Goal: Task Accomplishment & Management: Manage account settings

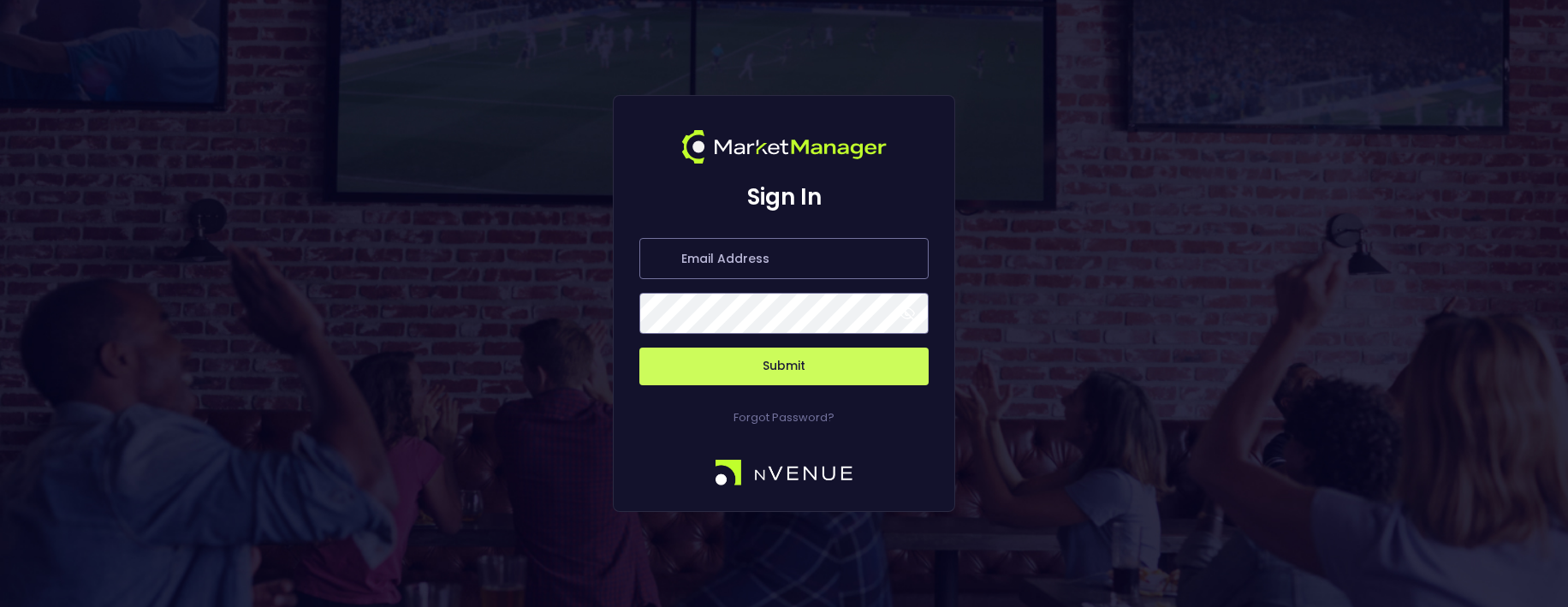
type input "jerry@nvenue.com"
click at [721, 355] on button "Submit" at bounding box center [784, 366] width 289 height 38
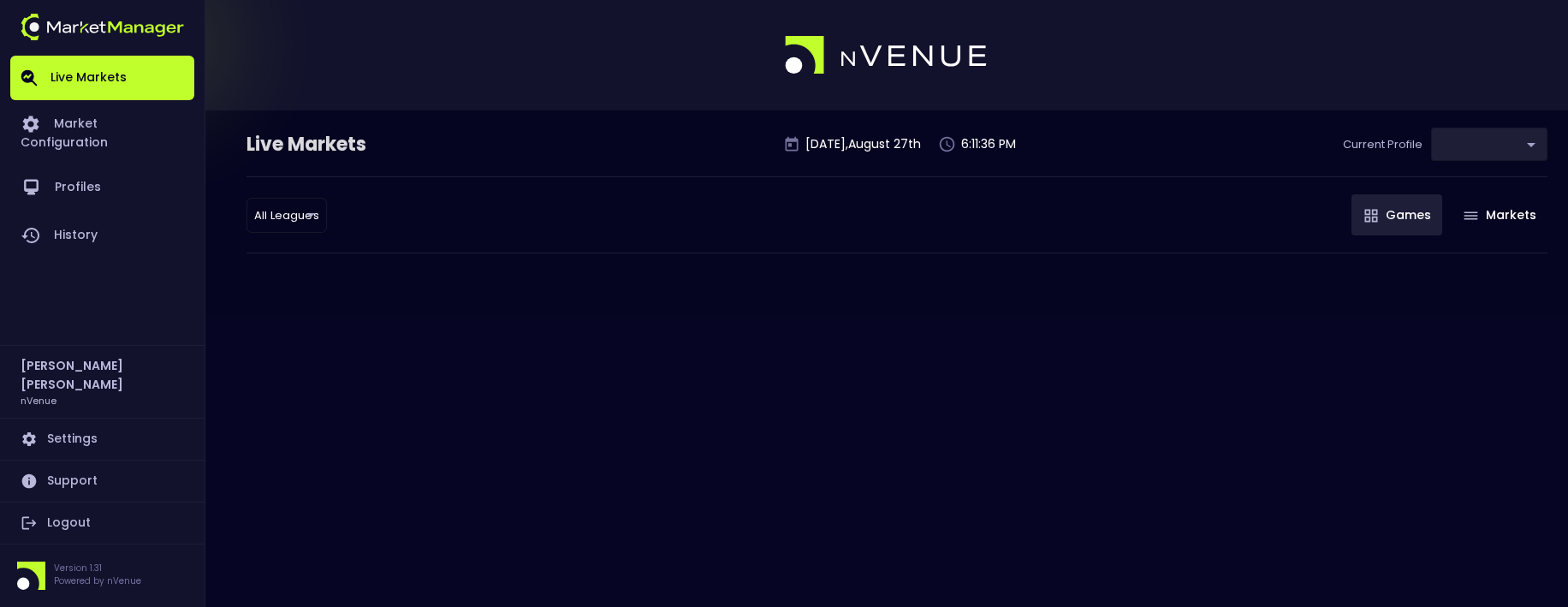
type input "0d810fa5-e353-4d9c-b11d-31f095cae871"
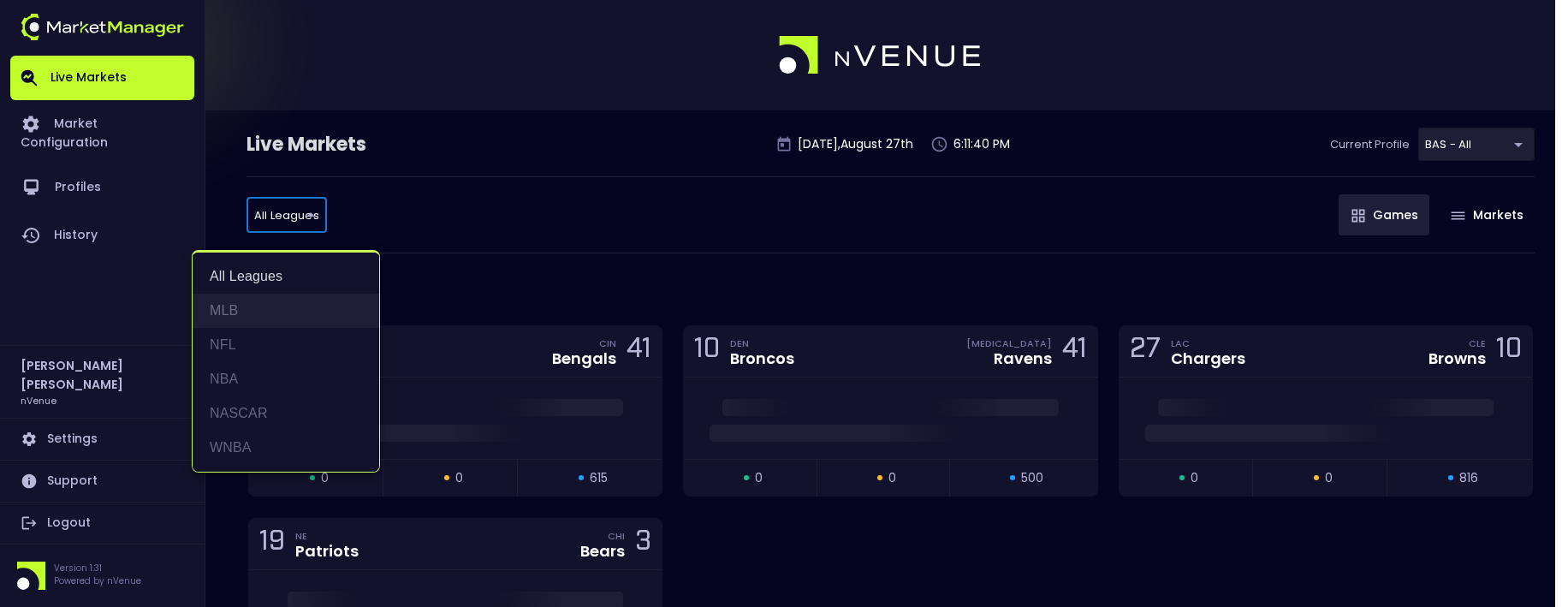
click at [260, 314] on li "MLB" at bounding box center [286, 310] width 187 height 34
type input "MLB"
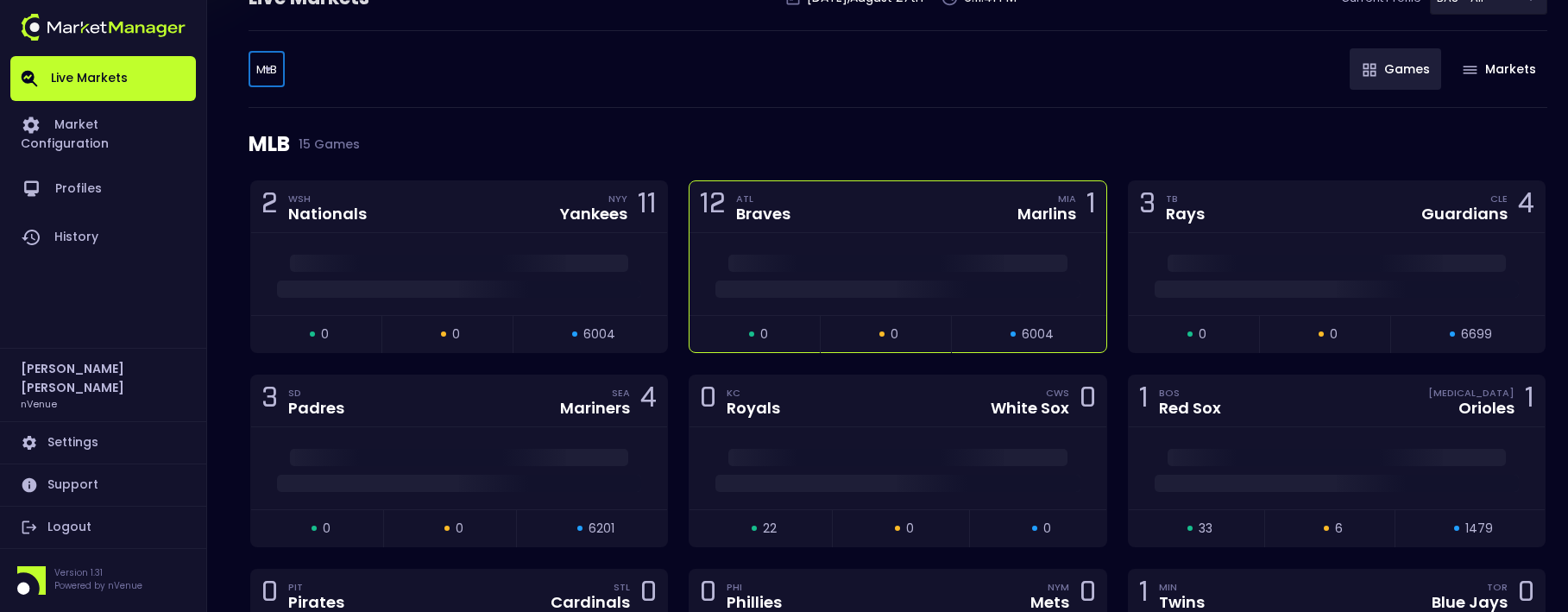
scroll to position [259, 0]
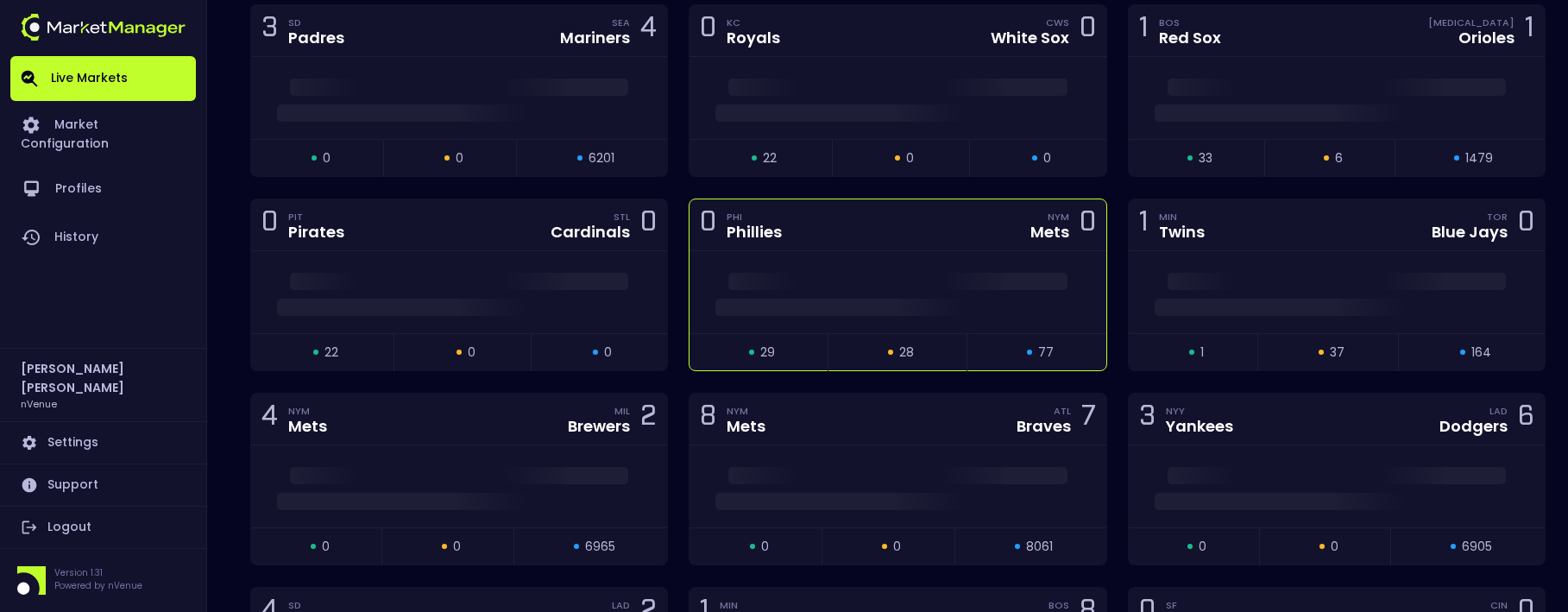
click at [874, 241] on div "0 PHI Phillies NYM Mets 0" at bounding box center [897, 225] width 416 height 52
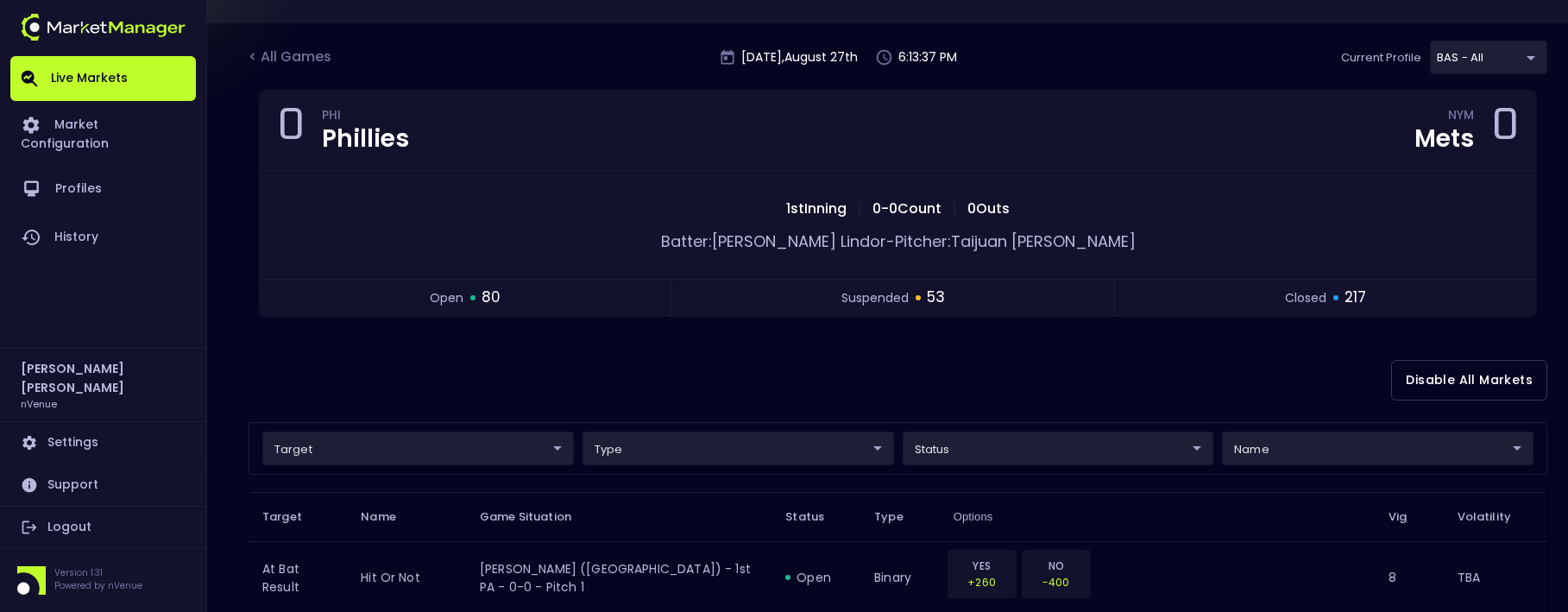
scroll to position [0, 0]
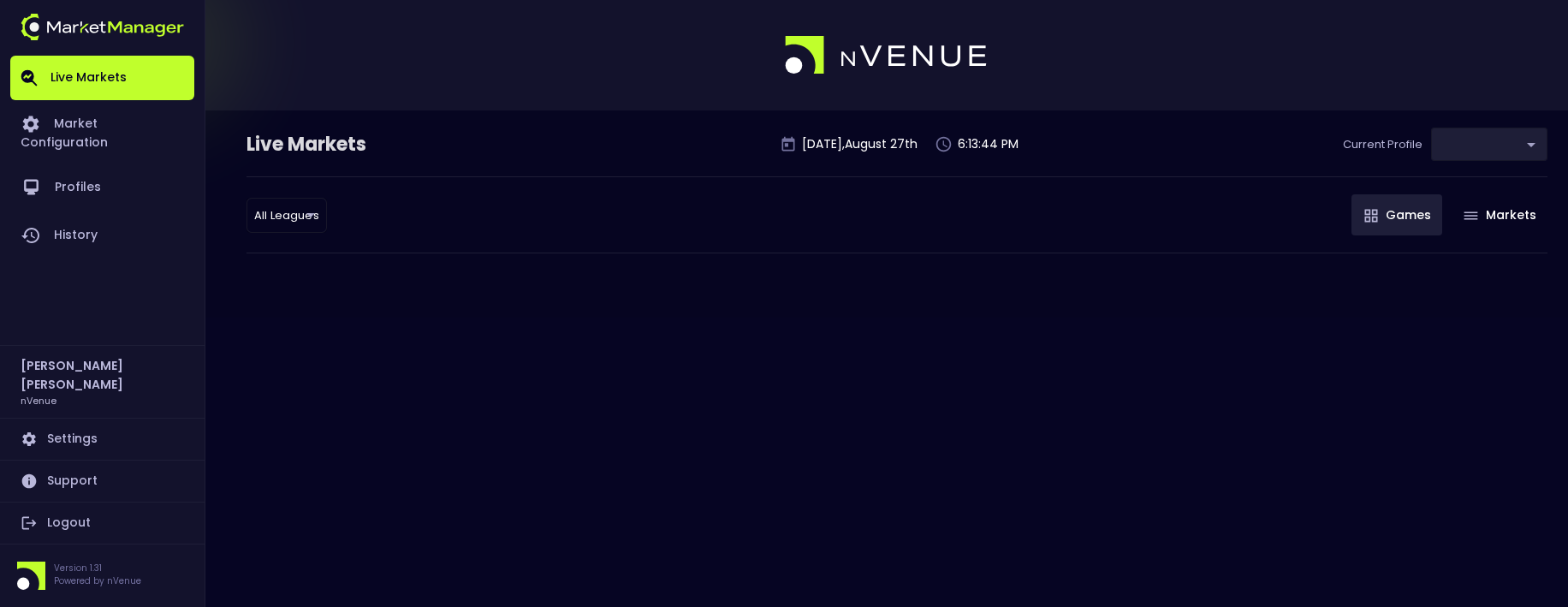
type input "0d810fa5-e353-4d9c-b11d-31f095cae871"
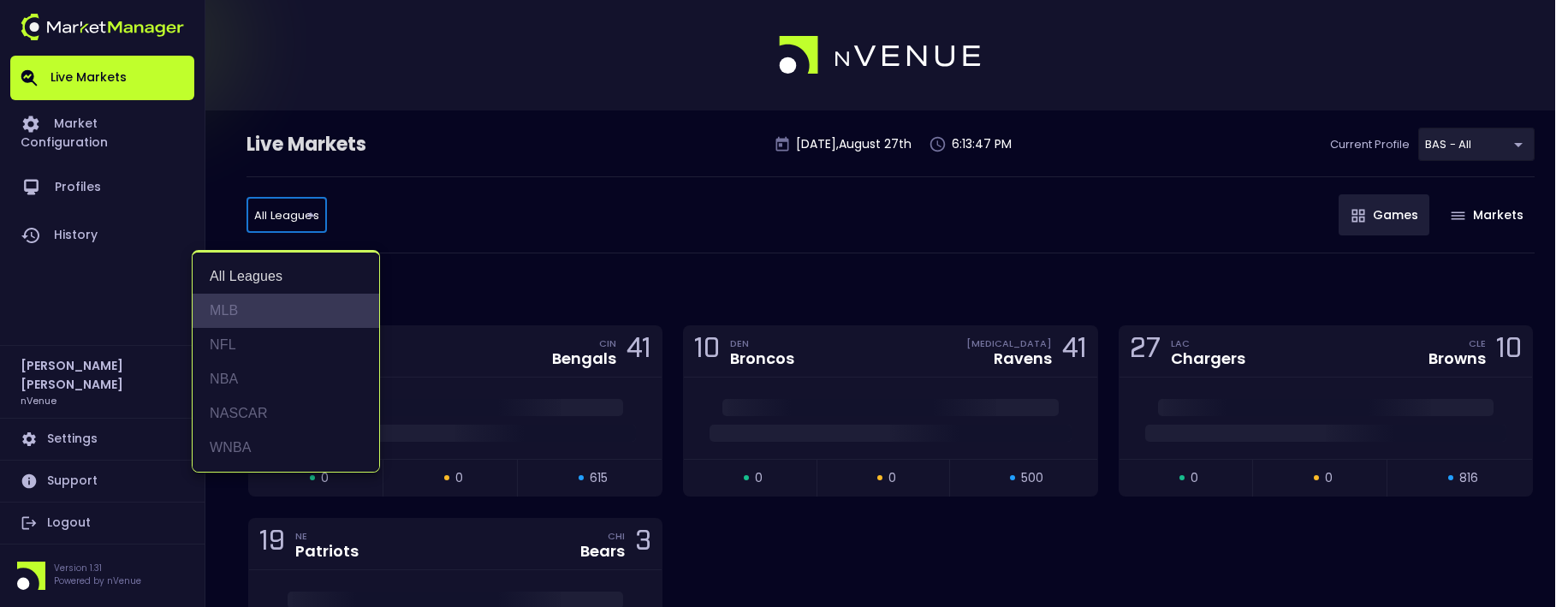
click at [247, 312] on li "MLB" at bounding box center [286, 310] width 187 height 34
type input "MLB"
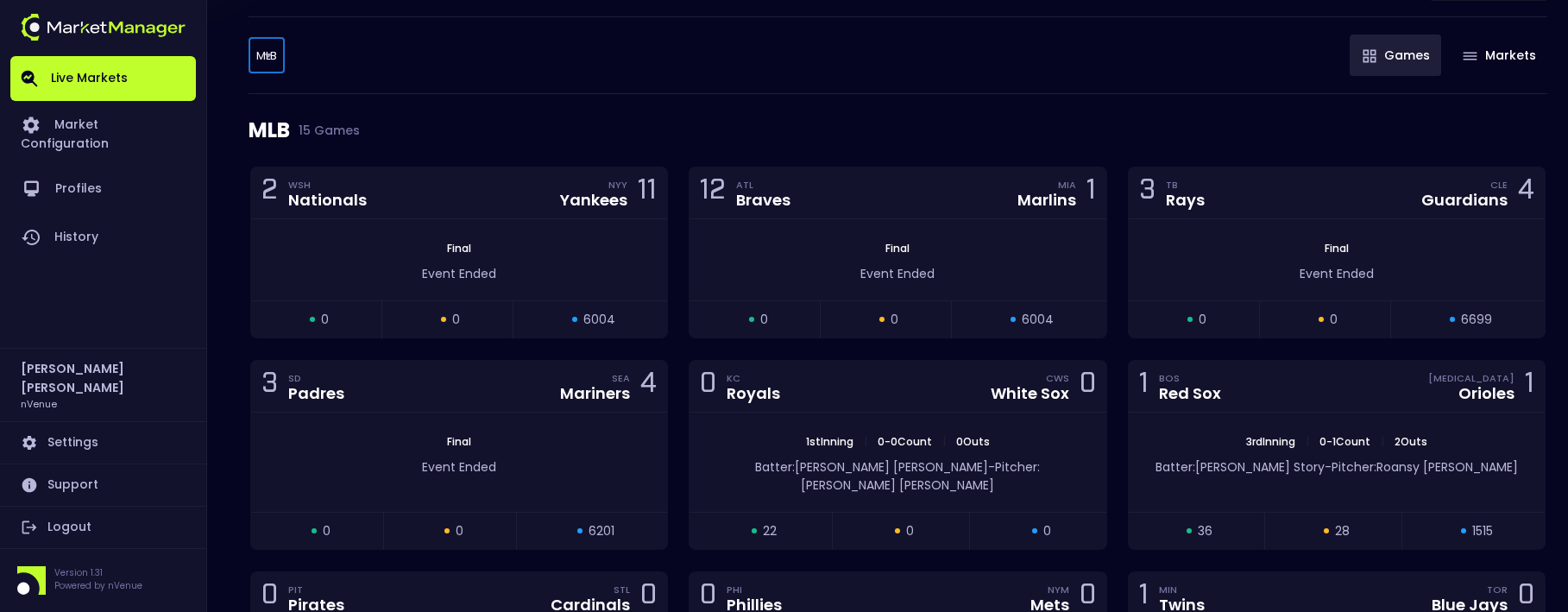
scroll to position [173, 0]
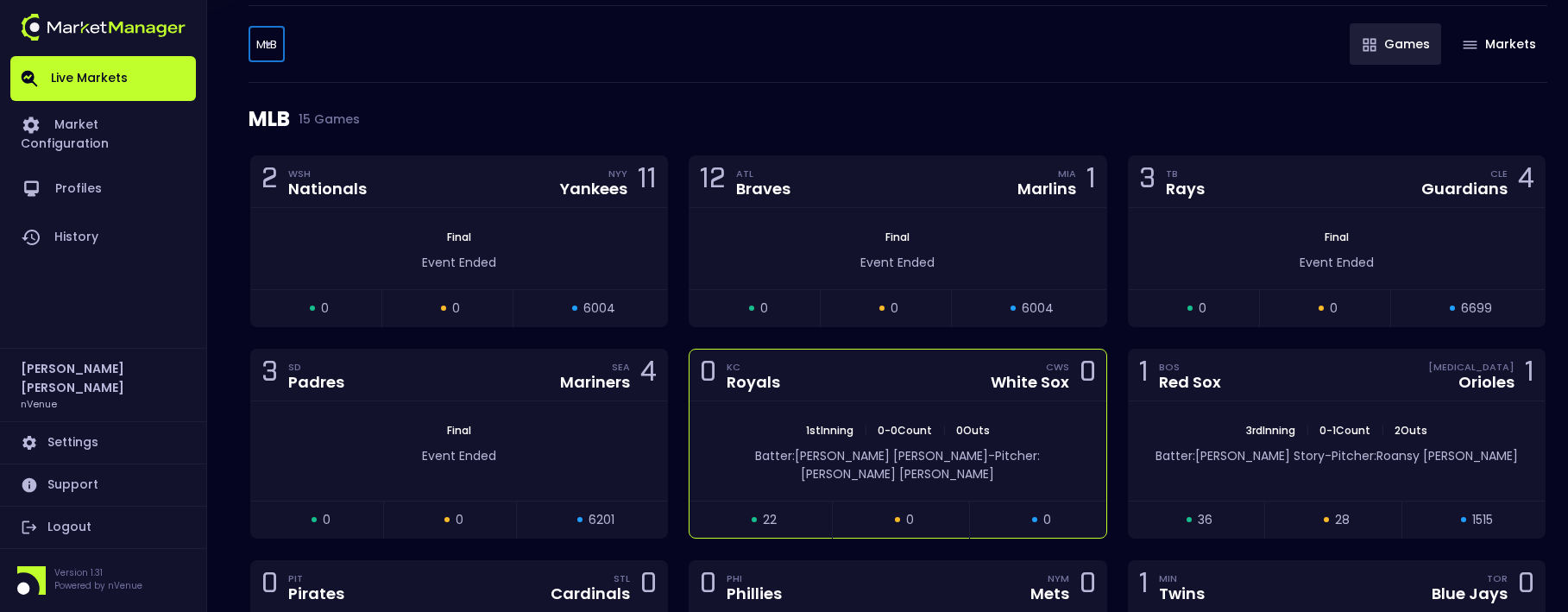
click at [928, 389] on div "0 [PERSON_NAME] CWS White Sox 0" at bounding box center [897, 376] width 416 height 52
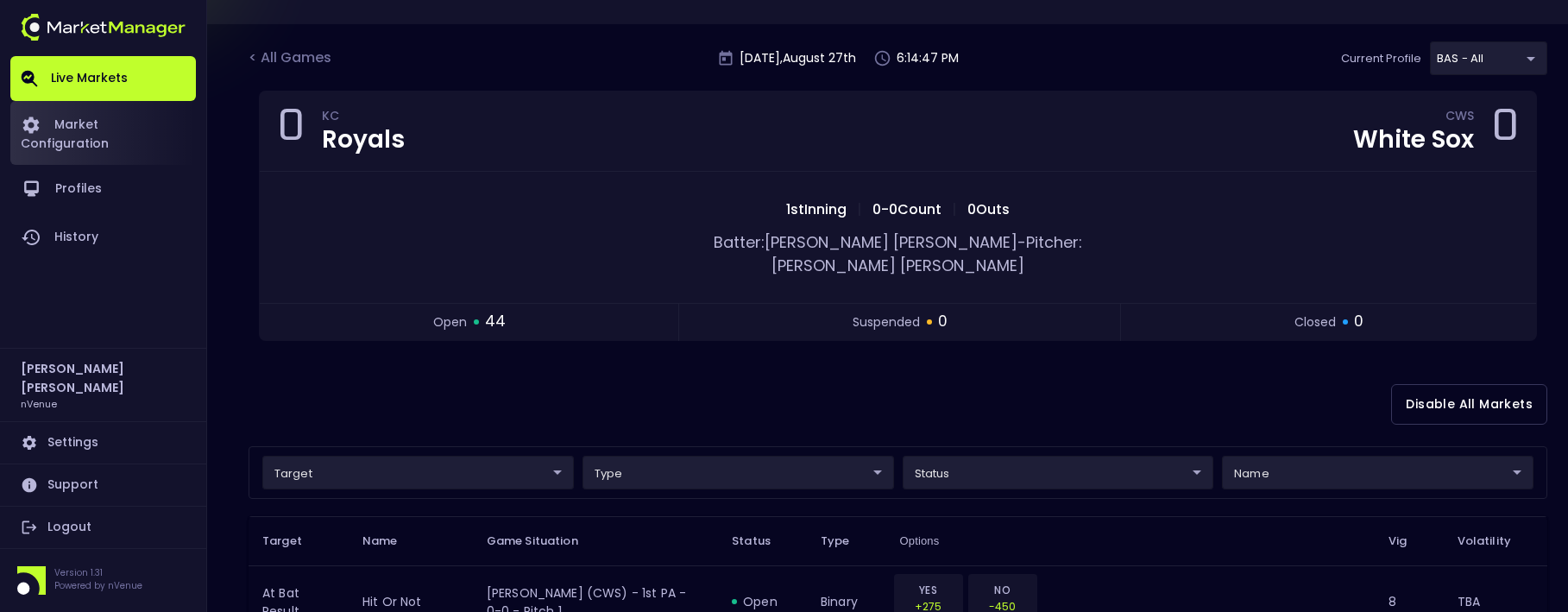
scroll to position [87, 0]
click at [85, 84] on link "Live Markets" at bounding box center [102, 78] width 186 height 45
click at [298, 65] on div "< All Games" at bounding box center [292, 59] width 87 height 22
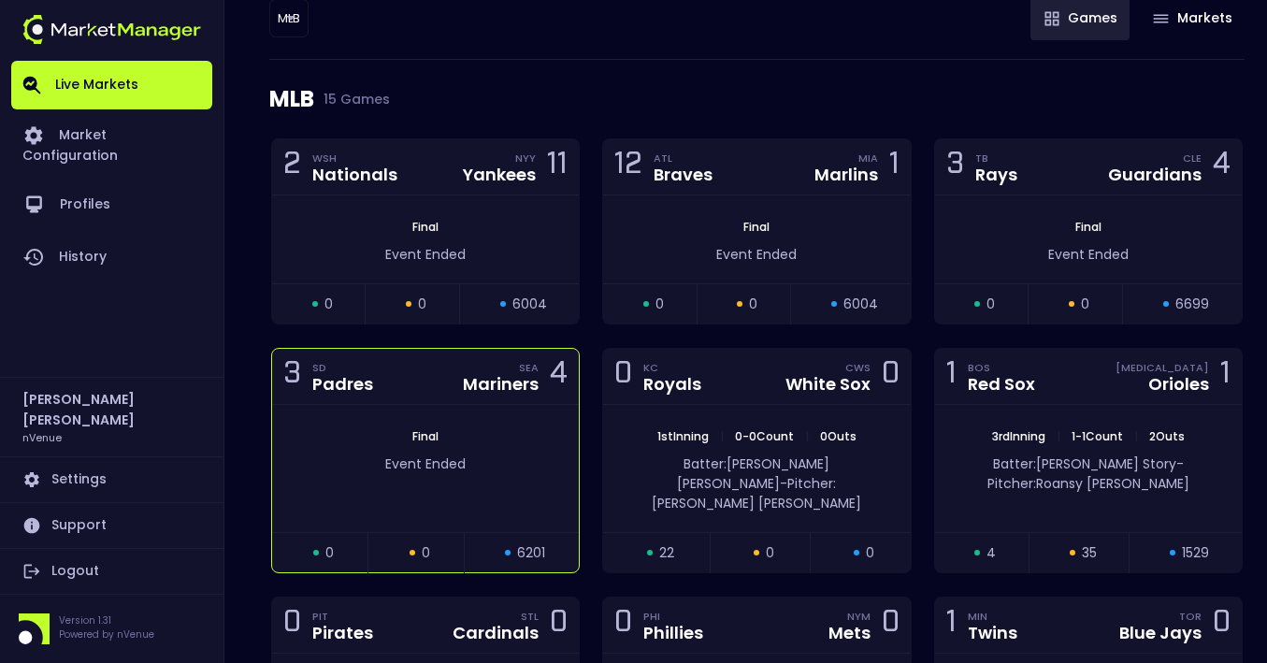
scroll to position [122, 0]
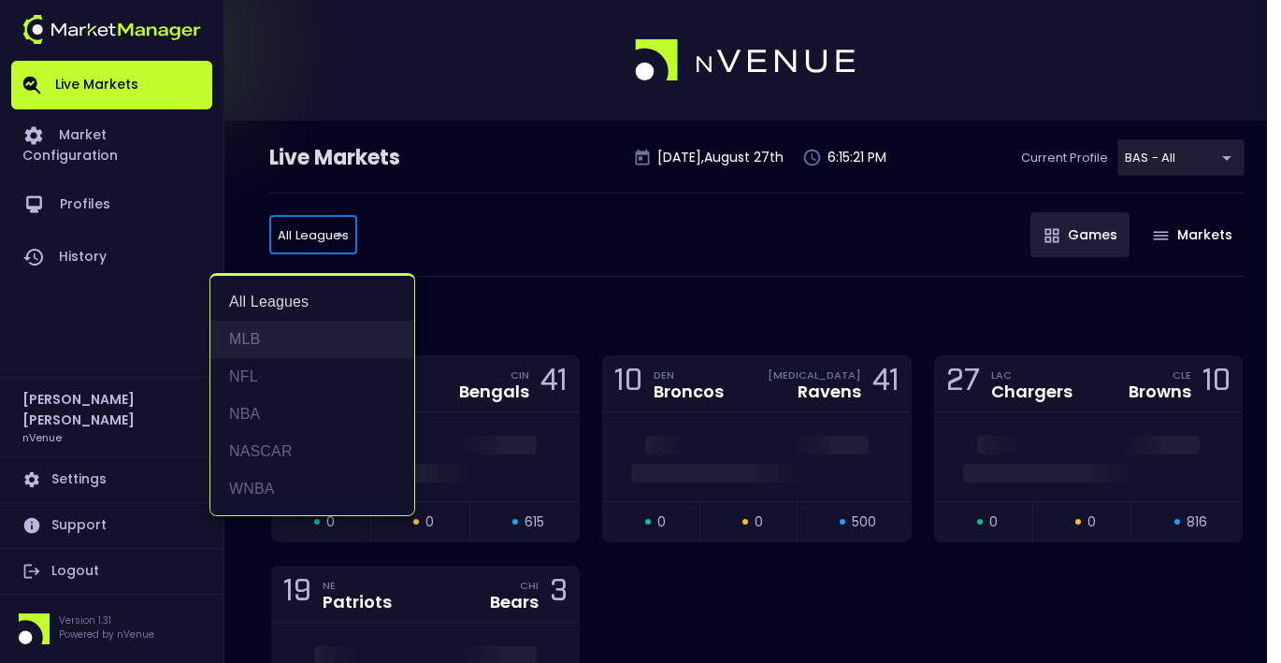
click at [281, 332] on li "MLB" at bounding box center [312, 339] width 204 height 37
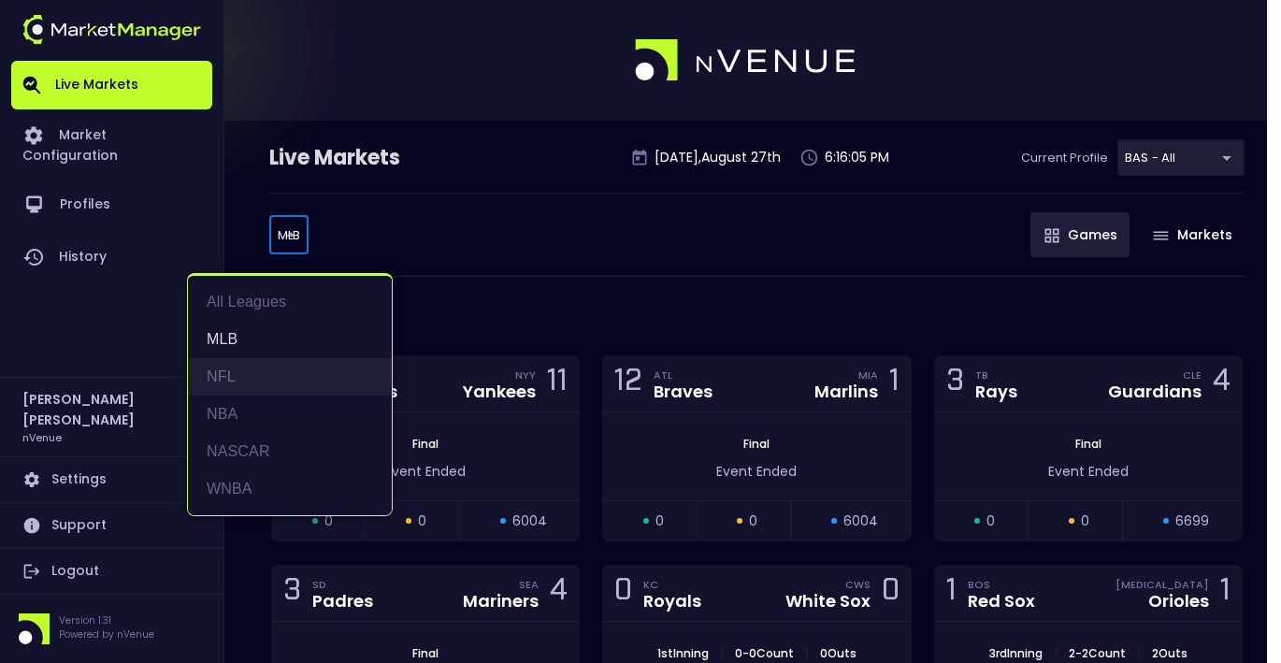
click at [264, 373] on li "NFL" at bounding box center [290, 376] width 204 height 37
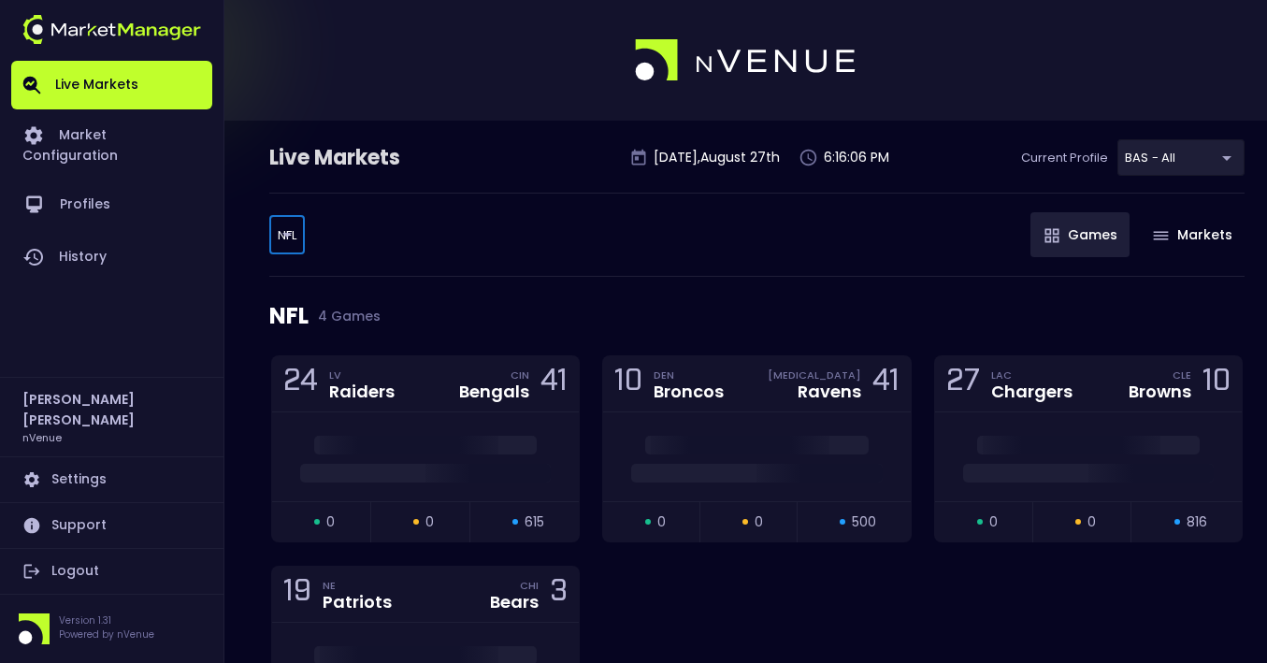
click at [299, 241] on body "Live Markets Market Configuration Profiles History Jerry Griffith nVenue Settin…" at bounding box center [633, 423] width 1267 height 847
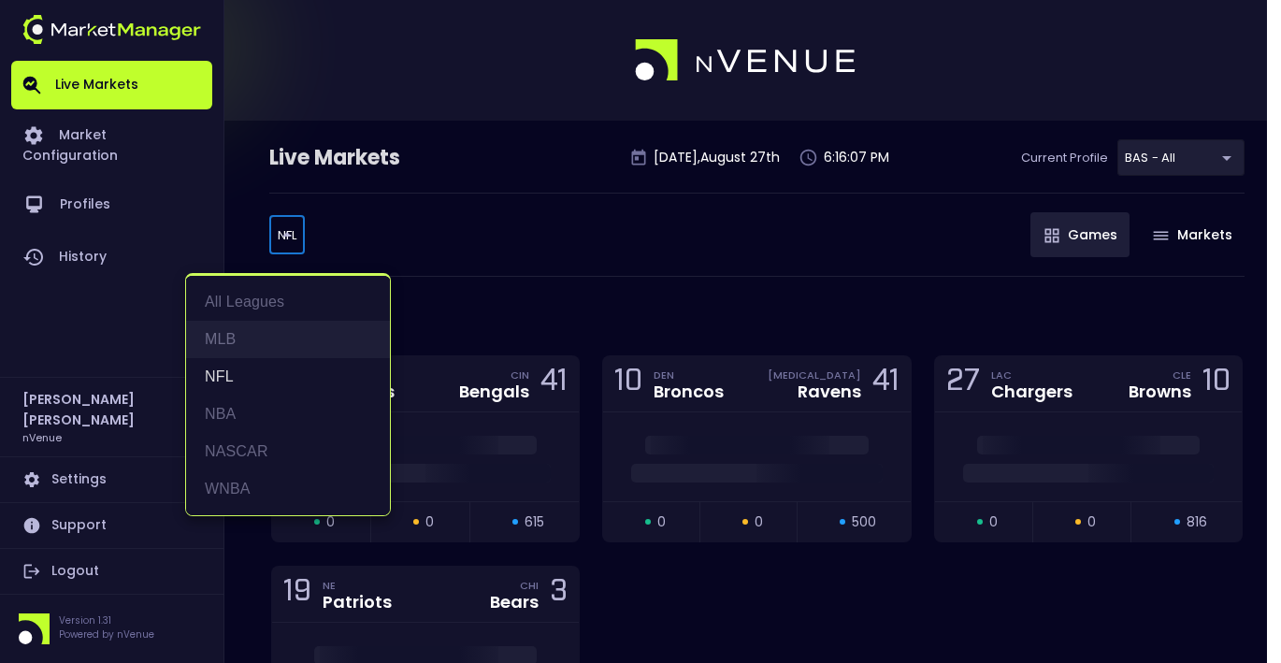
click at [249, 342] on li "MLB" at bounding box center [288, 339] width 204 height 37
type input "MLB"
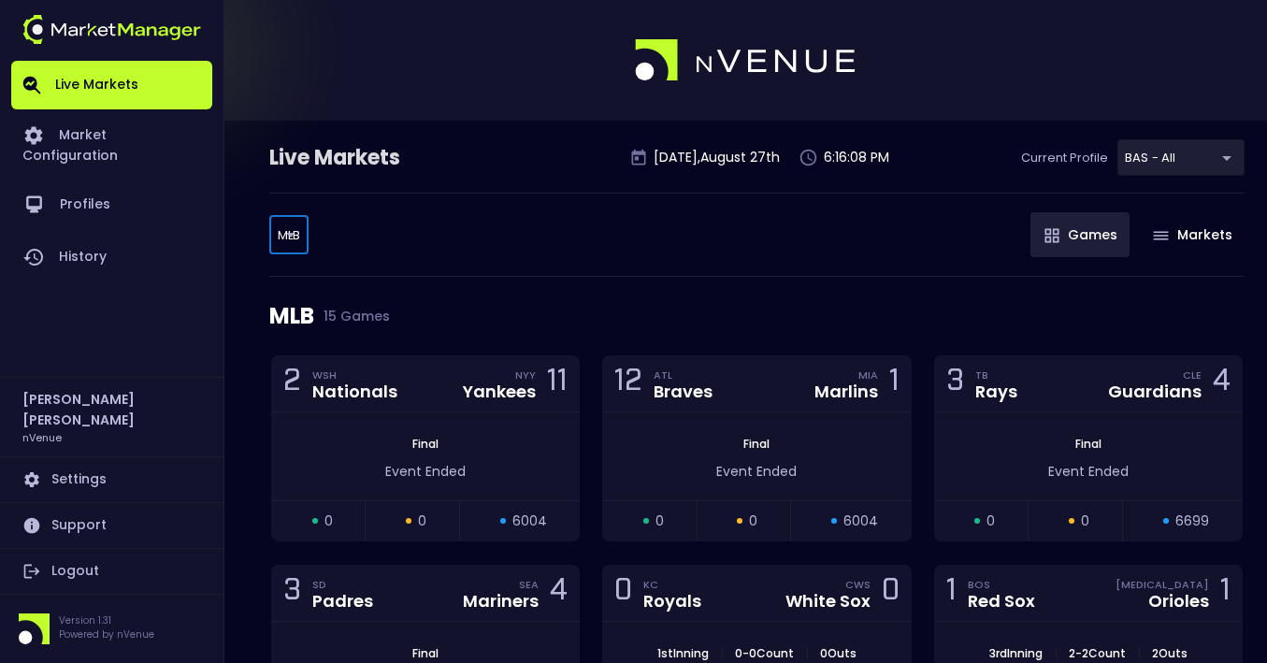
click at [562, 293] on div "MLB 15 Games" at bounding box center [756, 316] width 975 height 79
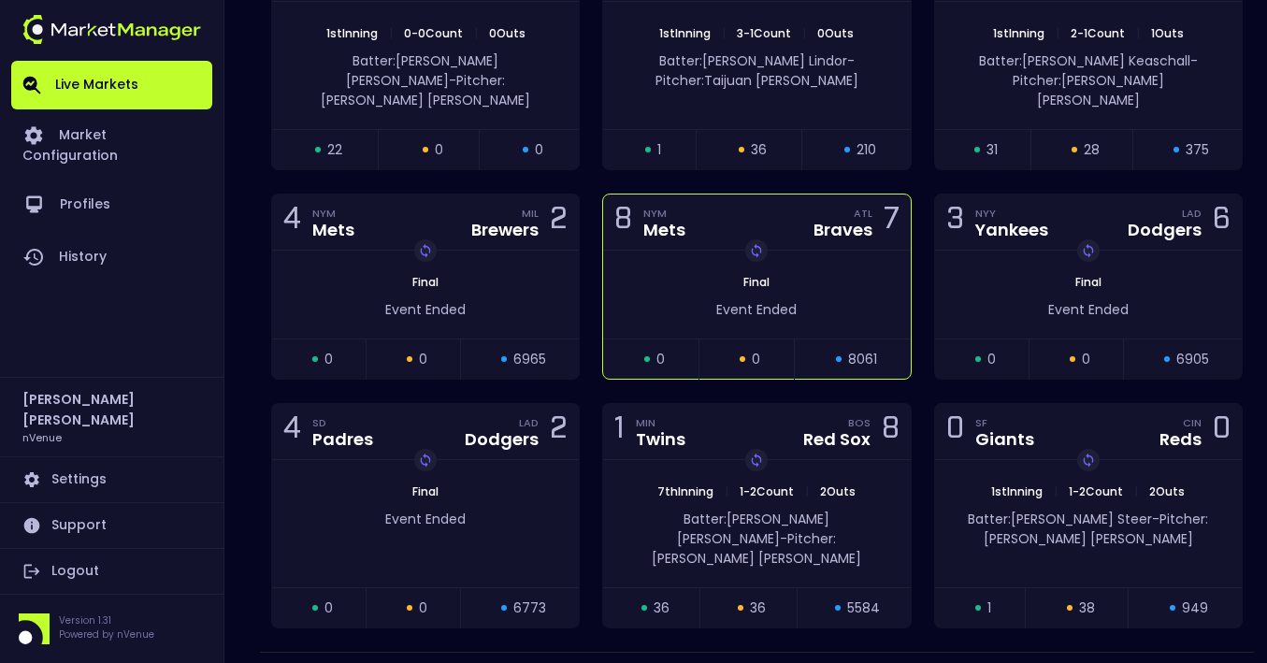
scroll to position [870, 0]
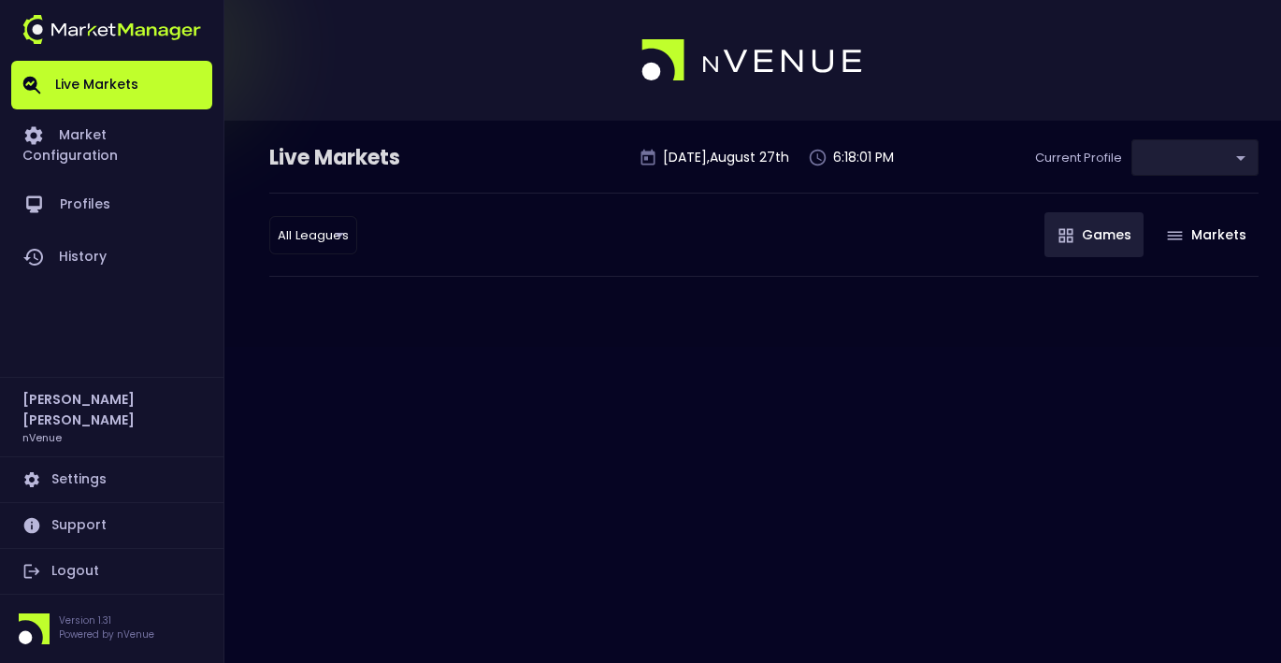
type input "0d810fa5-e353-4d9c-b11d-31f095cae871"
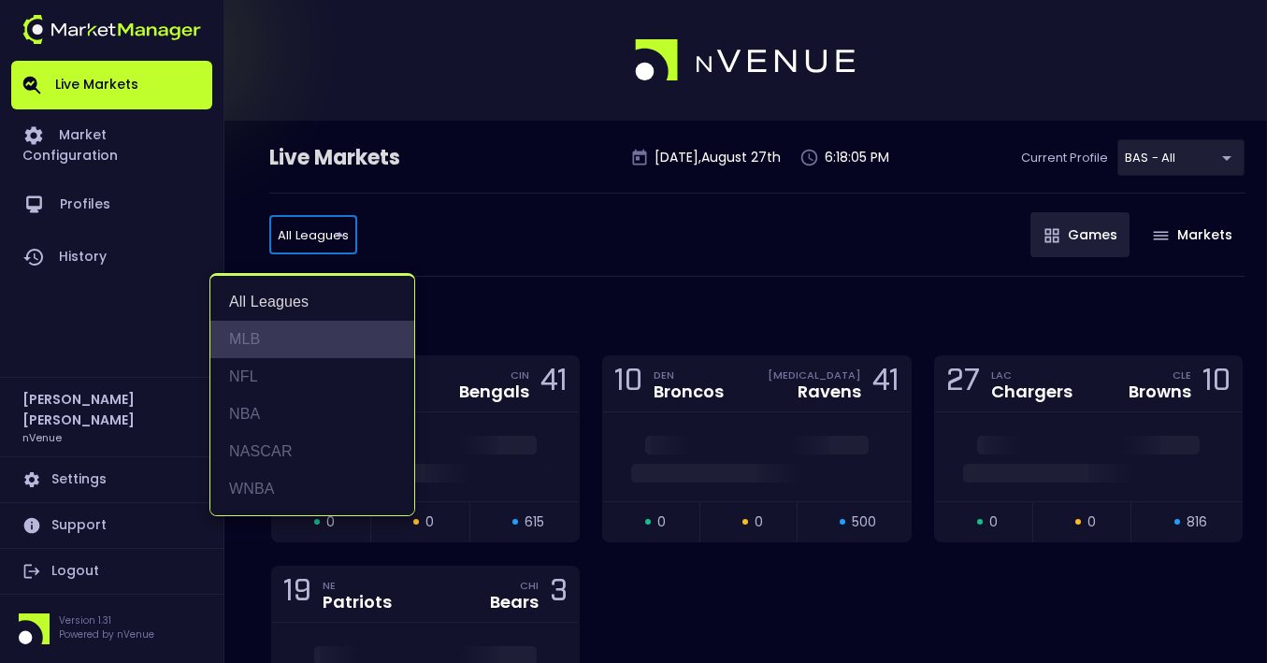
click at [266, 344] on li "MLB" at bounding box center [312, 339] width 204 height 37
type input "MLB"
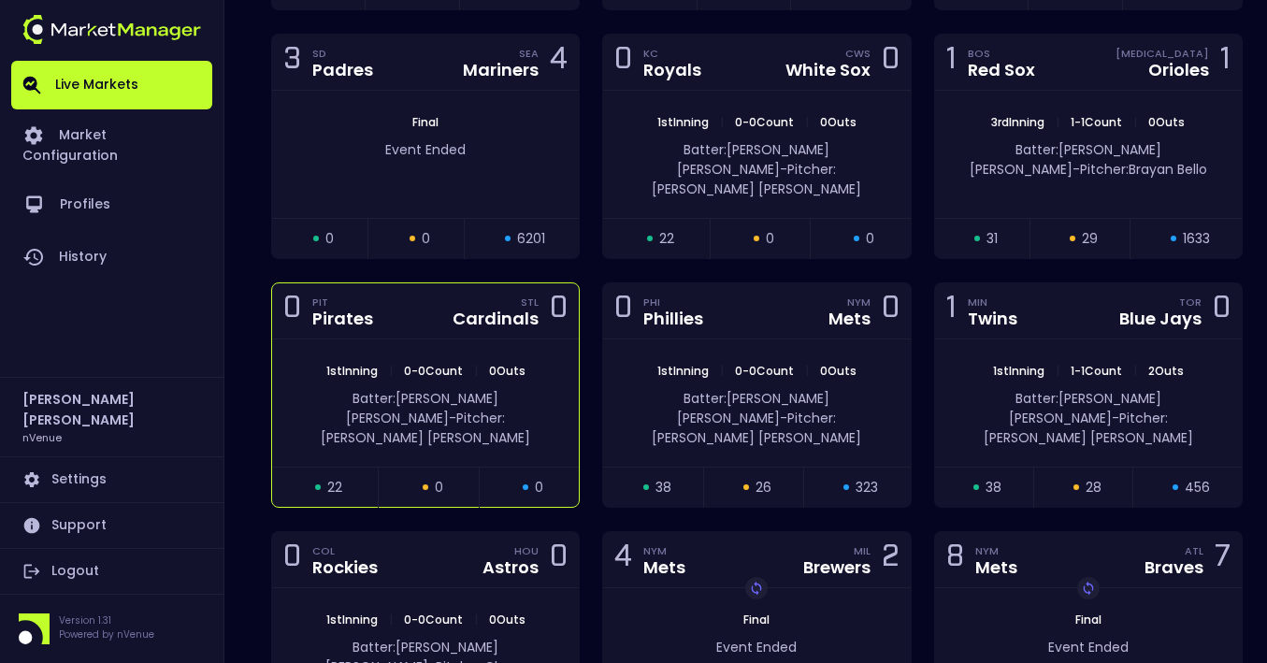
scroll to position [408, 0]
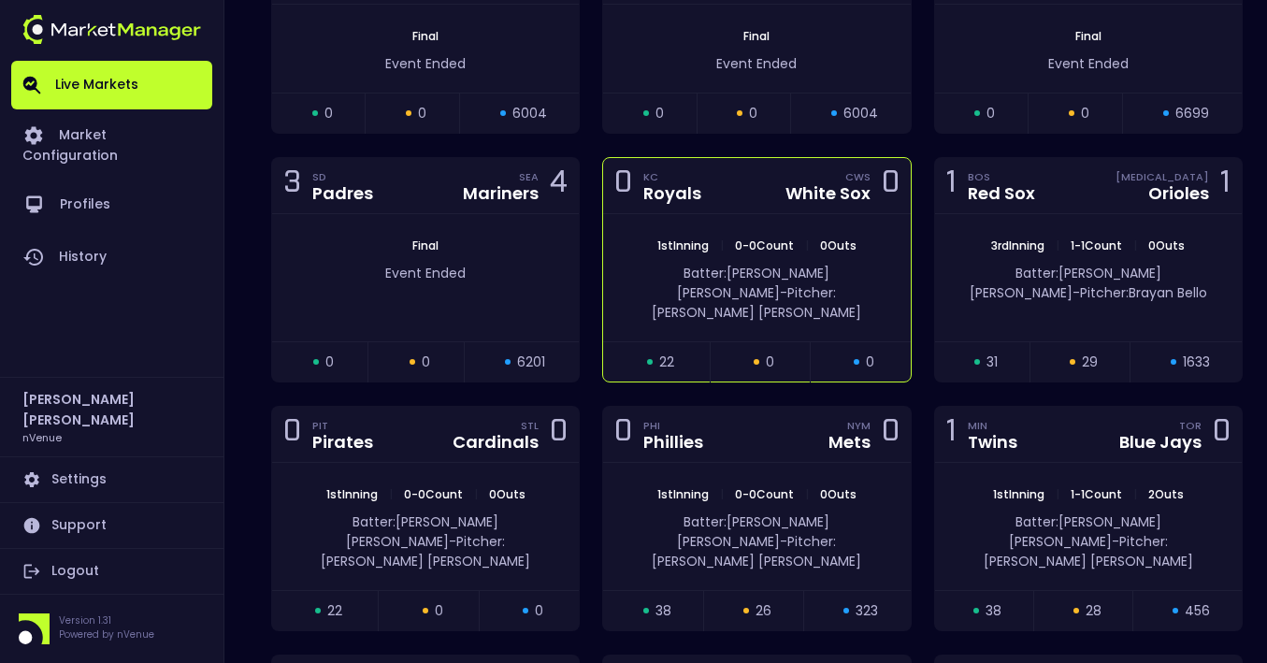
click at [755, 201] on div "0 [PERSON_NAME] CWS White Sox 0" at bounding box center [756, 186] width 307 height 56
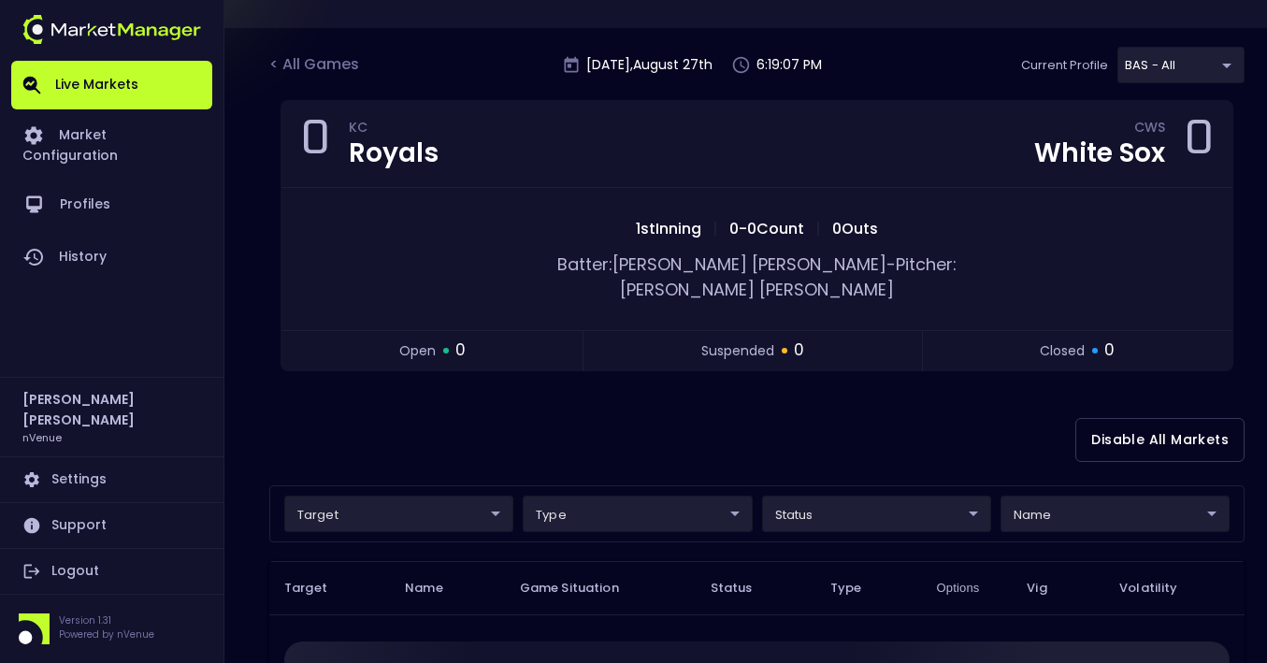
scroll to position [0, 0]
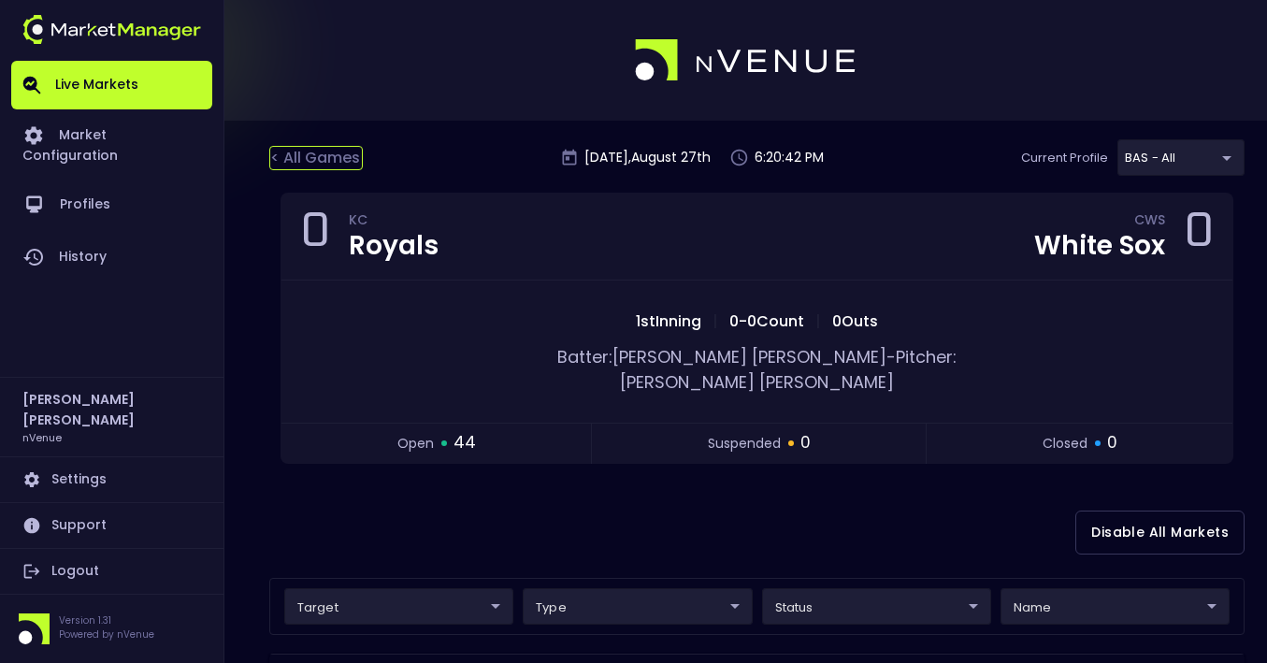
click at [296, 154] on div "< All Games" at bounding box center [316, 158] width 94 height 24
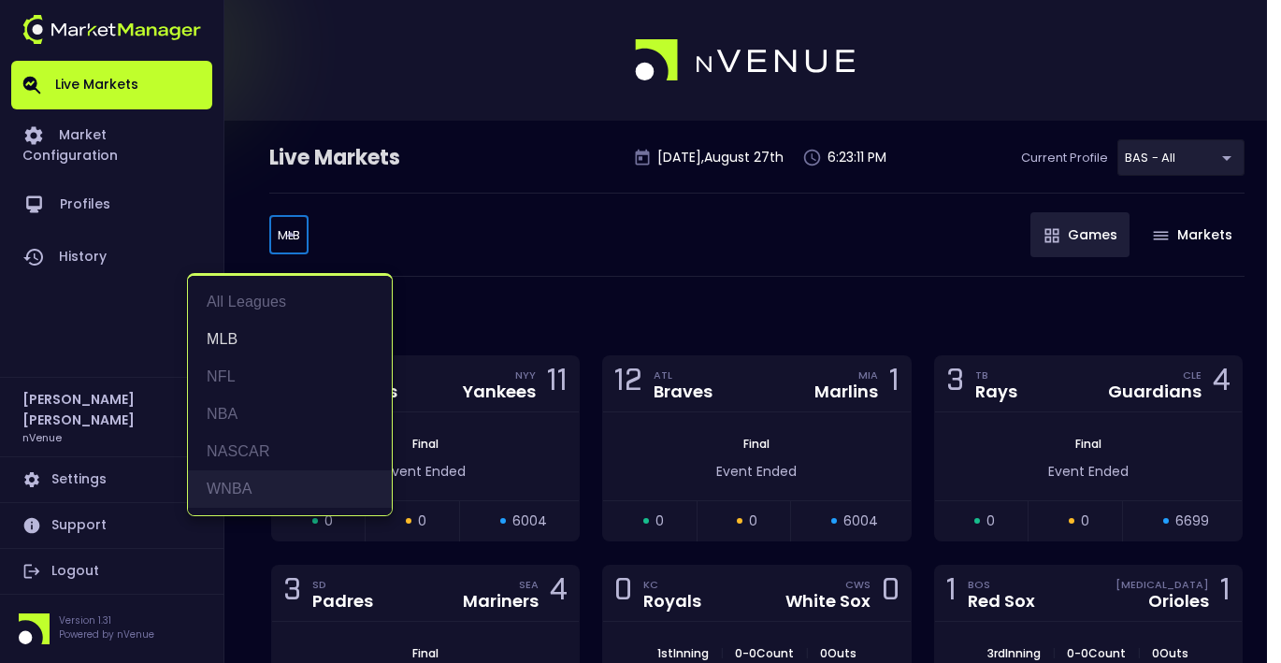
click at [253, 493] on li "WNBA" at bounding box center [290, 488] width 204 height 37
type input "WNBA"
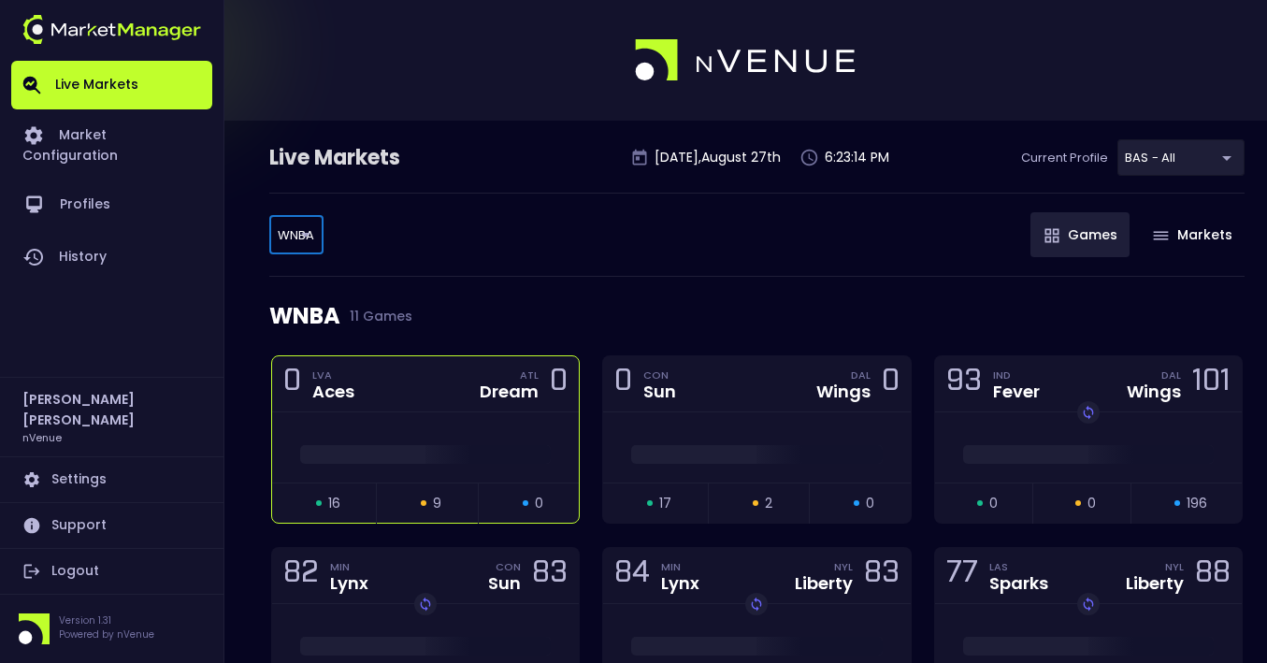
click at [398, 395] on div "0 LVA Aces ATL Dream 0" at bounding box center [425, 384] width 307 height 56
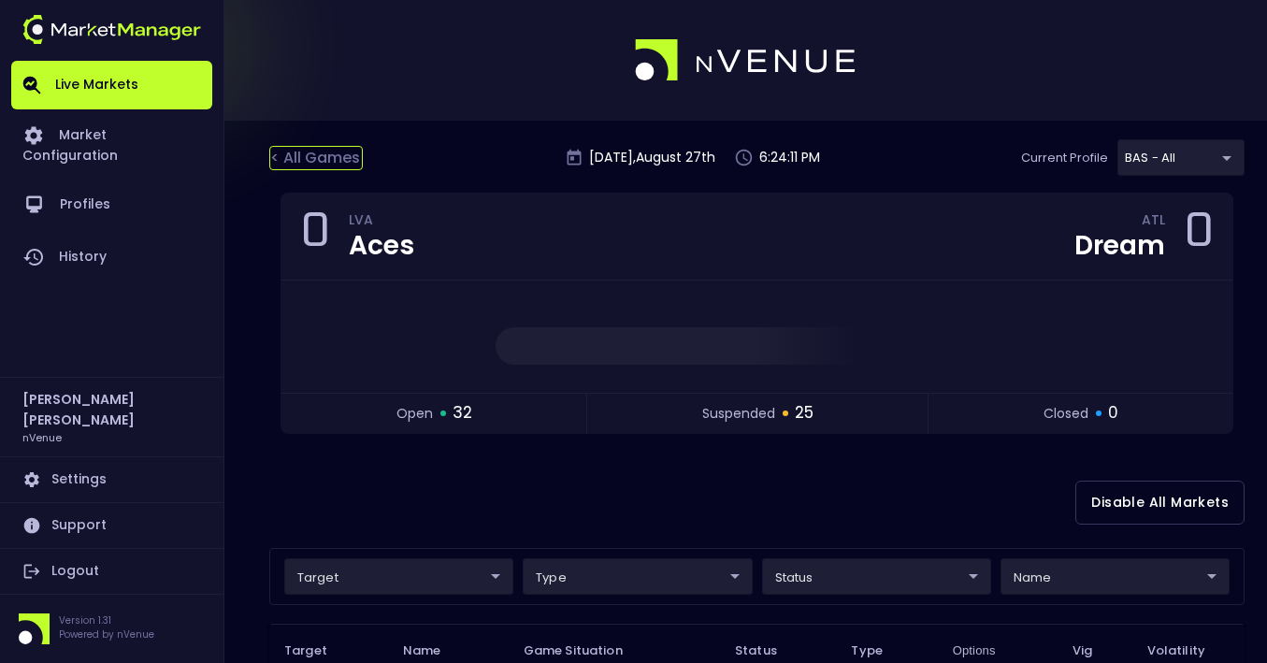
click at [277, 152] on div "< All Games" at bounding box center [316, 158] width 94 height 24
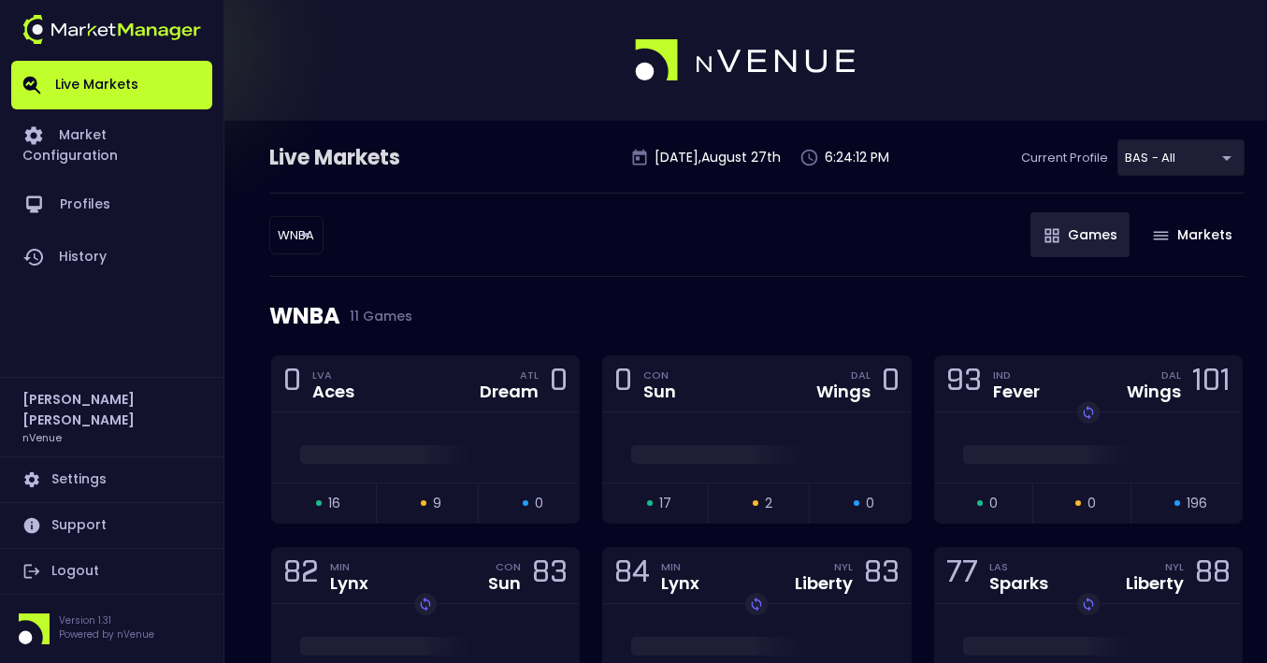
click at [301, 245] on body "Live Markets Market Configuration Profiles History Jerry Griffith nVenue Settin…" at bounding box center [633, 596] width 1267 height 1193
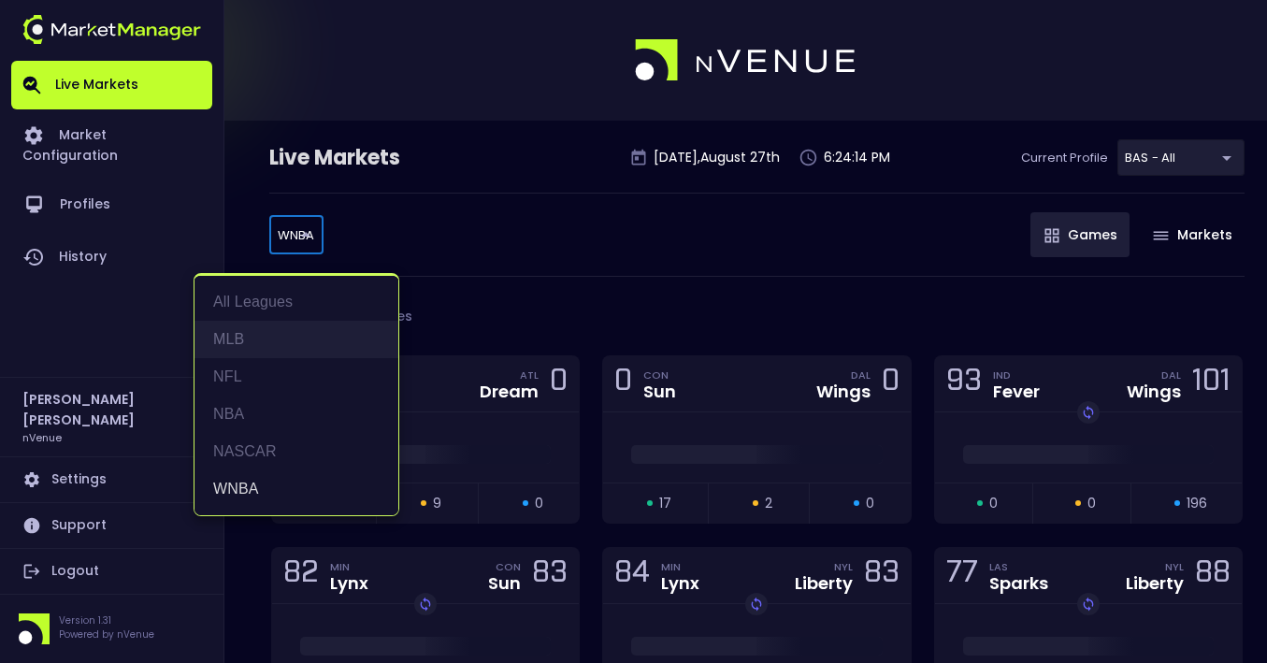
click at [242, 350] on li "MLB" at bounding box center [297, 339] width 204 height 37
type input "MLB"
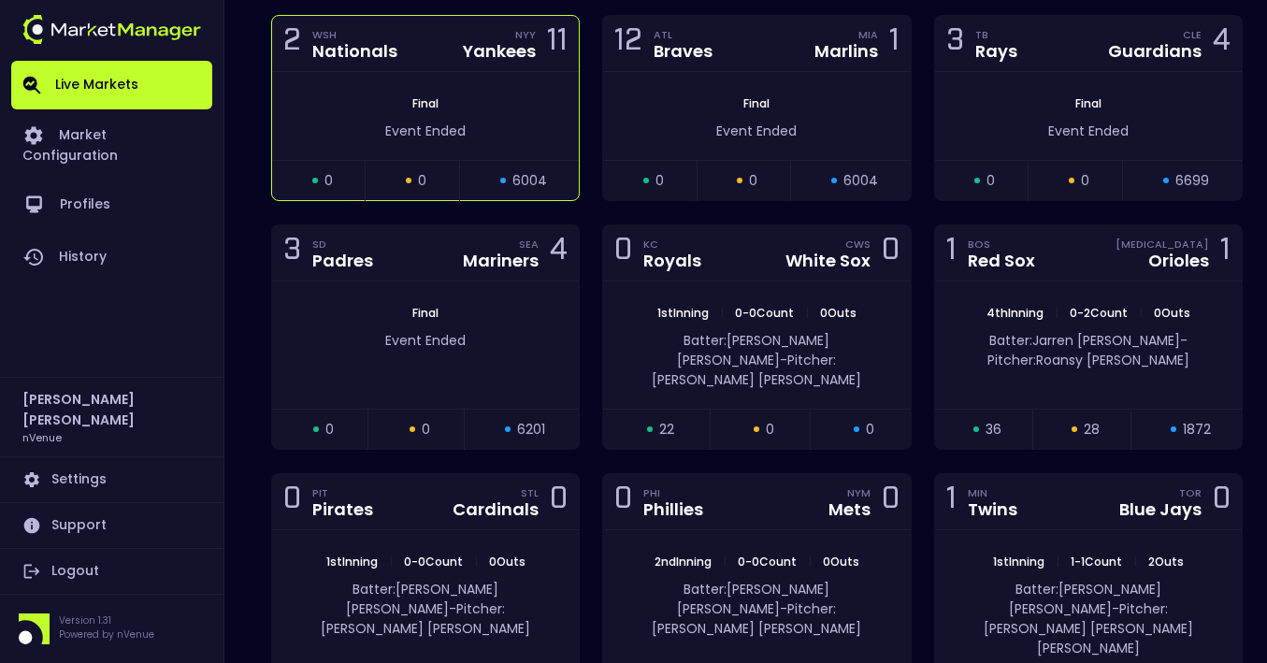
scroll to position [374, 0]
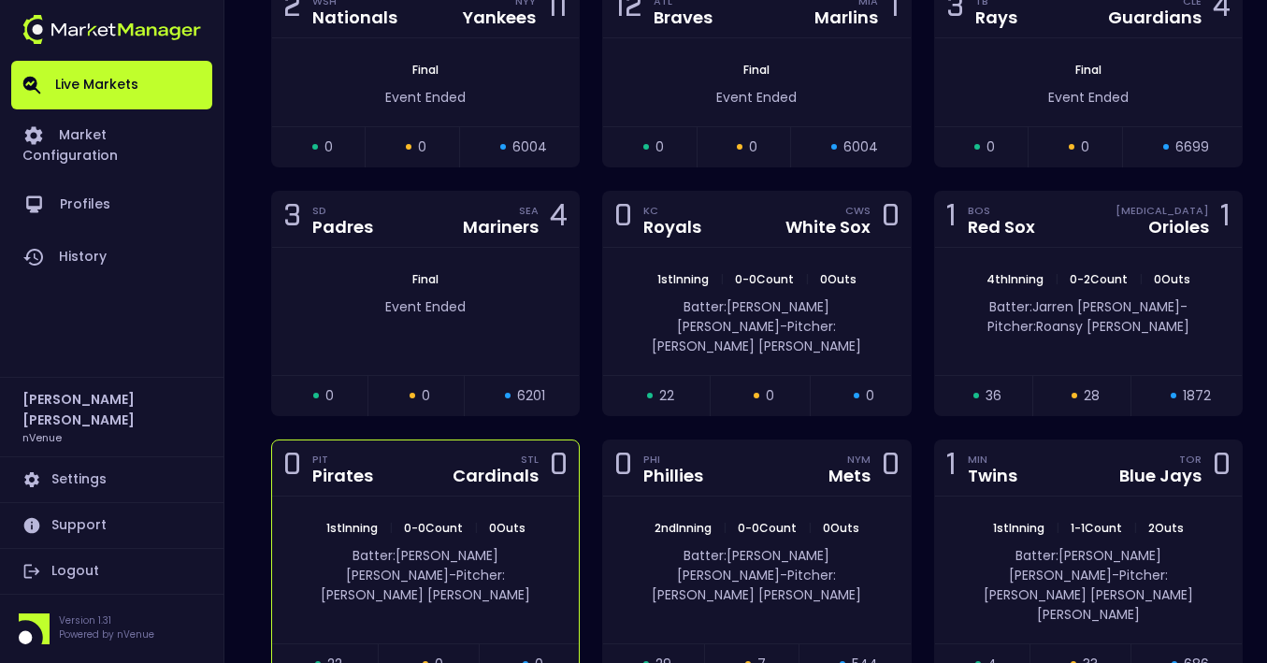
click at [431, 449] on div "0 PIT Pirates STL Cardinals 0" at bounding box center [425, 468] width 307 height 56
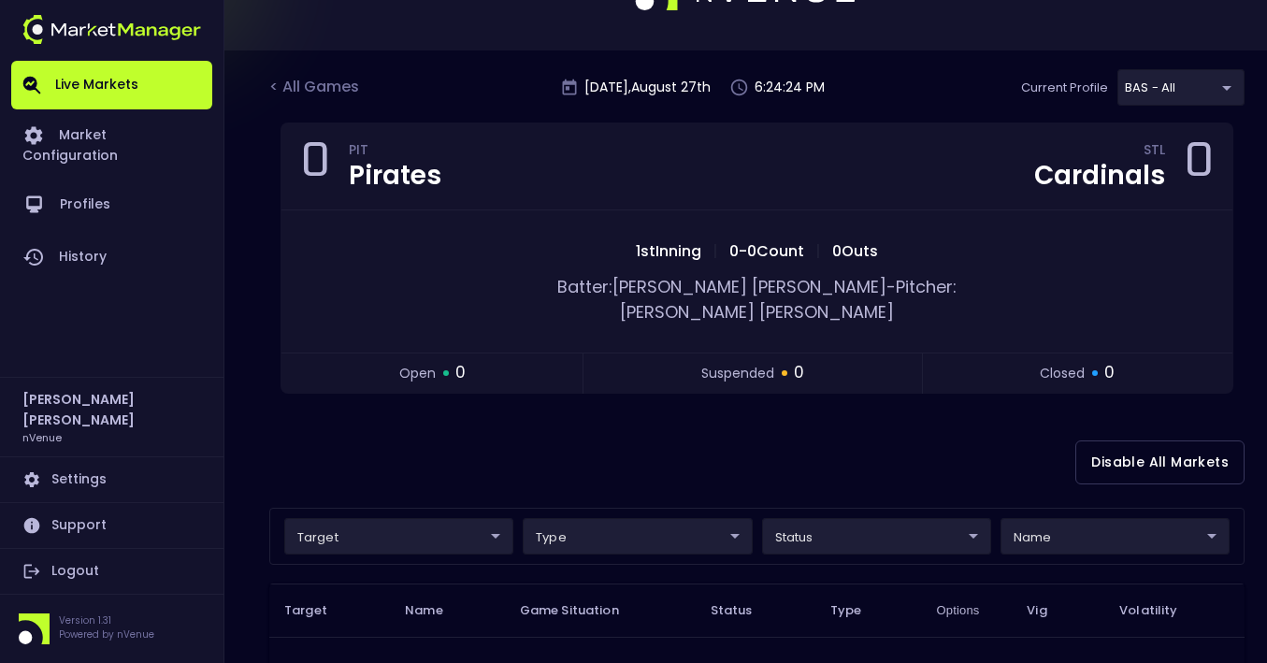
scroll to position [0, 0]
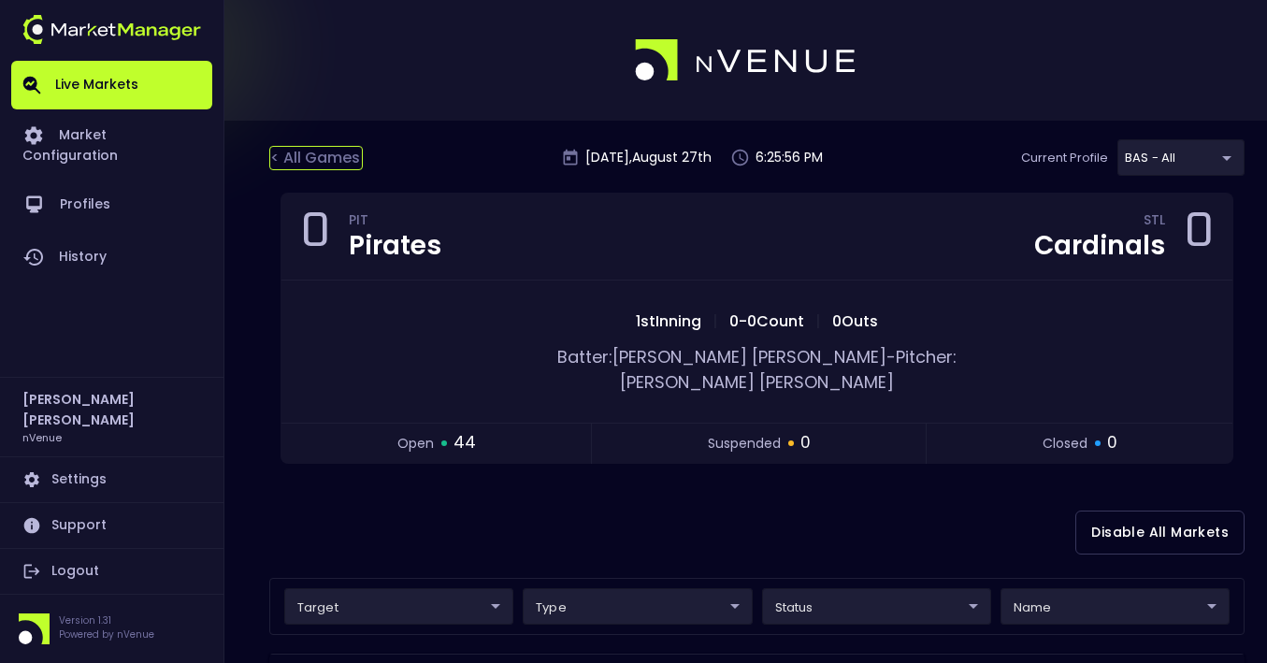
click at [323, 153] on div "< All Games" at bounding box center [316, 158] width 94 height 24
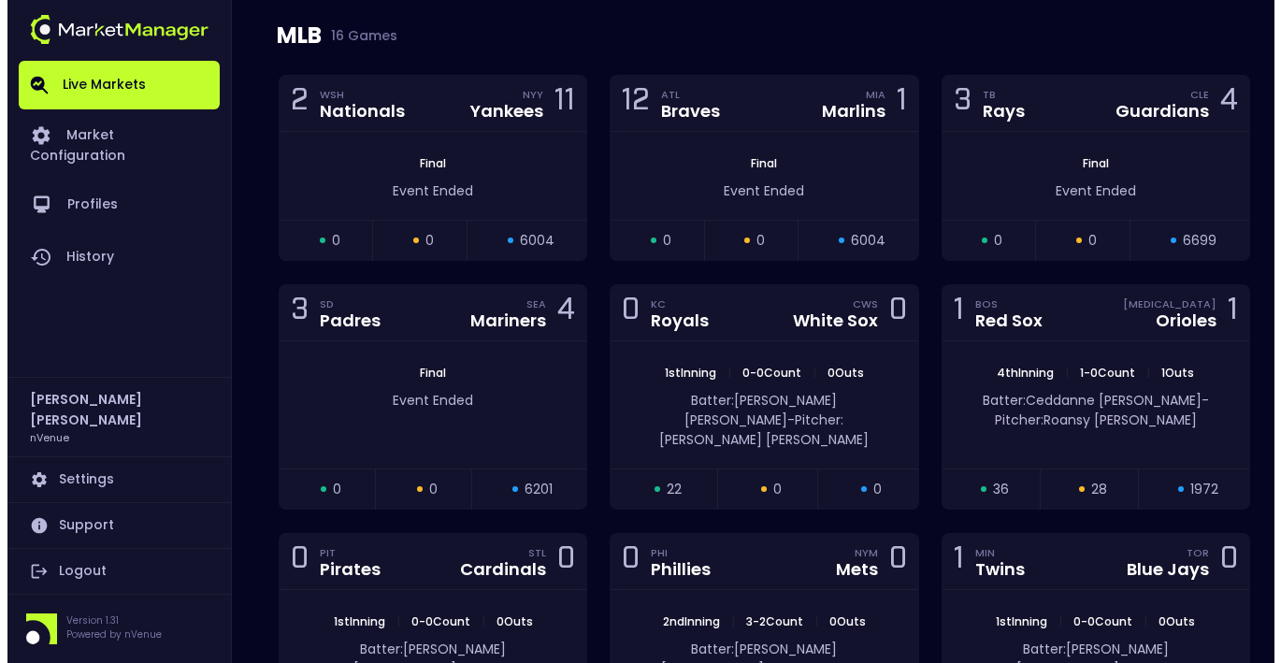
scroll to position [187, 0]
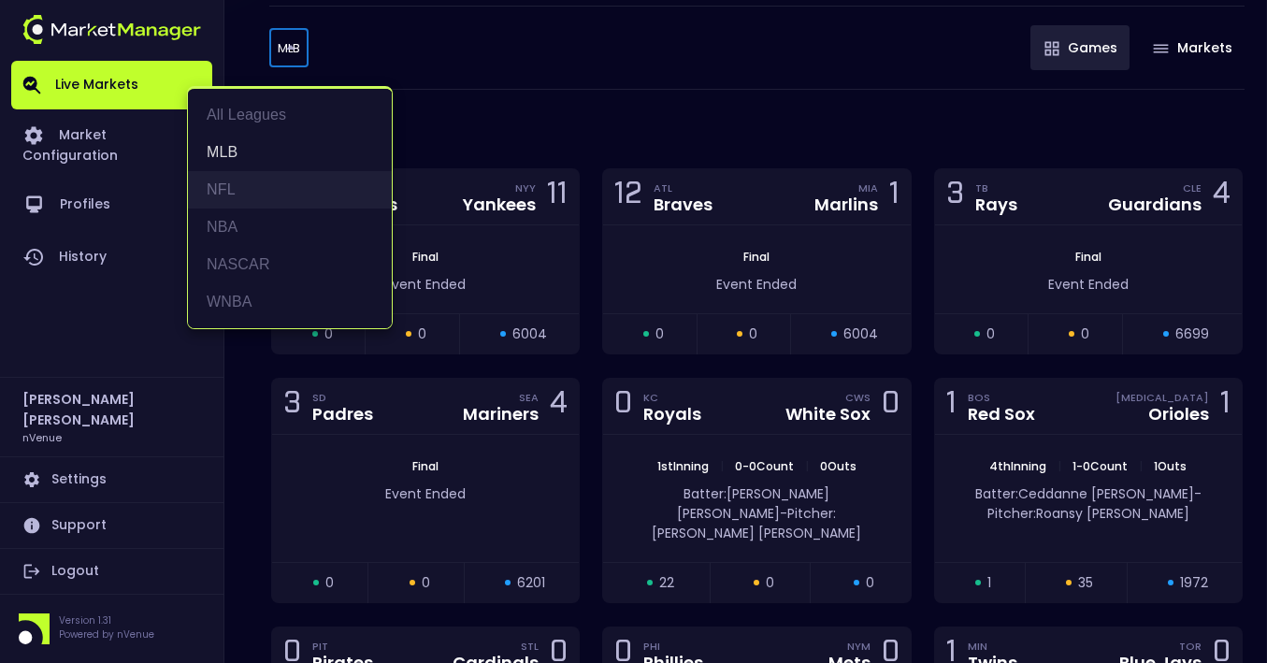
click at [248, 191] on li "NFL" at bounding box center [290, 189] width 204 height 37
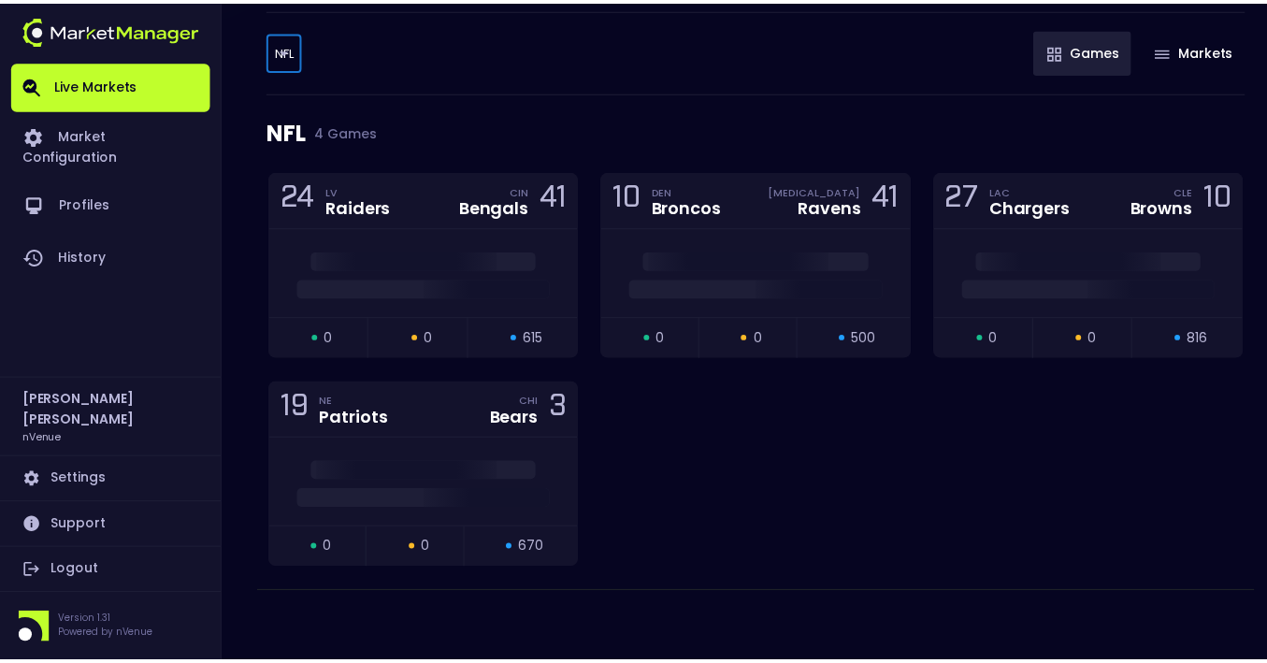
scroll to position [147, 0]
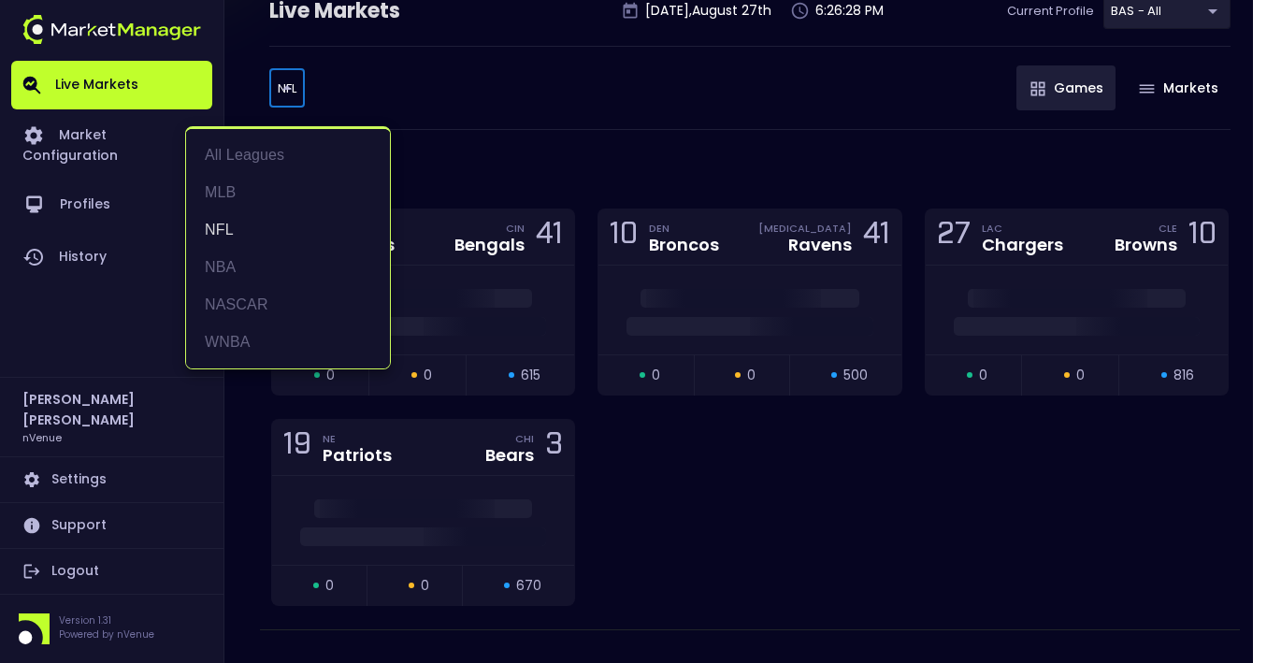
click at [286, 75] on body "Live Markets Market Configuration Profiles History Jerry Griffith nVenue Settin…" at bounding box center [633, 276] width 1267 height 847
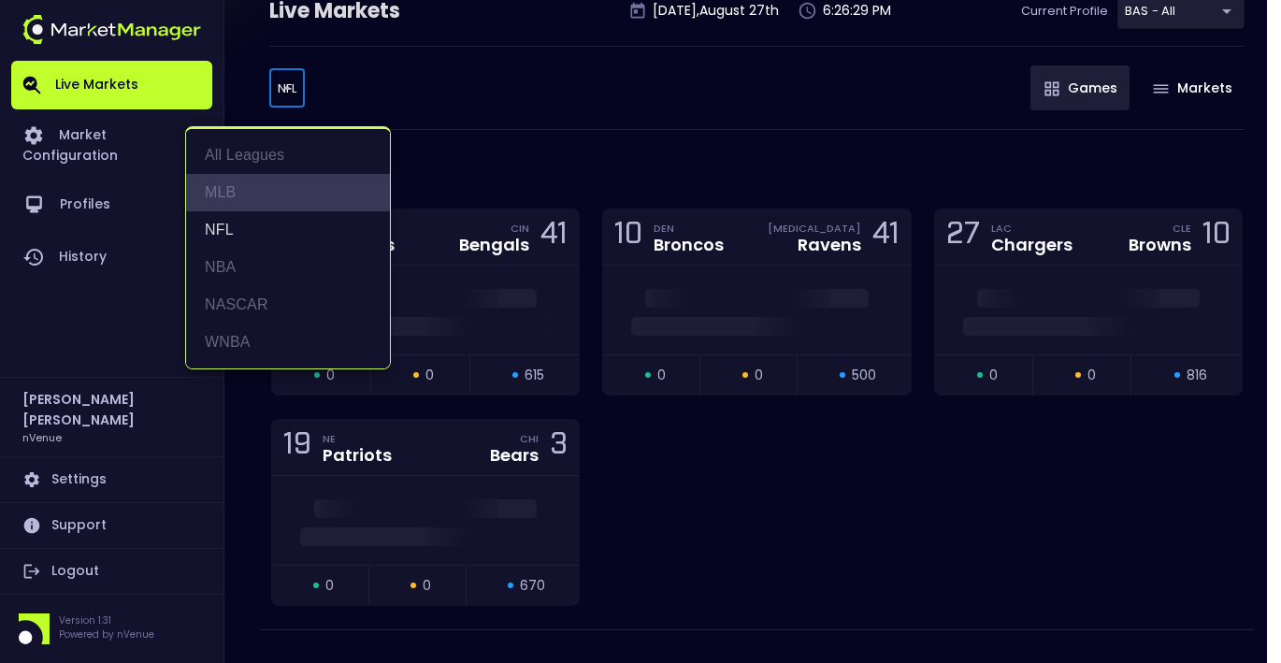
click at [240, 198] on li "MLB" at bounding box center [288, 192] width 204 height 37
type input "MLB"
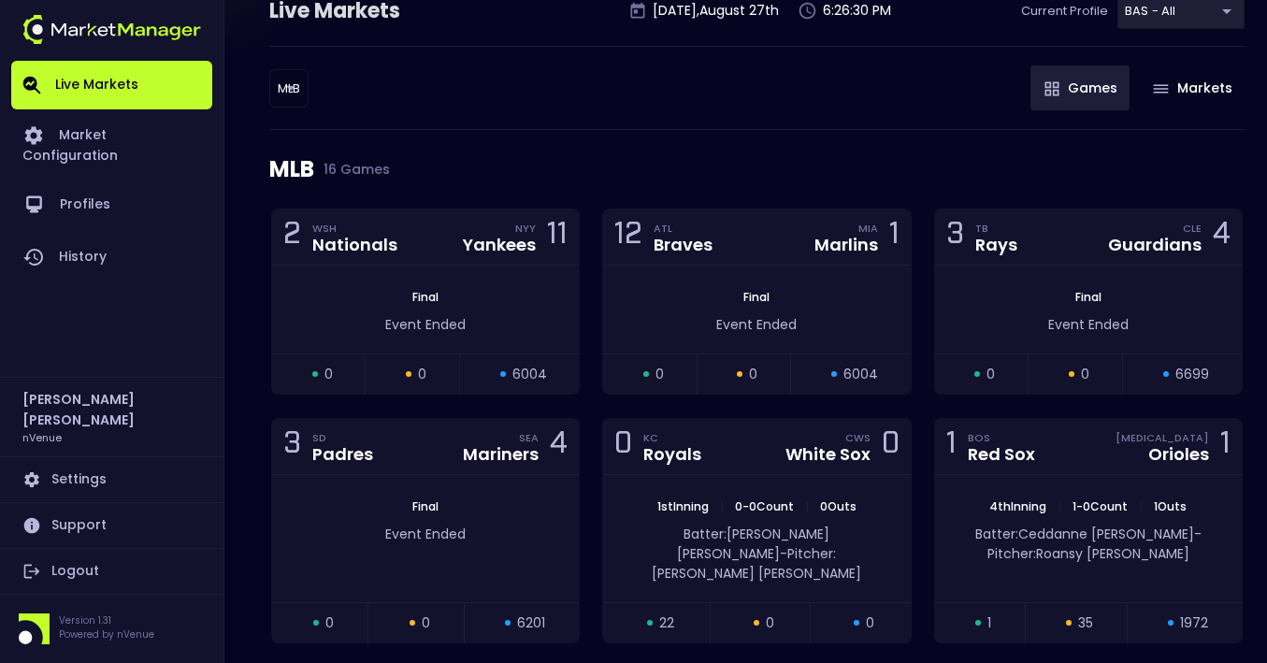
click at [887, 137] on div "MLB 16 Games" at bounding box center [756, 169] width 975 height 79
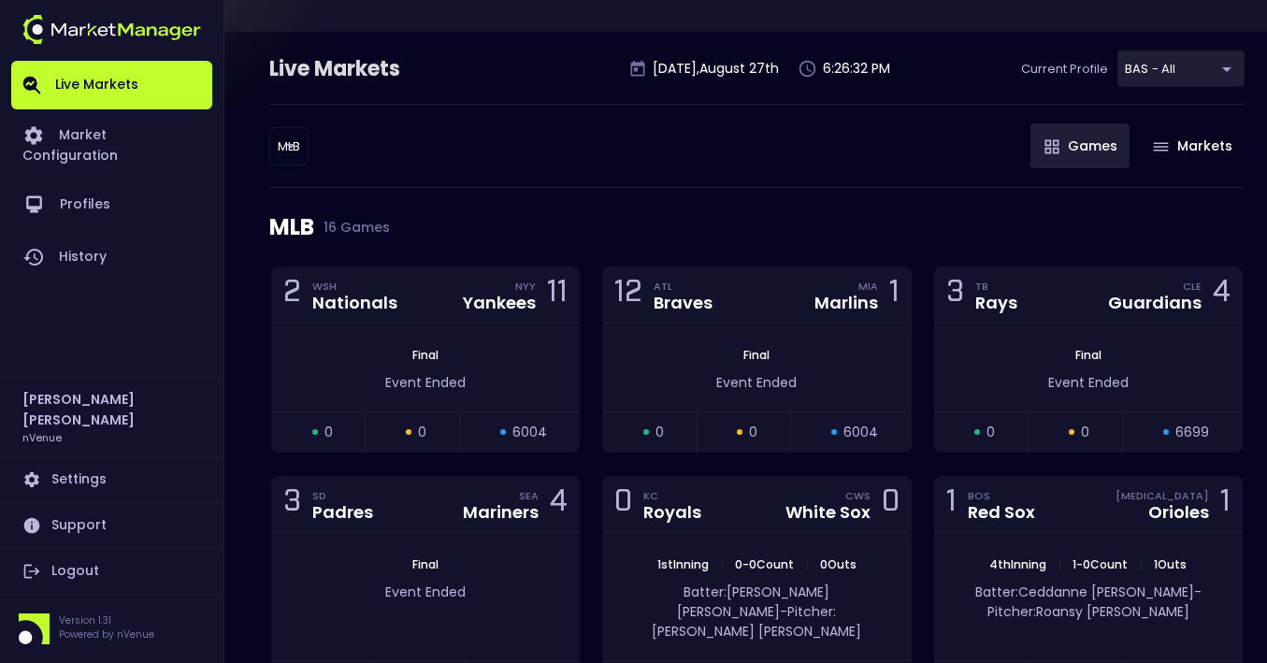
scroll to position [0, 0]
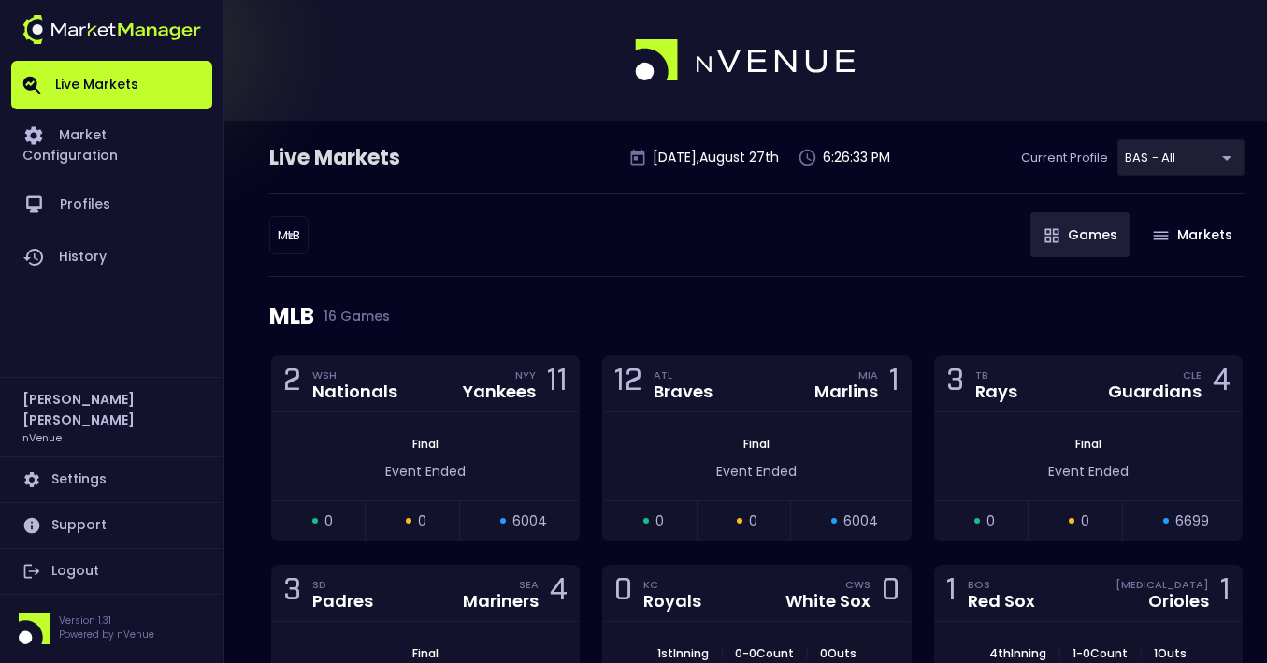
click at [1083, 248] on button "Games" at bounding box center [1080, 234] width 99 height 45
click at [1163, 242] on button "Markets" at bounding box center [1192, 234] width 106 height 45
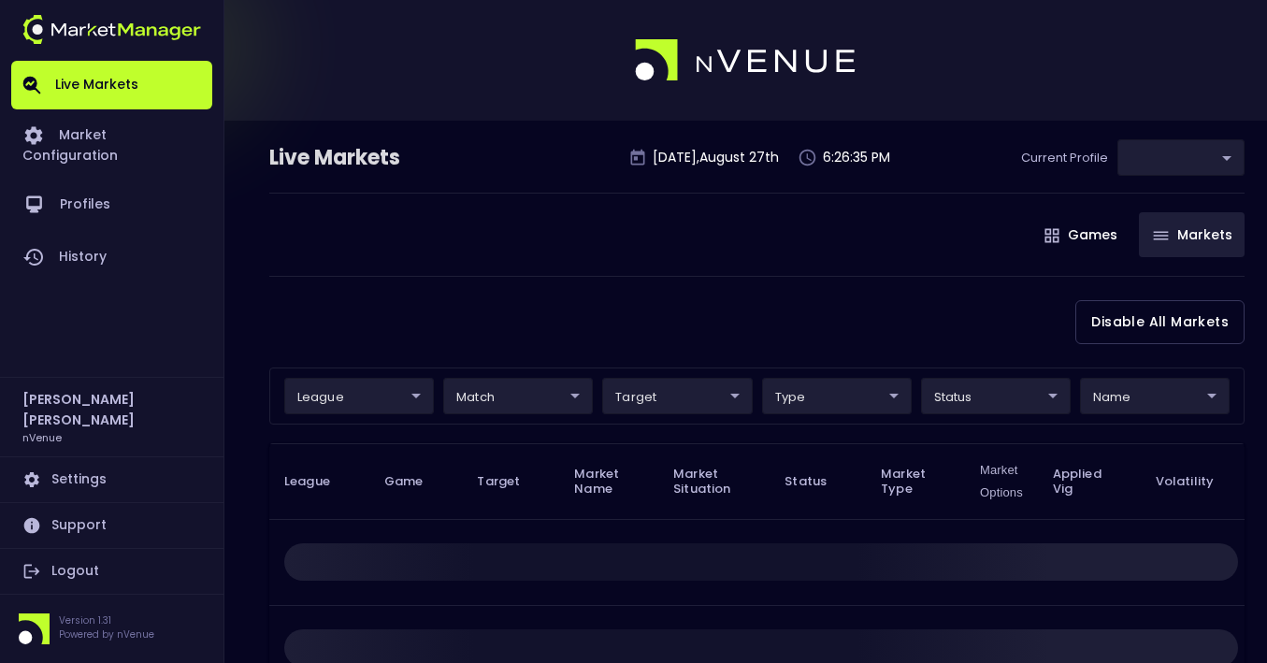
type input "0d810fa5-e353-4d9c-b11d-31f095cae871"
click at [1039, 237] on button "Games" at bounding box center [1080, 234] width 99 height 45
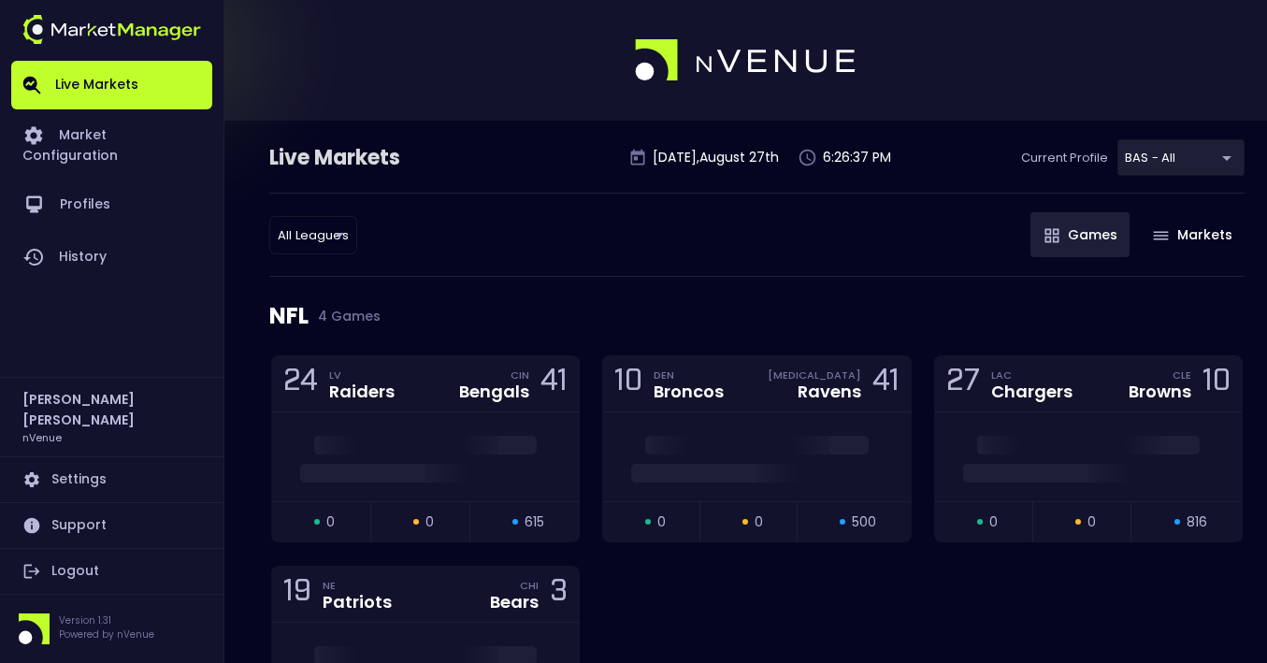
click at [616, 241] on div "All Leagues all leagues ​ Games Markets" at bounding box center [756, 235] width 975 height 84
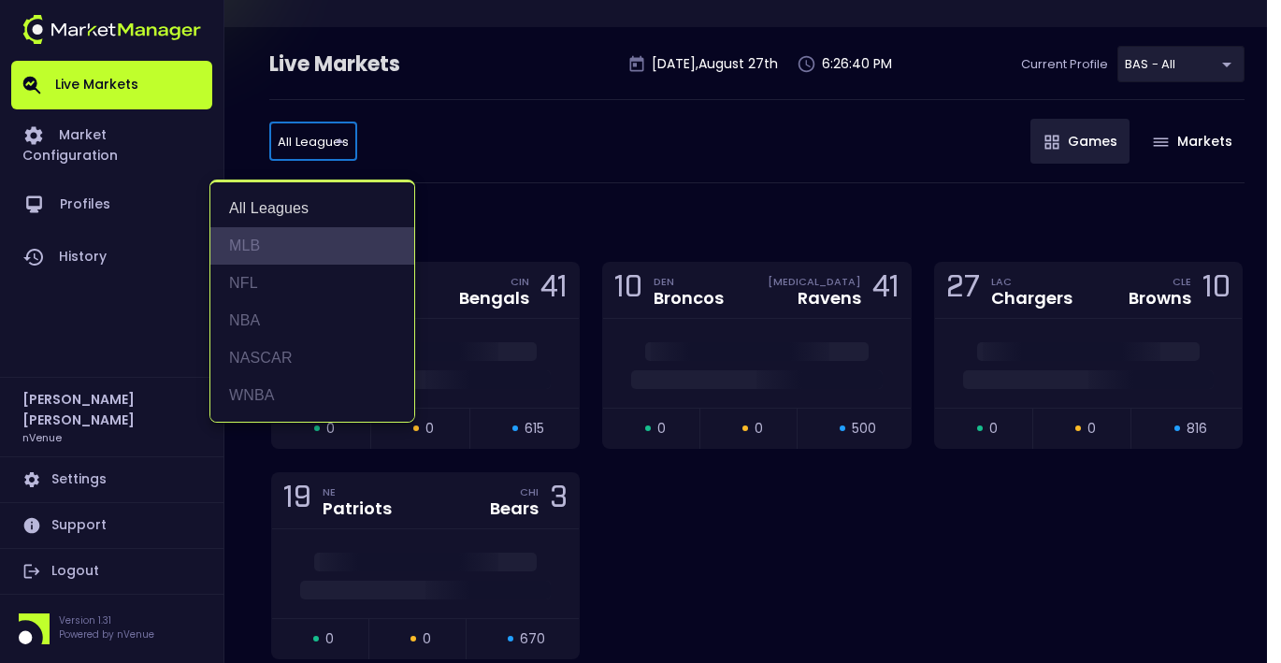
click at [281, 251] on li "MLB" at bounding box center [312, 245] width 204 height 37
type input "MLB"
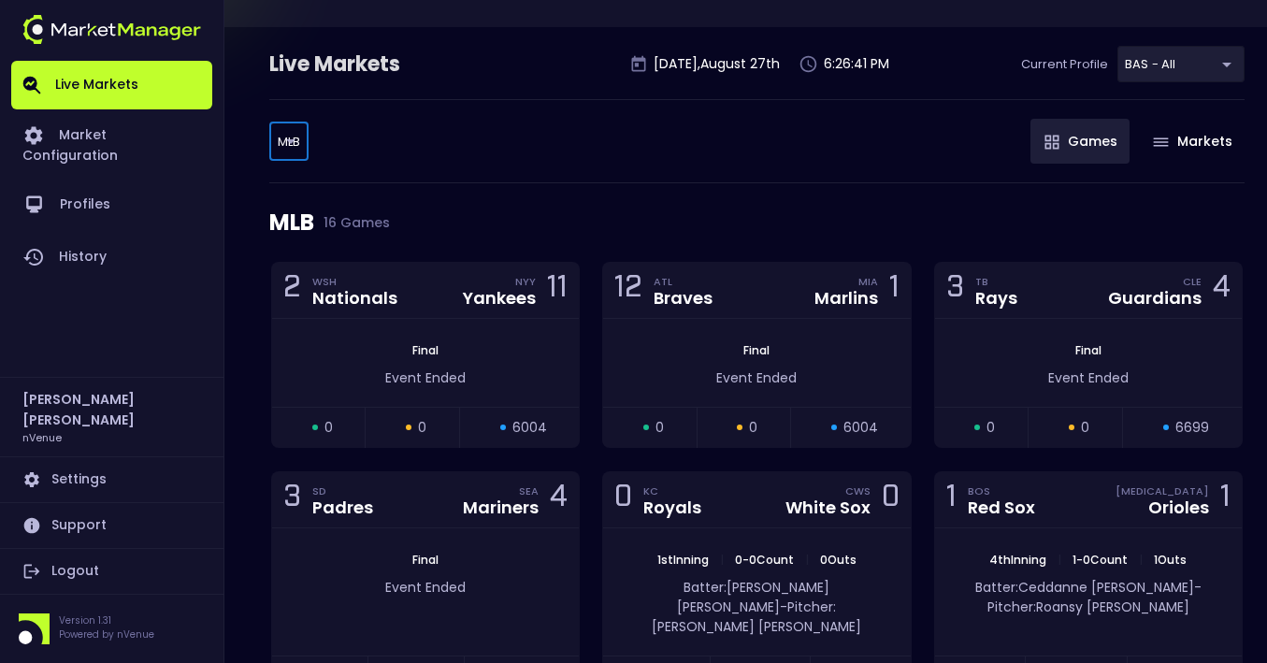
click at [830, 225] on div "MLB 16 Games" at bounding box center [756, 222] width 975 height 79
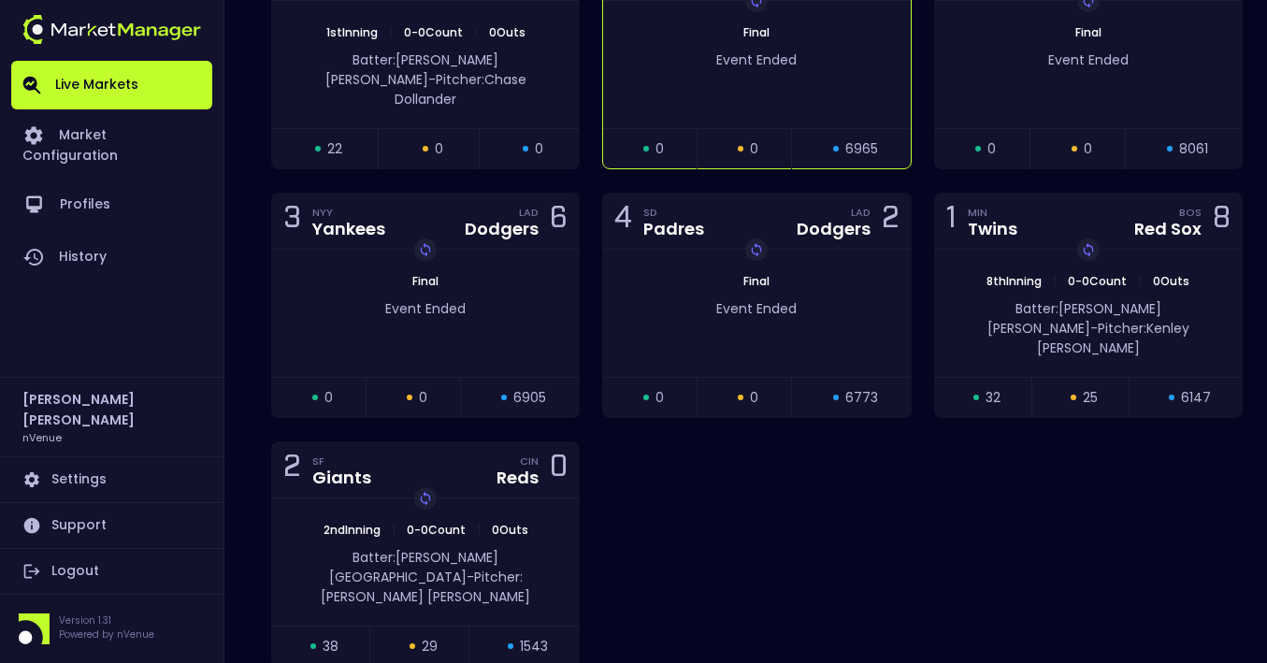
scroll to position [1099, 0]
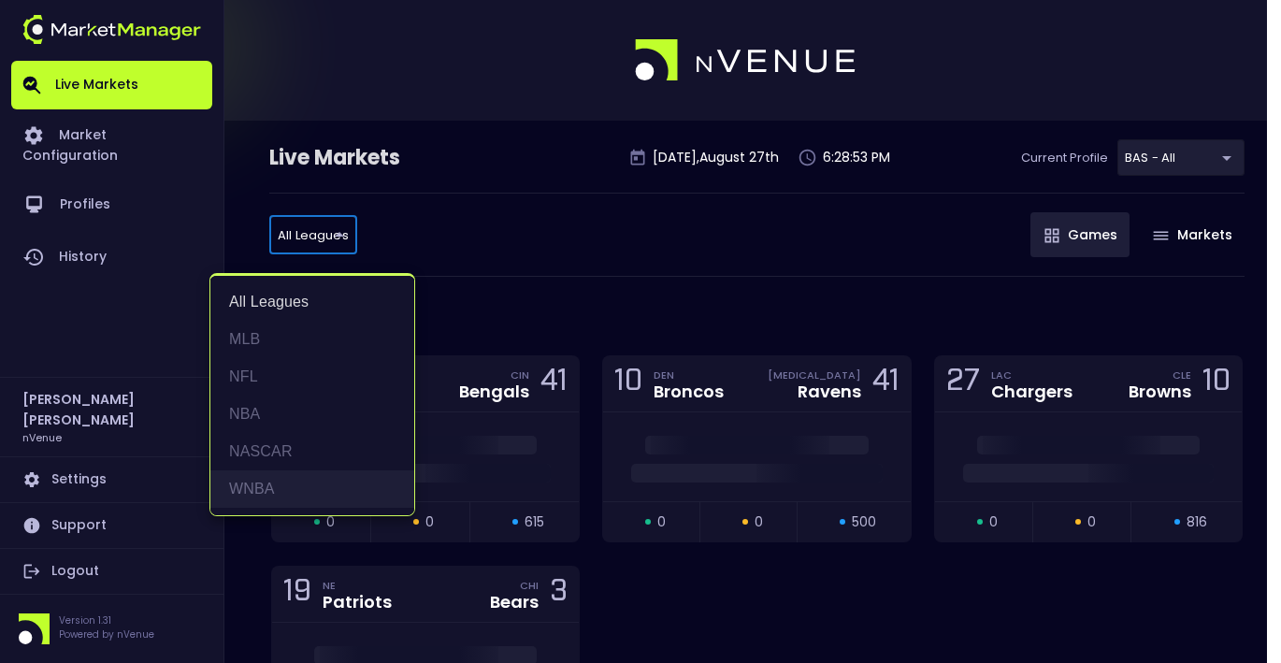
click at [329, 484] on li "WNBA" at bounding box center [312, 488] width 204 height 37
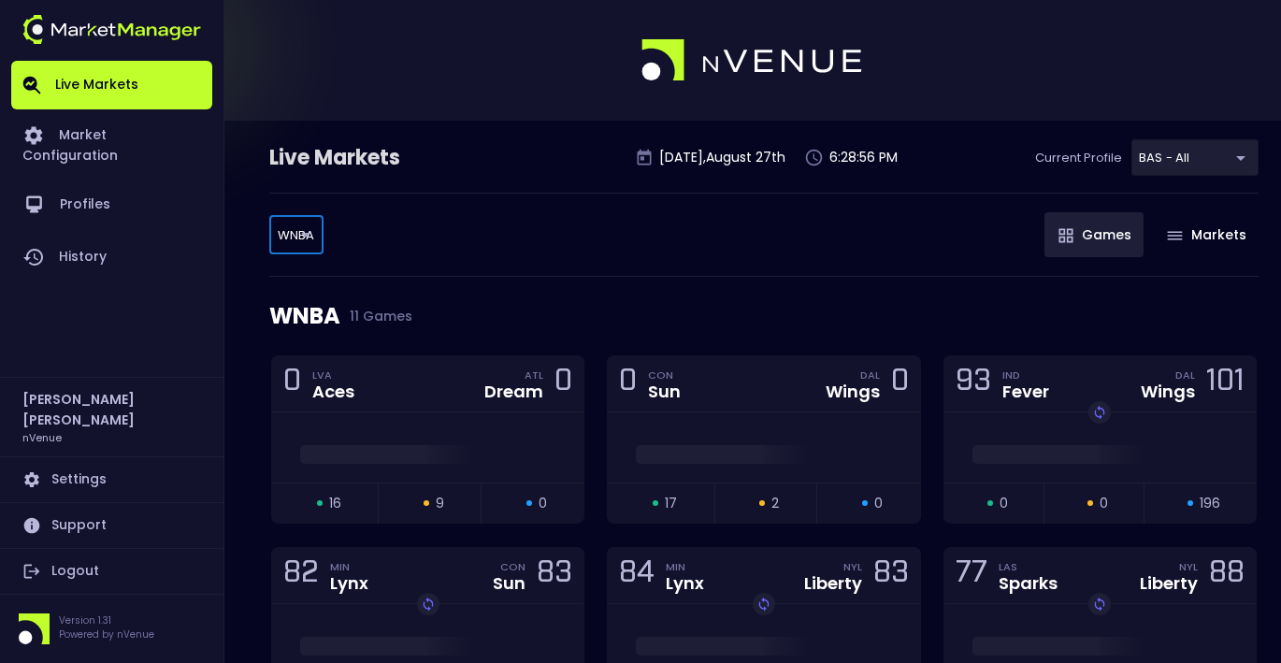
click at [283, 227] on body "Live Markets Market Configuration Profiles History Jerry Griffith nVenue Settin…" at bounding box center [640, 596] width 1281 height 1193
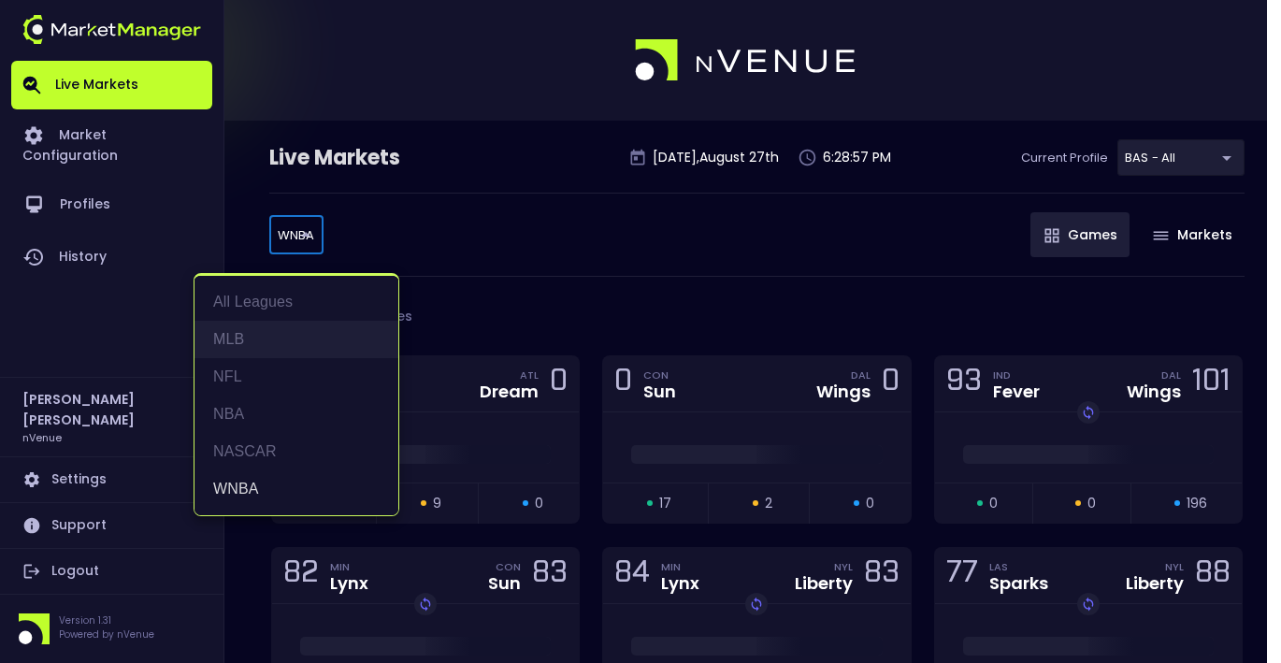
click at [275, 336] on li "MLB" at bounding box center [297, 339] width 204 height 37
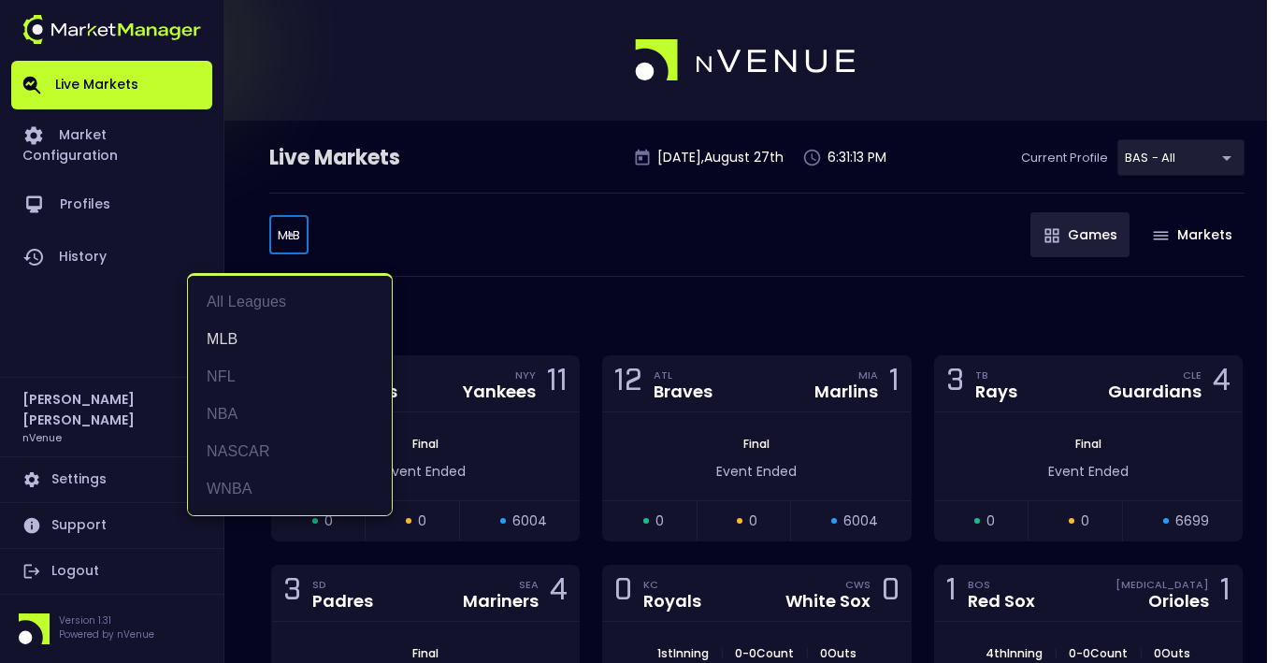
click at [927, 599] on div at bounding box center [640, 331] width 1281 height 663
click at [292, 470] on li "WNBA" at bounding box center [290, 488] width 204 height 37
type input "WNBA"
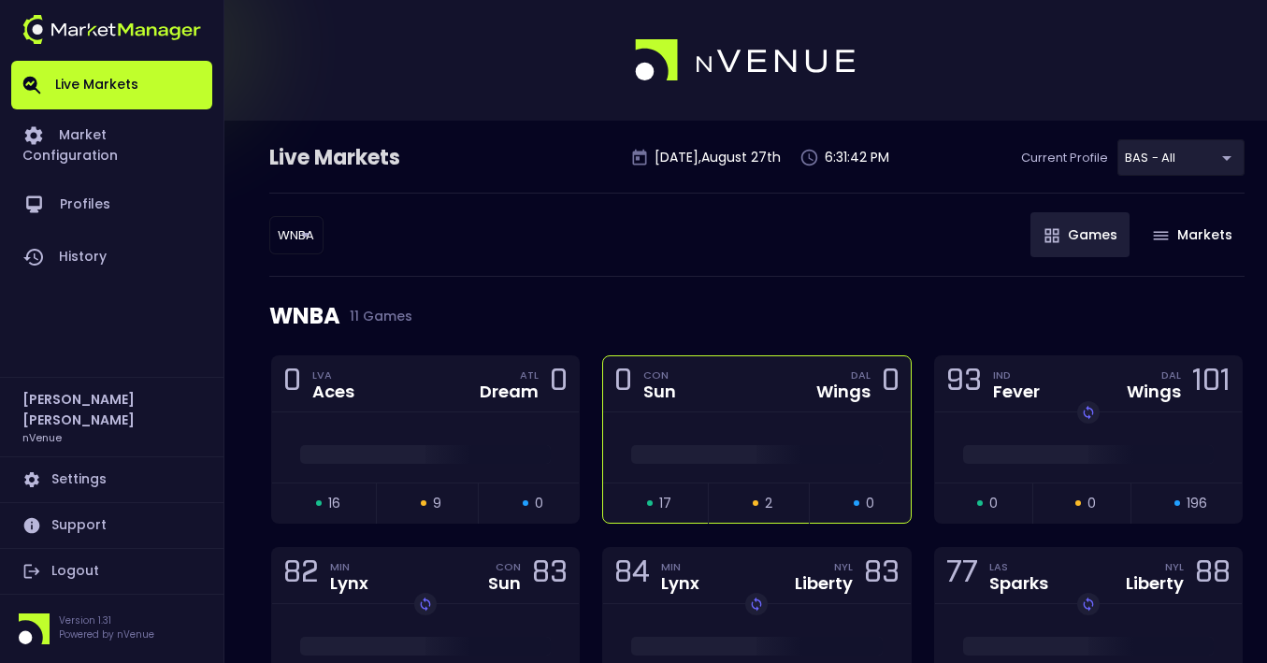
click at [785, 382] on div "0 CON Sun DAL Wings 0" at bounding box center [756, 384] width 307 height 56
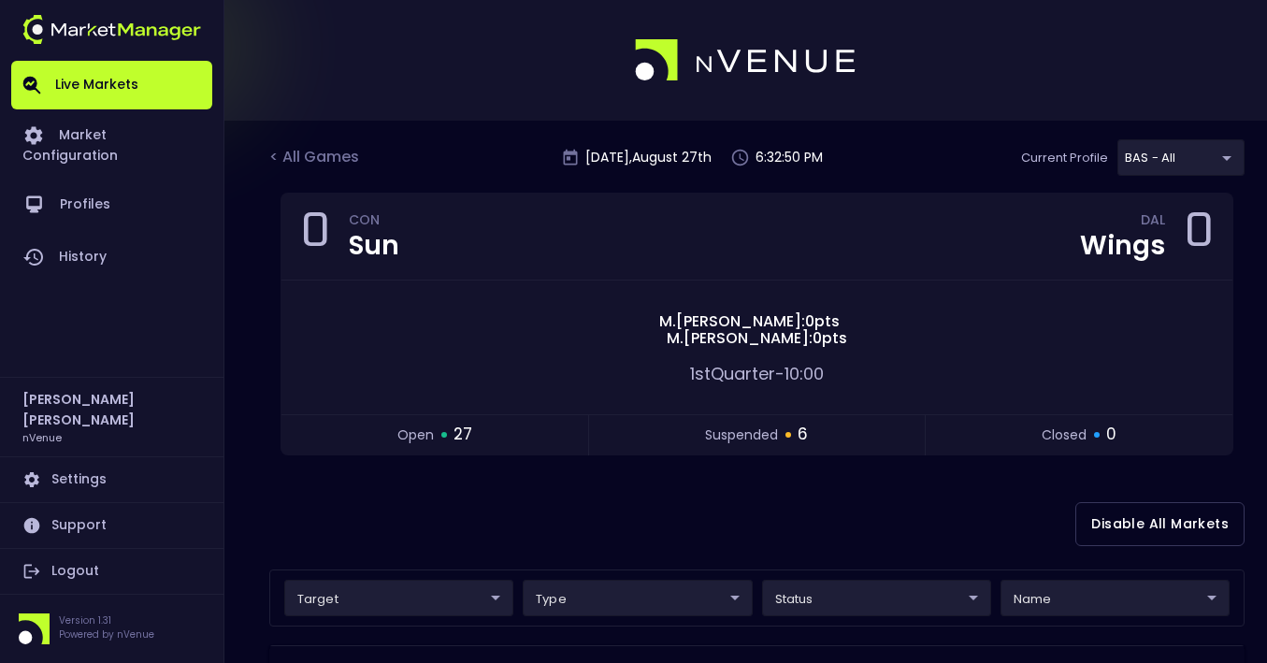
click at [303, 142] on div "< All Games Wednesday , August 27 th 6:32:50 PM Current Profile BAS - All 0d810…" at bounding box center [756, 165] width 975 height 53
click at [303, 151] on div "< All Games" at bounding box center [316, 158] width 94 height 24
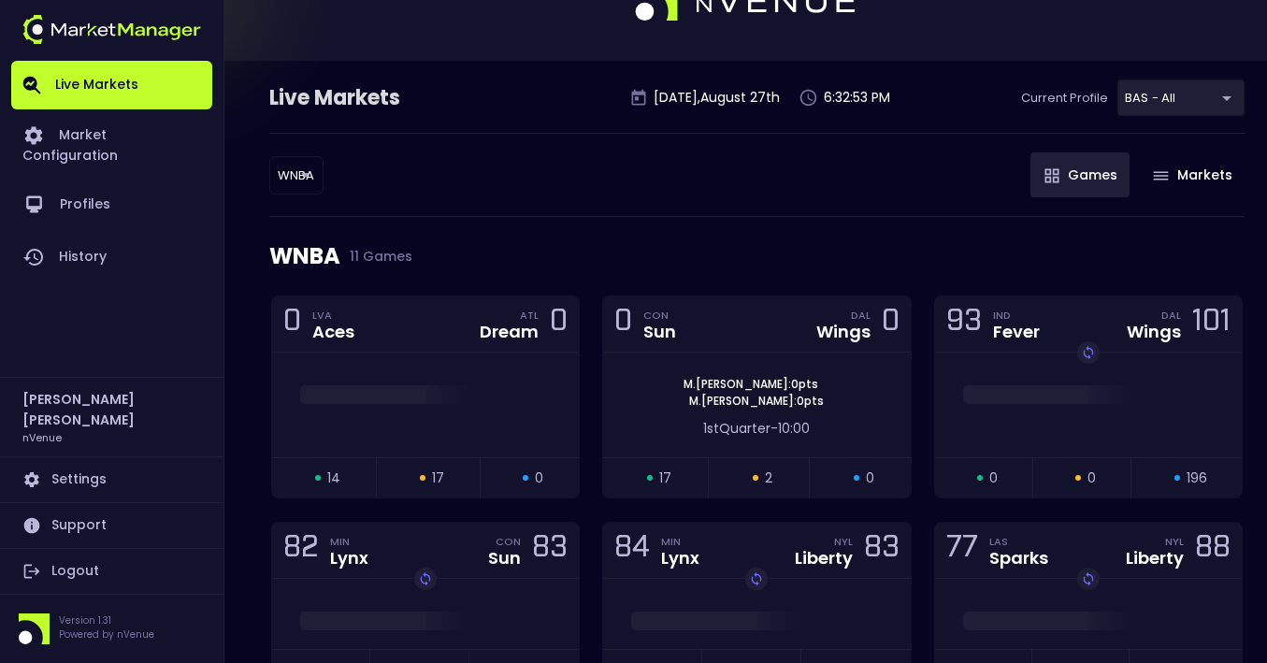
scroll to position [94, 0]
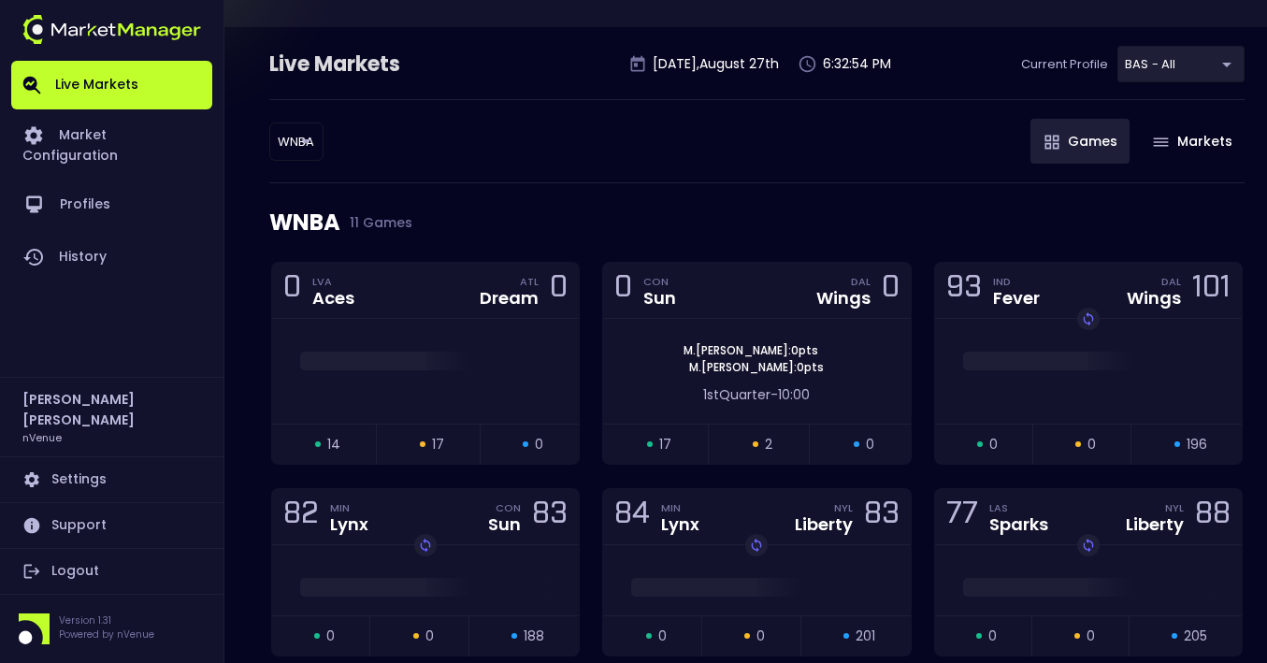
click at [306, 137] on body "Live Markets Market Configuration Profiles History Jerry Griffith nVenue Settin…" at bounding box center [633, 520] width 1267 height 1228
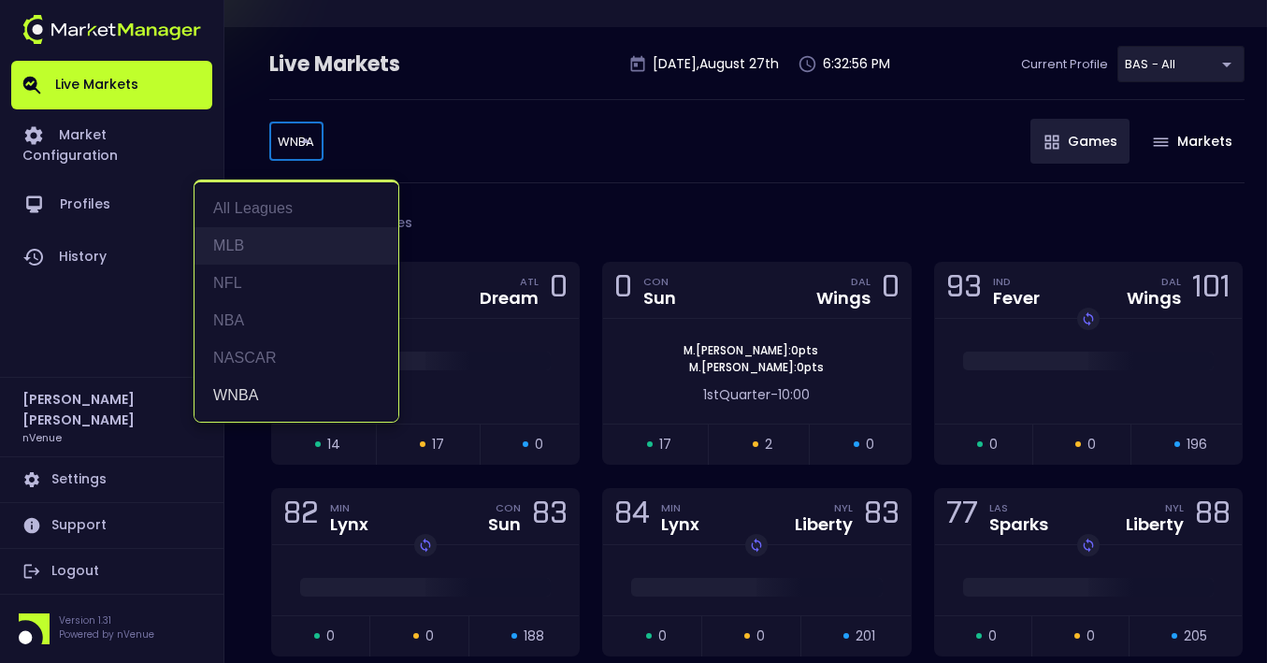
click at [267, 233] on li "MLB" at bounding box center [297, 245] width 204 height 37
type input "MLB"
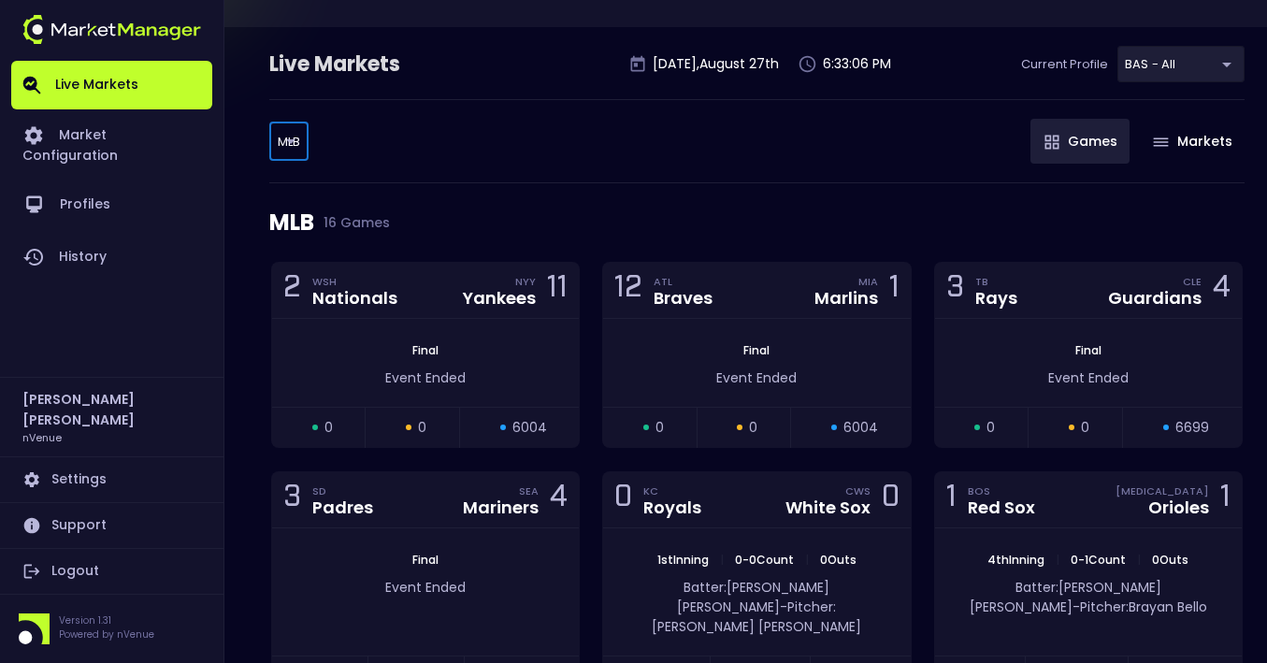
scroll to position [0, 0]
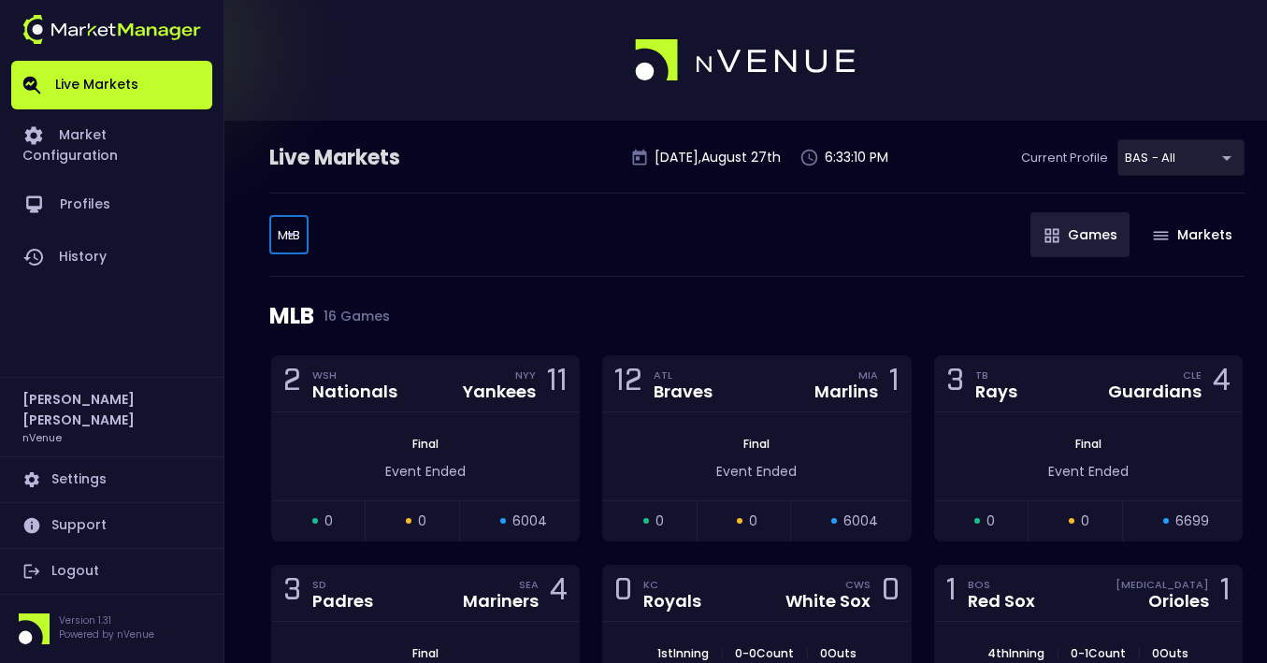
click at [1045, 239] on img "button" at bounding box center [1052, 235] width 15 height 15
click at [1049, 238] on img "button" at bounding box center [1052, 235] width 15 height 15
click at [746, 239] on div "MLB MLB ​ Games Markets" at bounding box center [756, 235] width 975 height 84
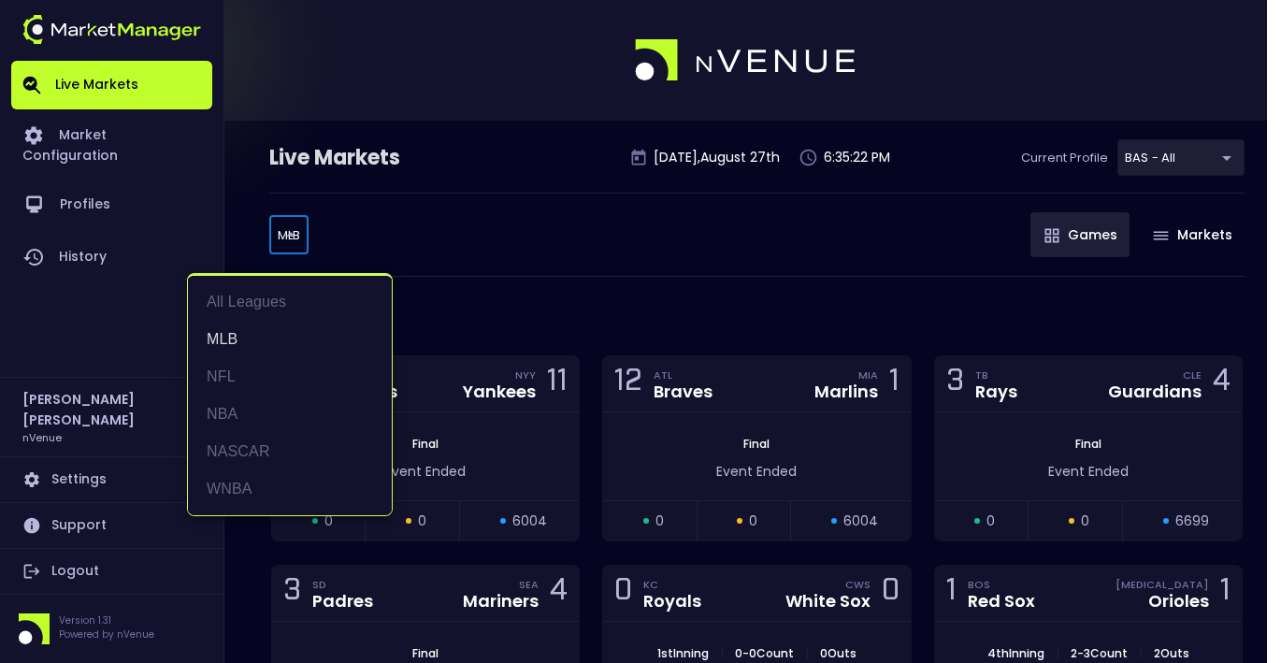
click at [555, 253] on div at bounding box center [640, 331] width 1281 height 663
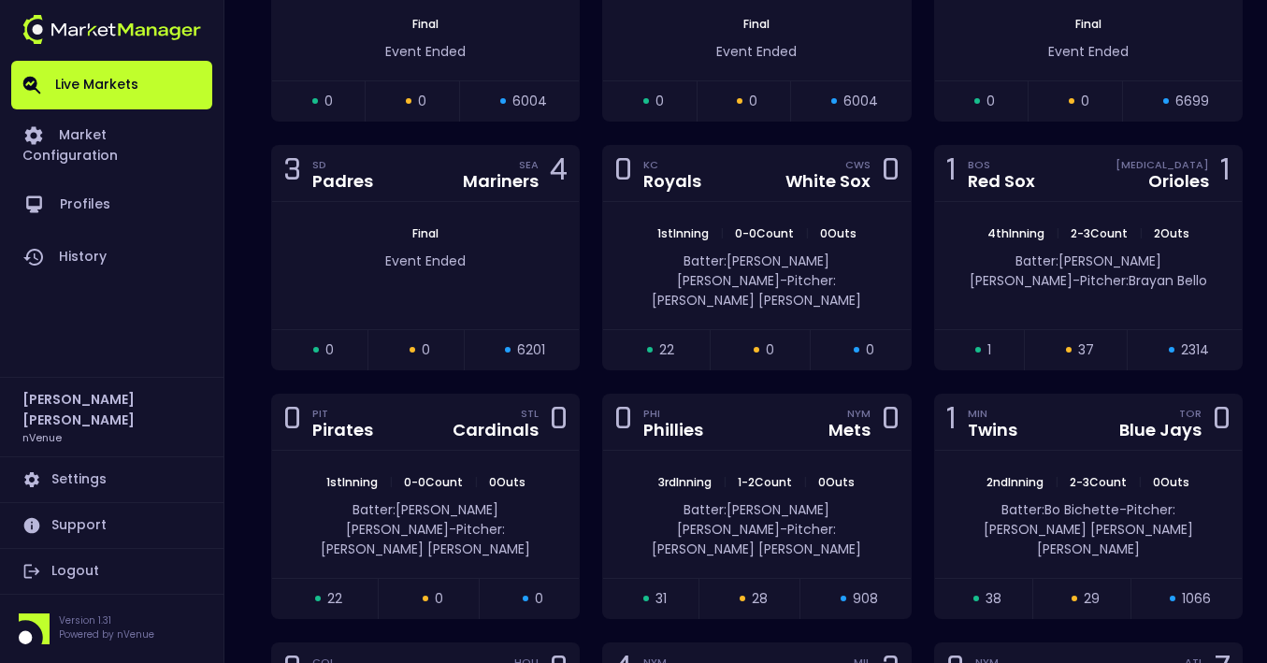
scroll to position [468, 0]
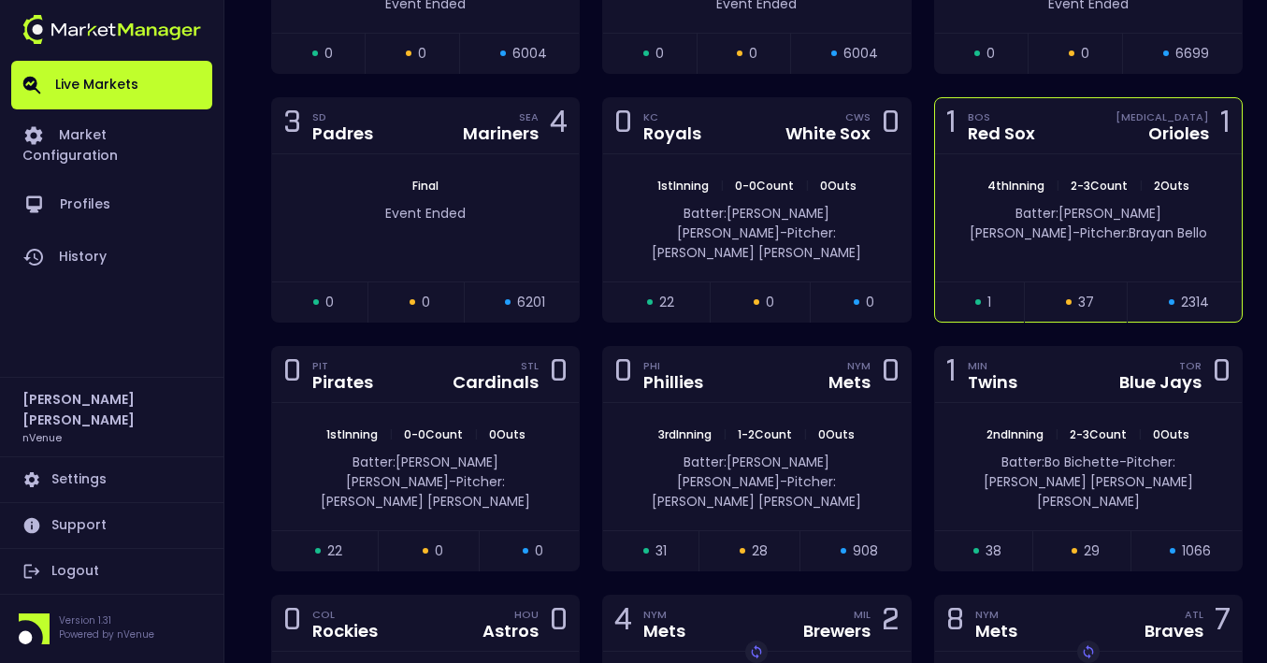
click at [1107, 125] on div "1 BOS Red Sox BAL Orioles 1" at bounding box center [1088, 126] width 307 height 56
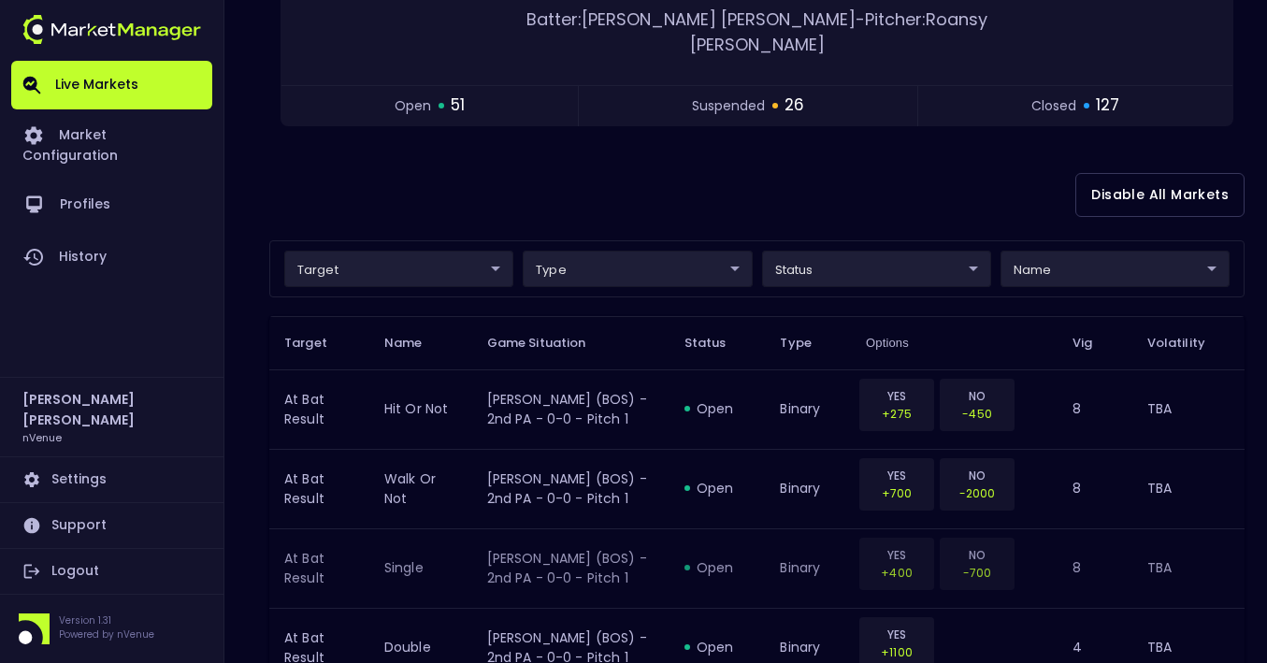
scroll to position [374, 0]
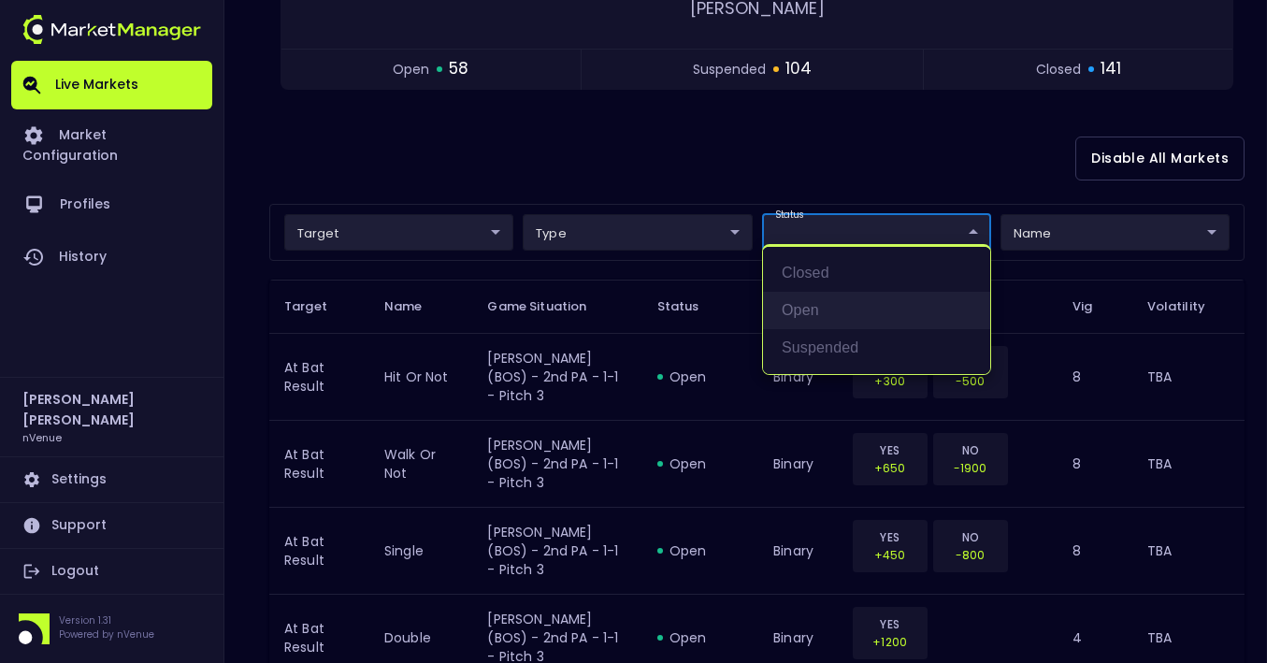
click at [828, 312] on li "open" at bounding box center [876, 310] width 227 height 37
type input "open"
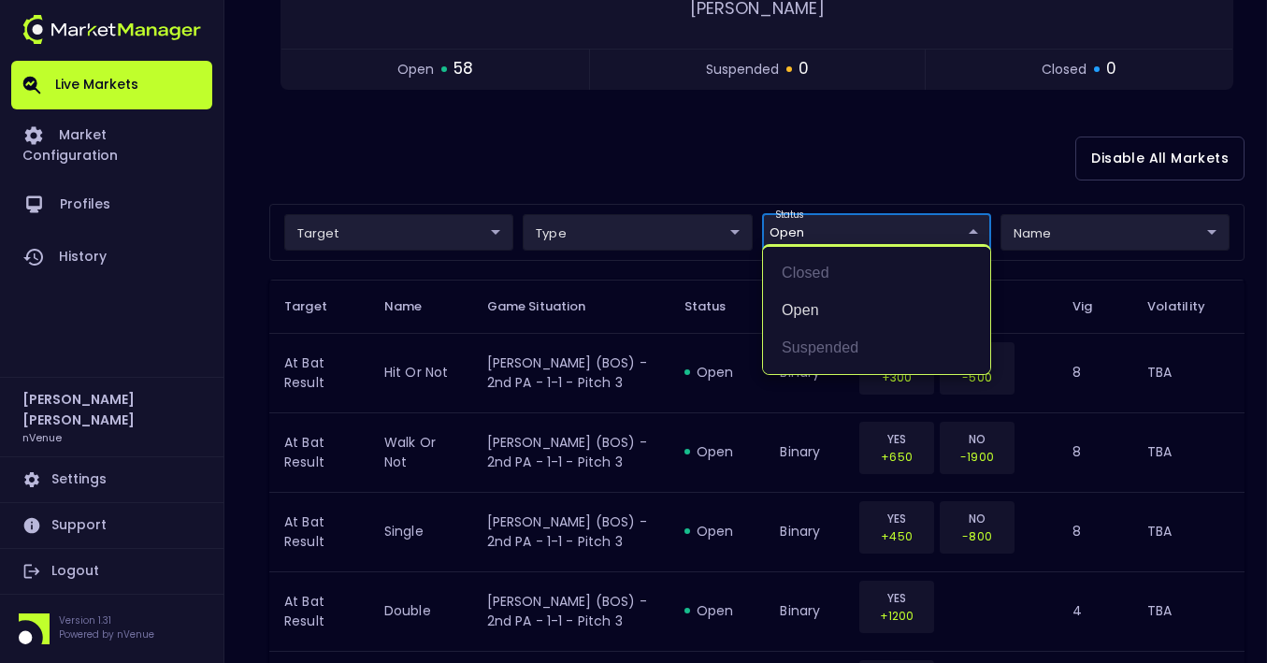
click at [631, 91] on div at bounding box center [640, 331] width 1281 height 663
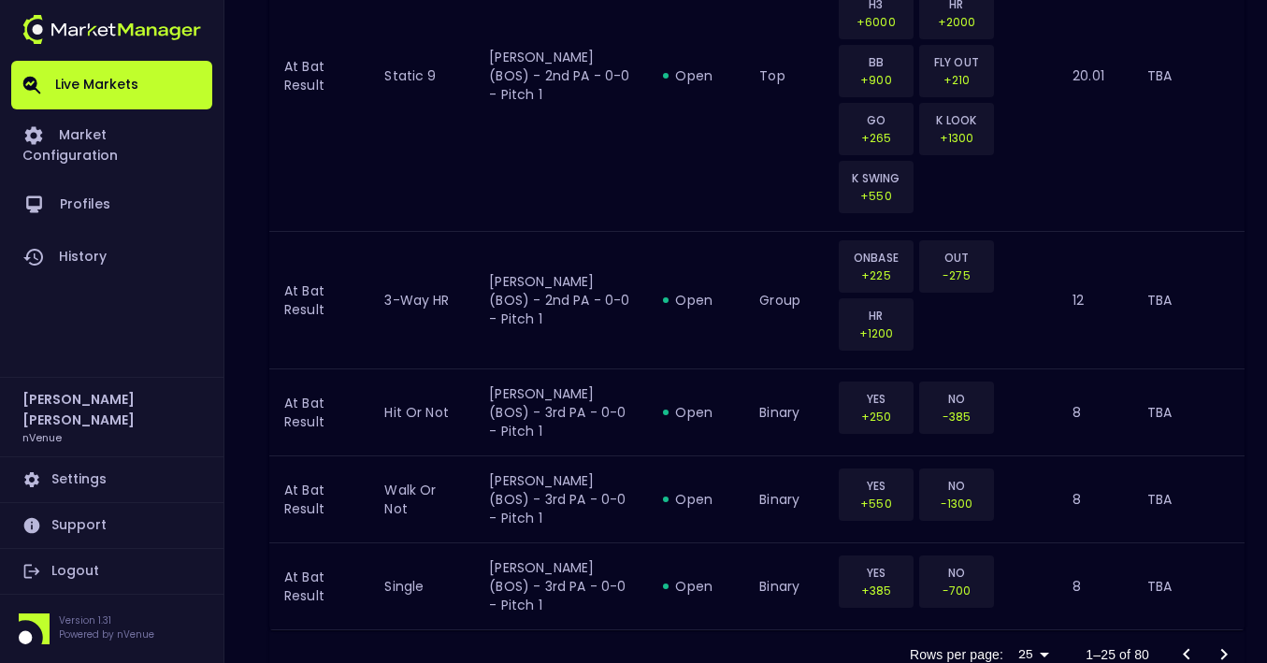
scroll to position [3047, 0]
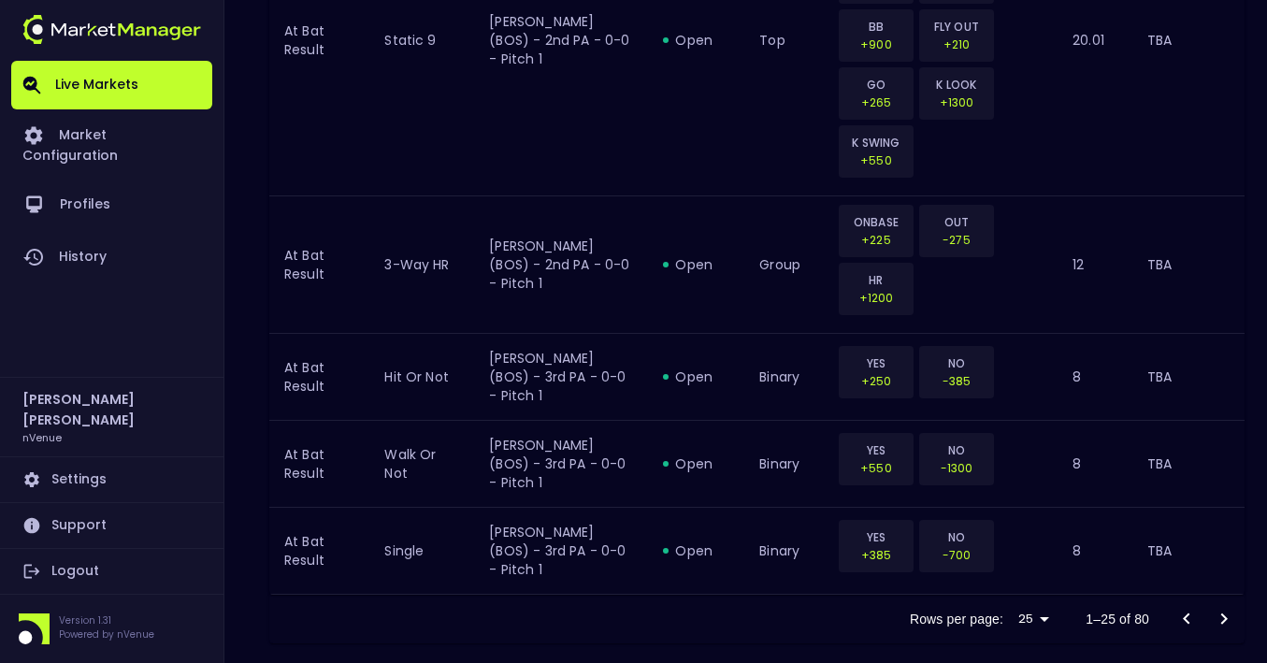
click at [1230, 608] on icon "Go to next page" at bounding box center [1224, 619] width 22 height 22
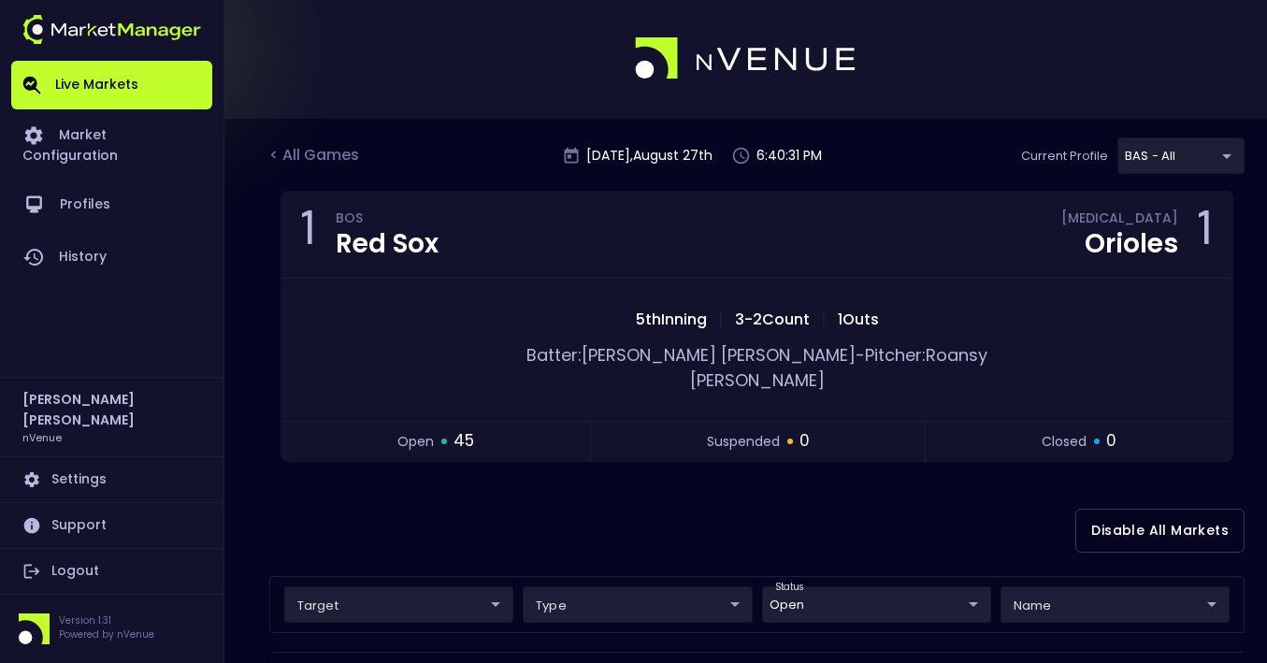
scroll to position [0, 0]
click at [331, 157] on div "< All Games" at bounding box center [316, 158] width 94 height 24
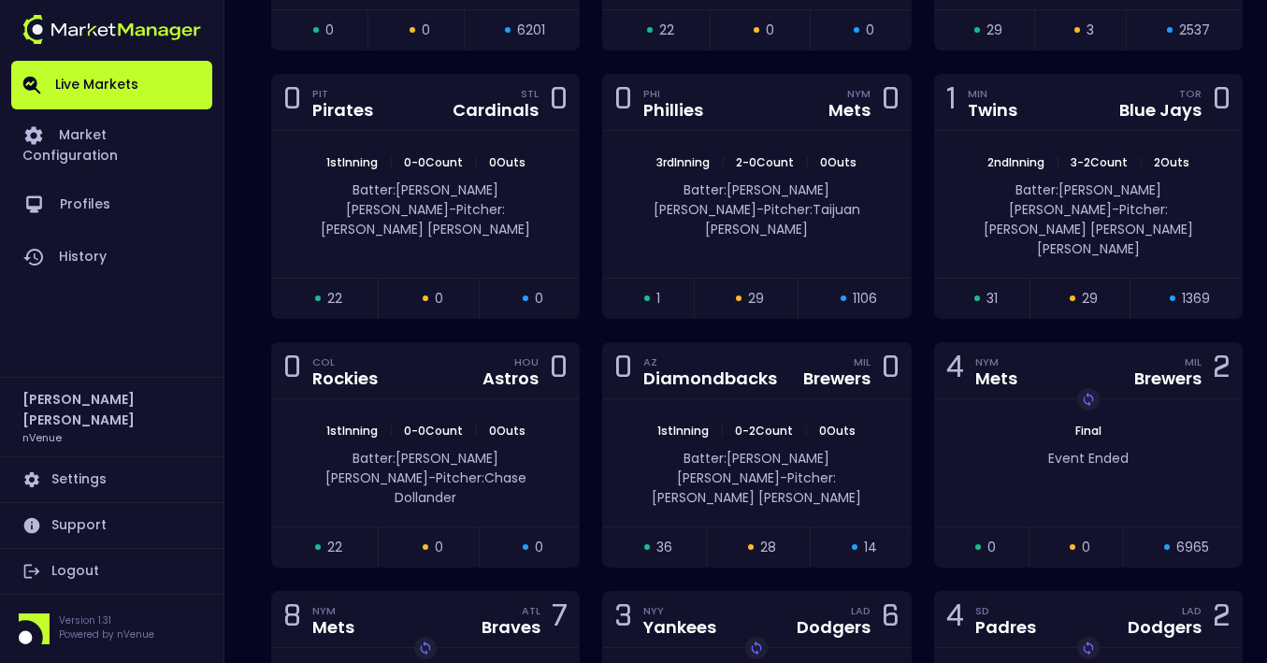
scroll to position [725, 0]
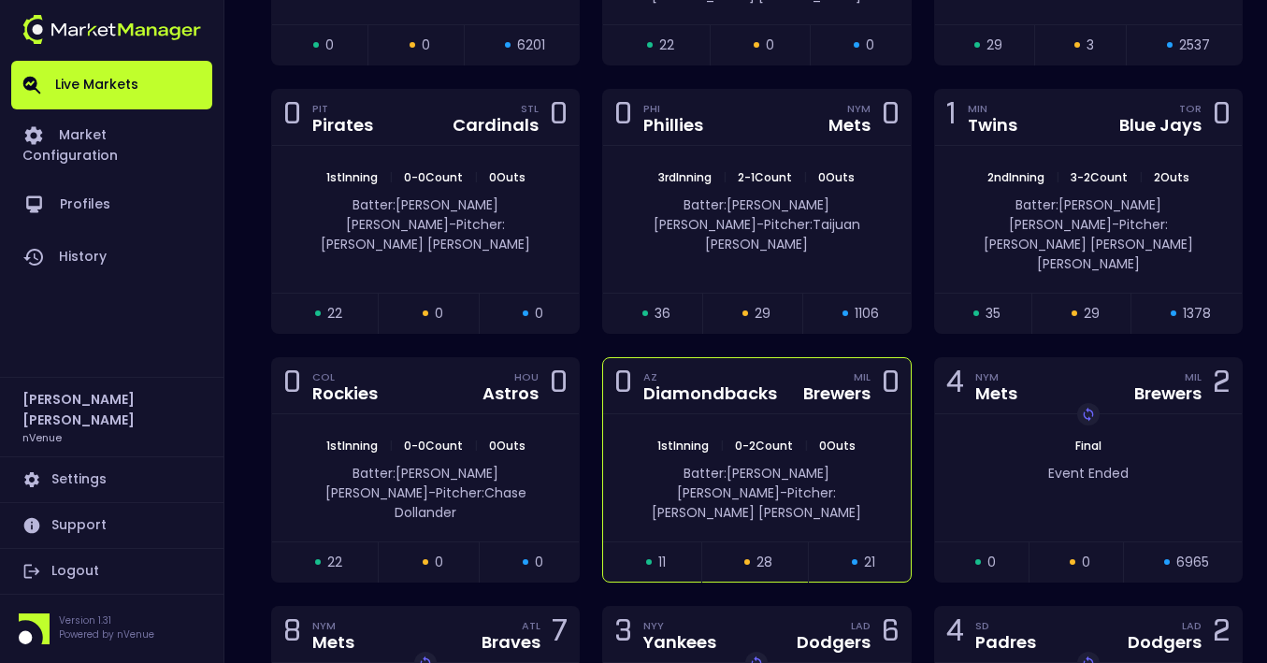
click at [804, 414] on div "1st Inning | 0 - 2 Count | 0 Outs Batter: Geraldo Perdomo - Pitcher: Aaron Ashby" at bounding box center [756, 477] width 307 height 127
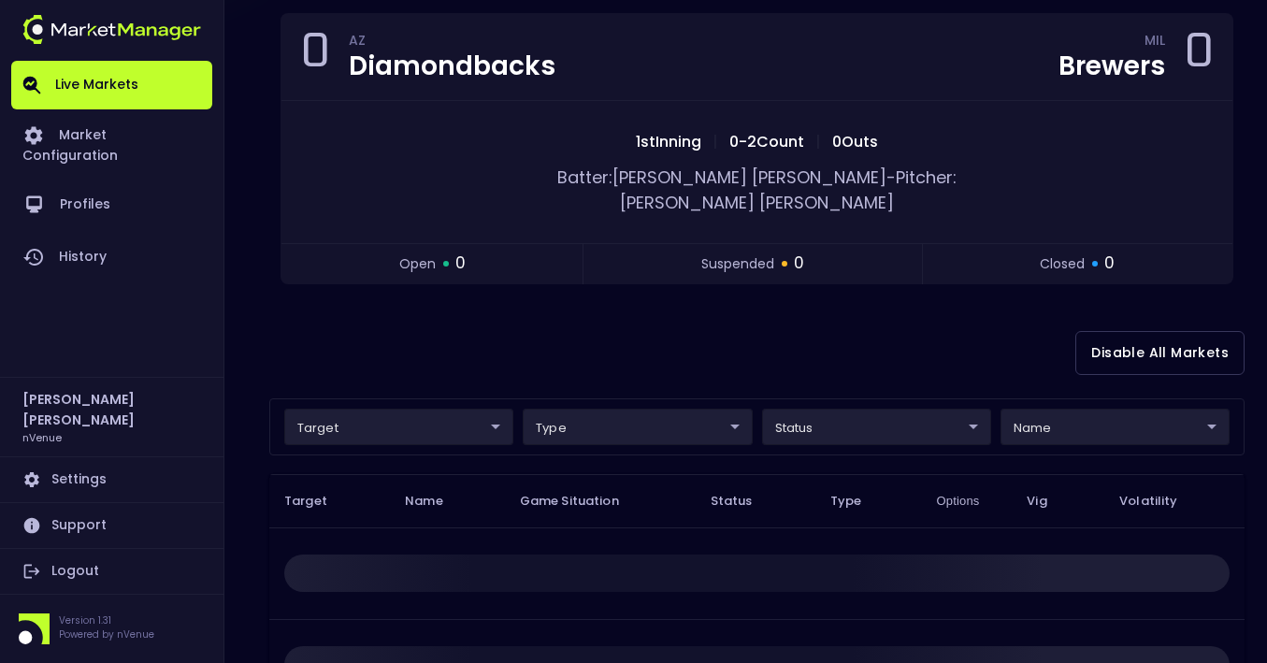
scroll to position [0, 0]
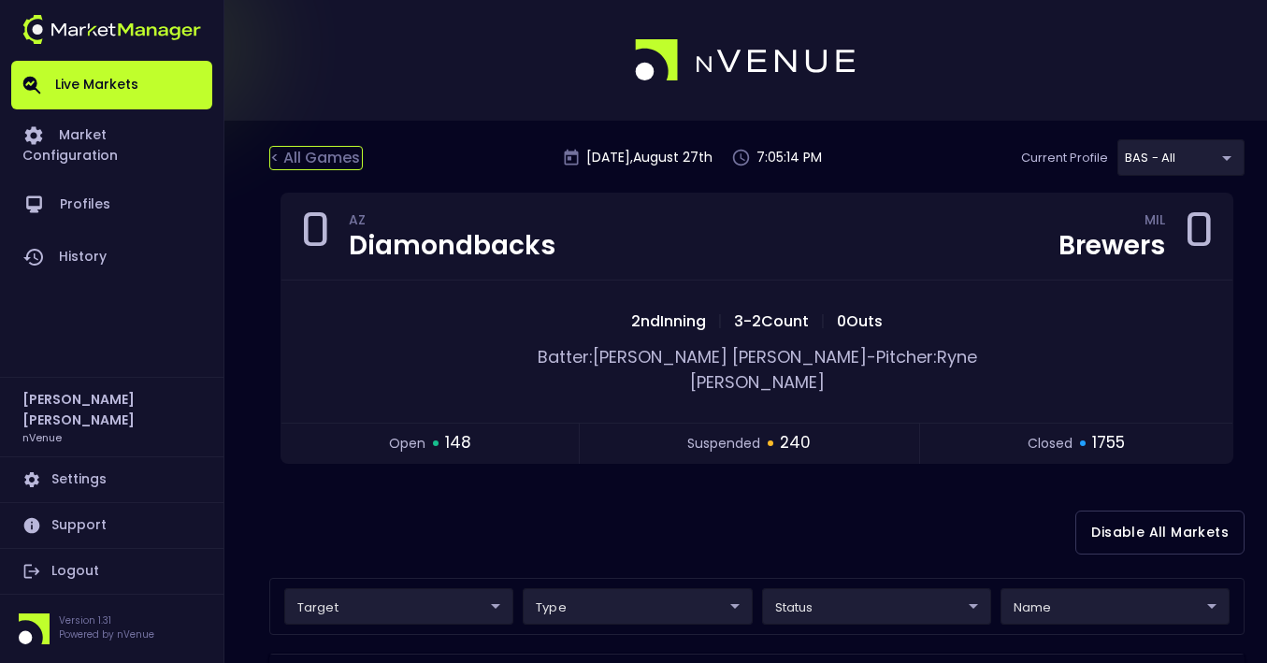
click at [341, 154] on div "< All Games" at bounding box center [316, 158] width 94 height 24
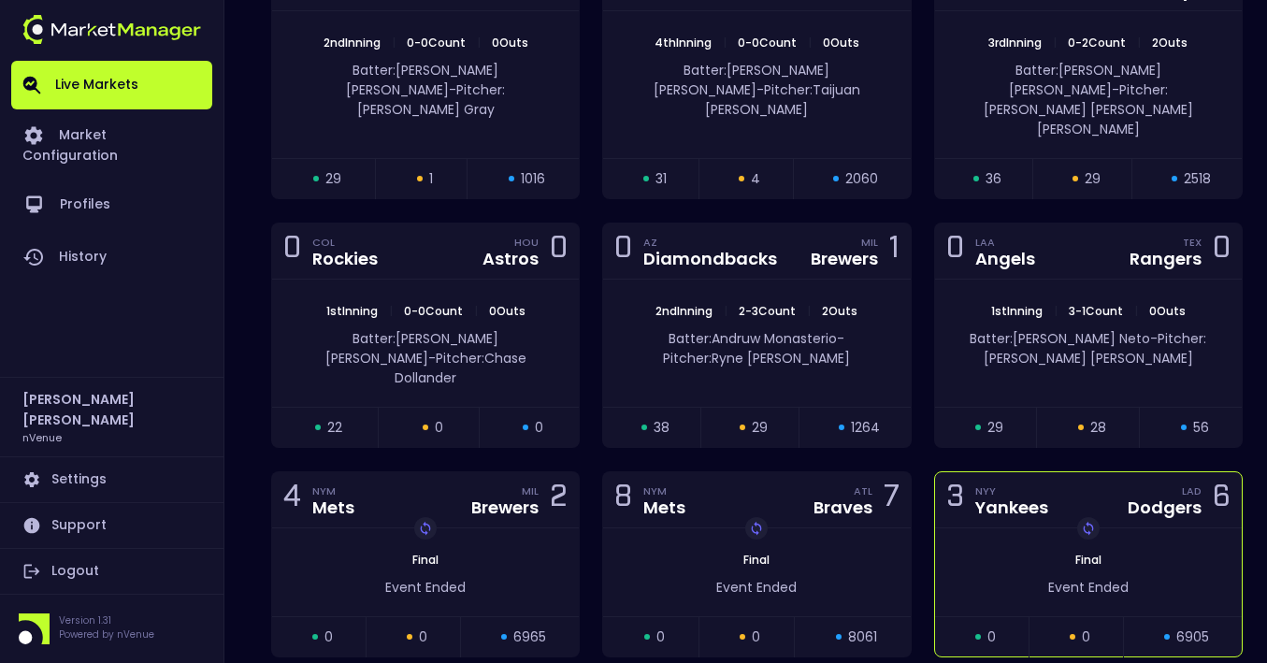
scroll to position [842, 0]
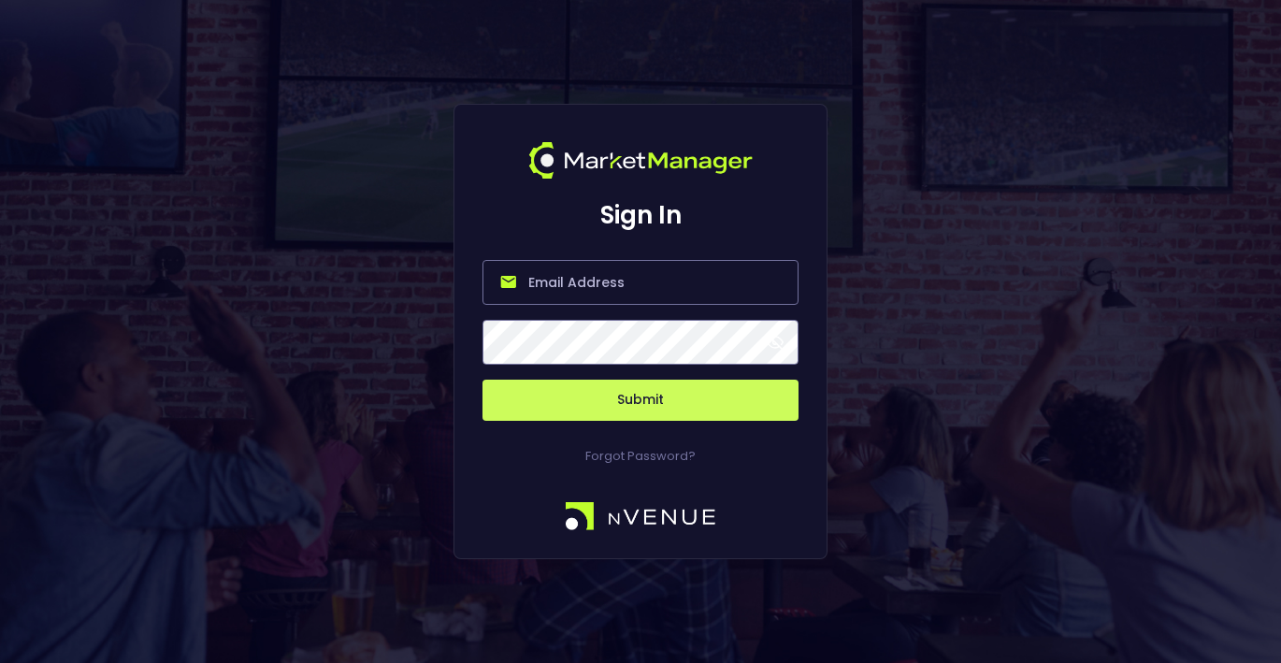
type input "jerry@nvenue.com"
click at [722, 396] on button "Submit" at bounding box center [641, 400] width 316 height 41
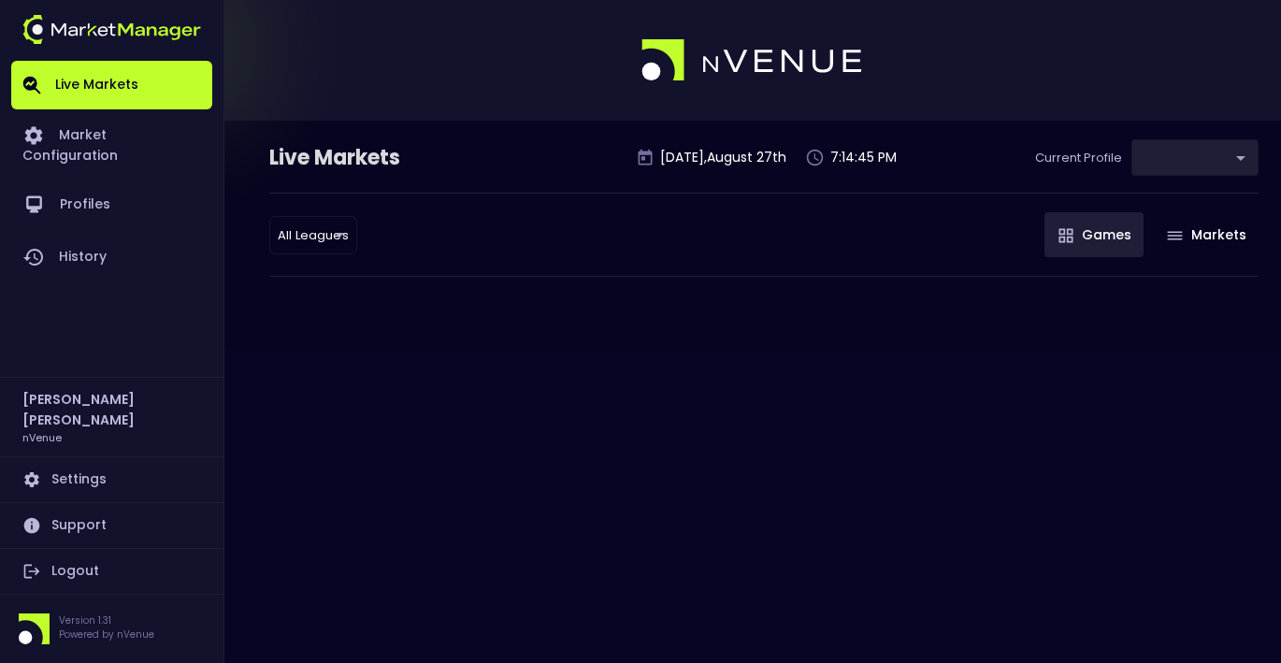
type input "0d810fa5-e353-4d9c-b11d-31f095cae871"
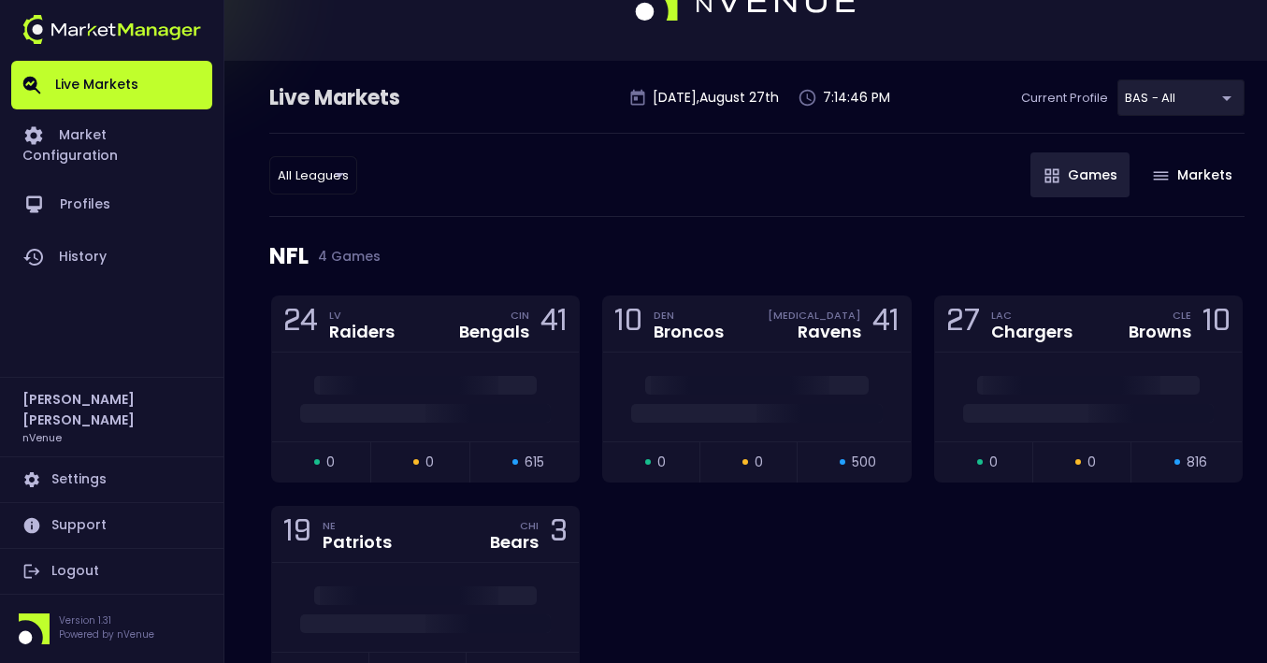
scroll to position [94, 0]
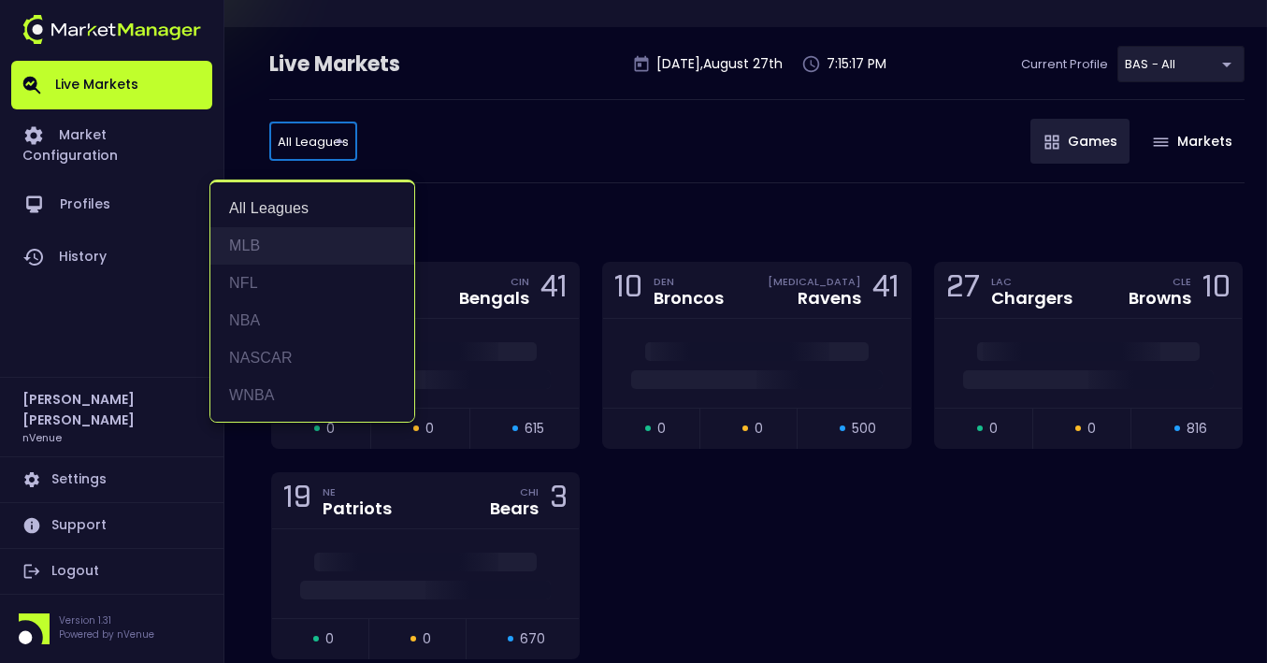
click at [291, 248] on li "MLB" at bounding box center [312, 245] width 204 height 37
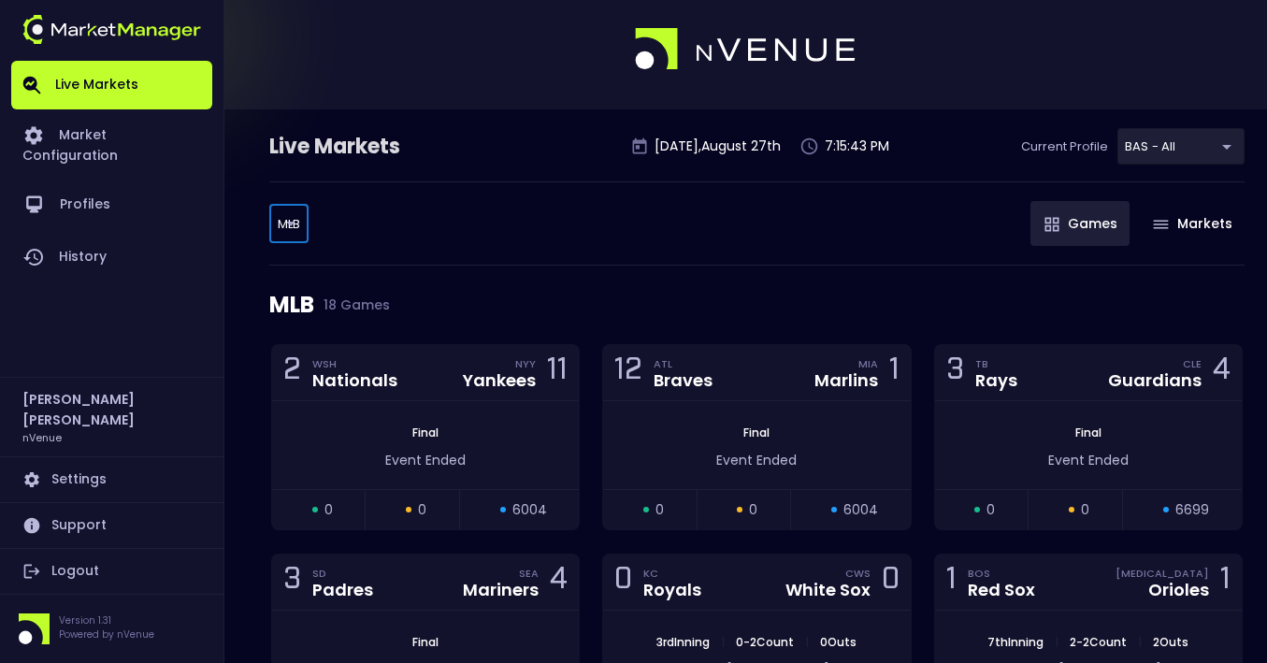
scroll to position [0, 0]
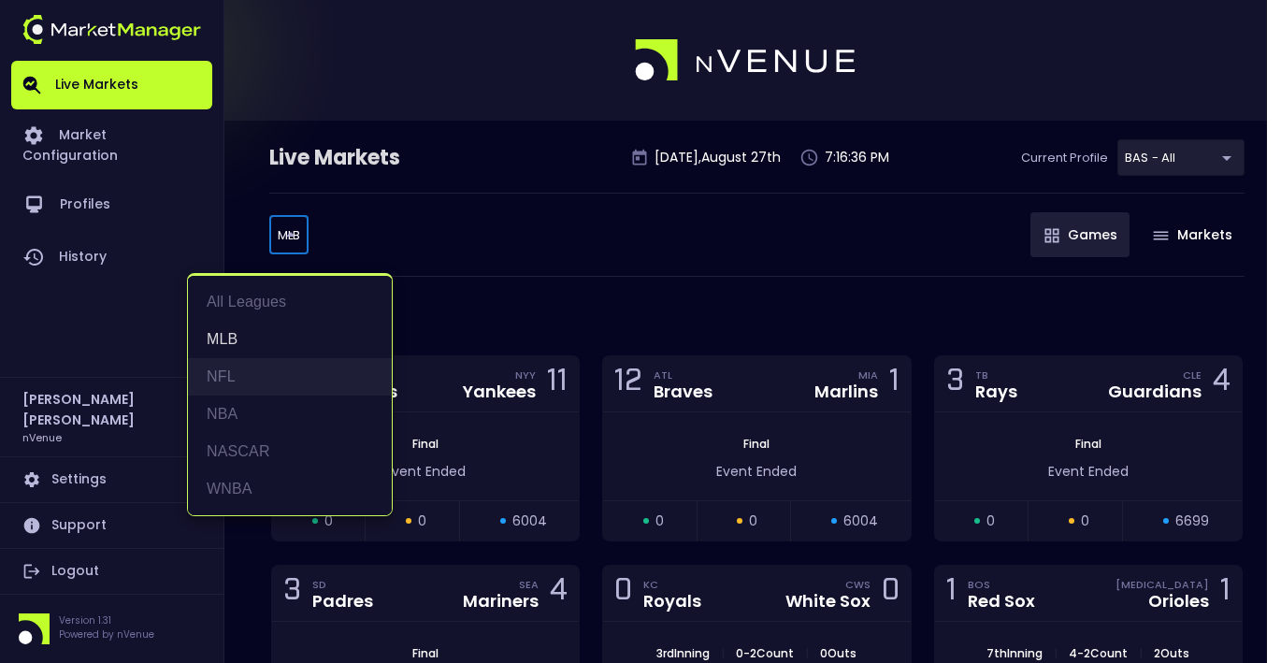
click at [254, 364] on li "NFL" at bounding box center [290, 376] width 204 height 37
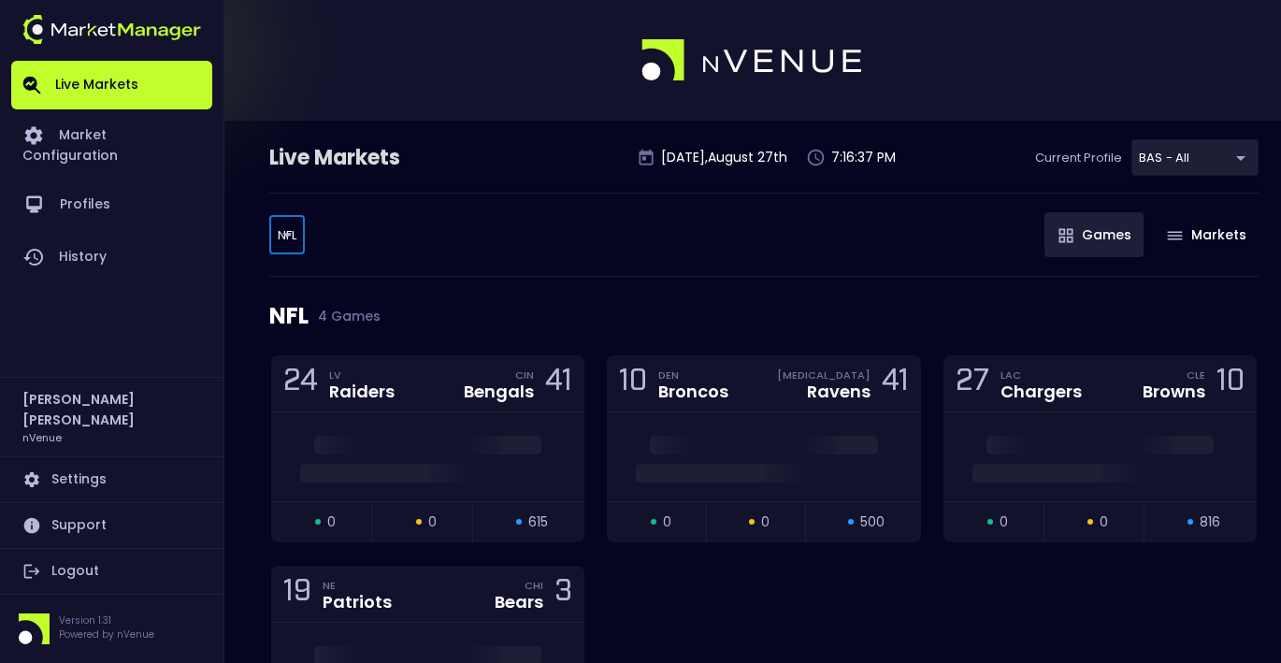
click at [301, 230] on body "Live Markets Market Configuration Profiles History Jerry Griffith nVenue Settin…" at bounding box center [640, 423] width 1281 height 847
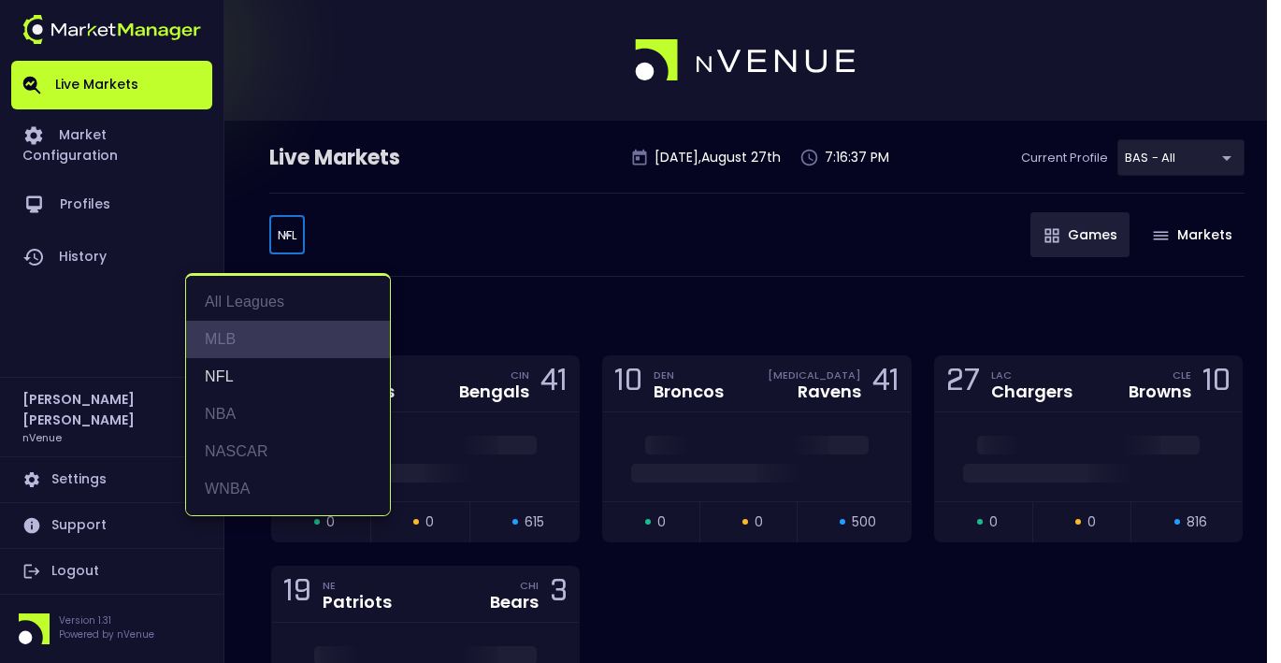
click at [288, 342] on li "MLB" at bounding box center [288, 339] width 204 height 37
type input "MLB"
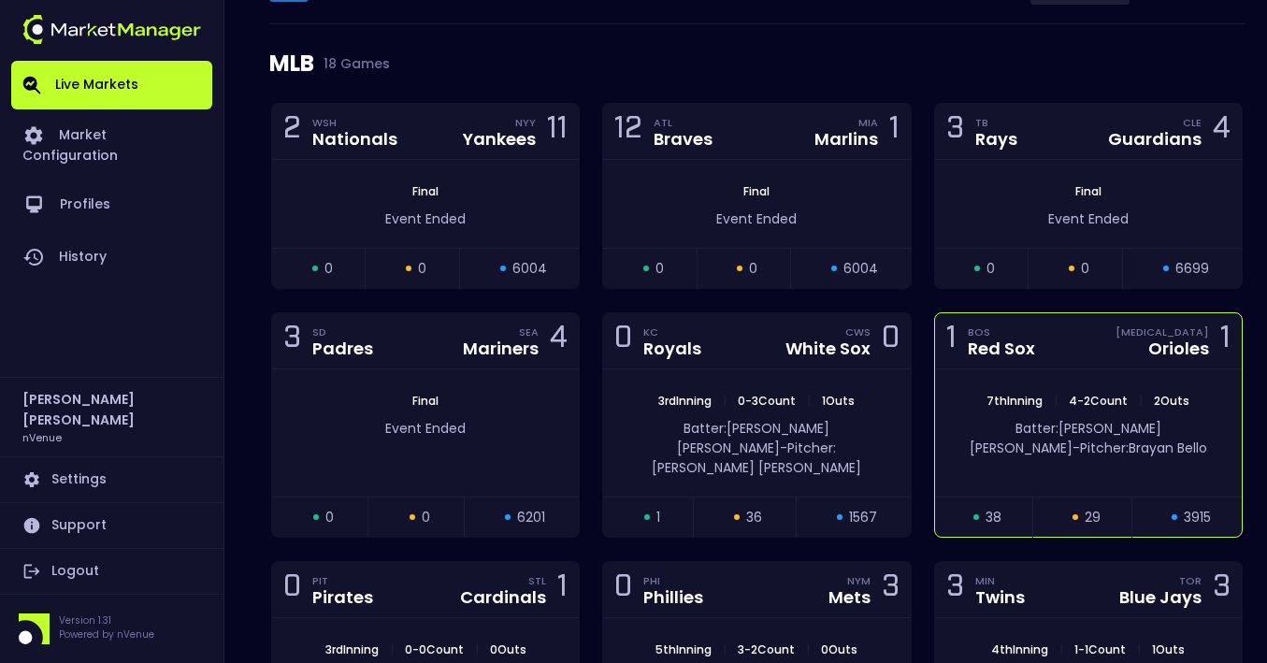
scroll to position [257, 0]
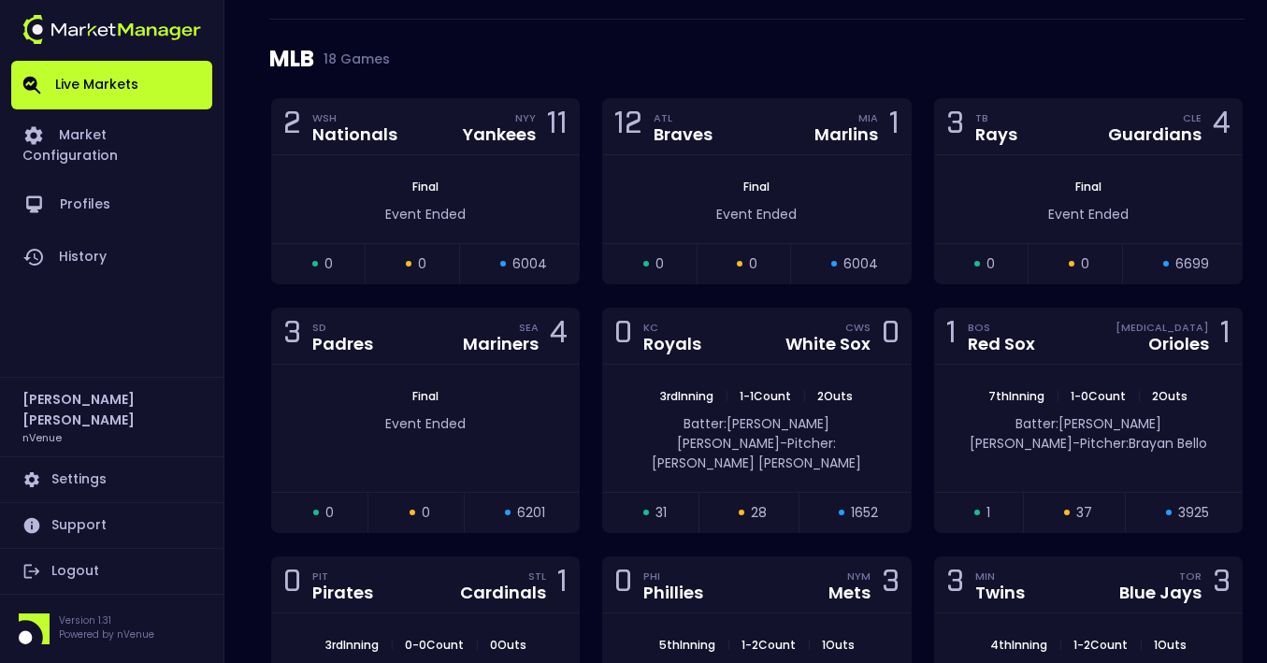
click at [586, 64] on div "MLB 18 Games" at bounding box center [756, 59] width 975 height 79
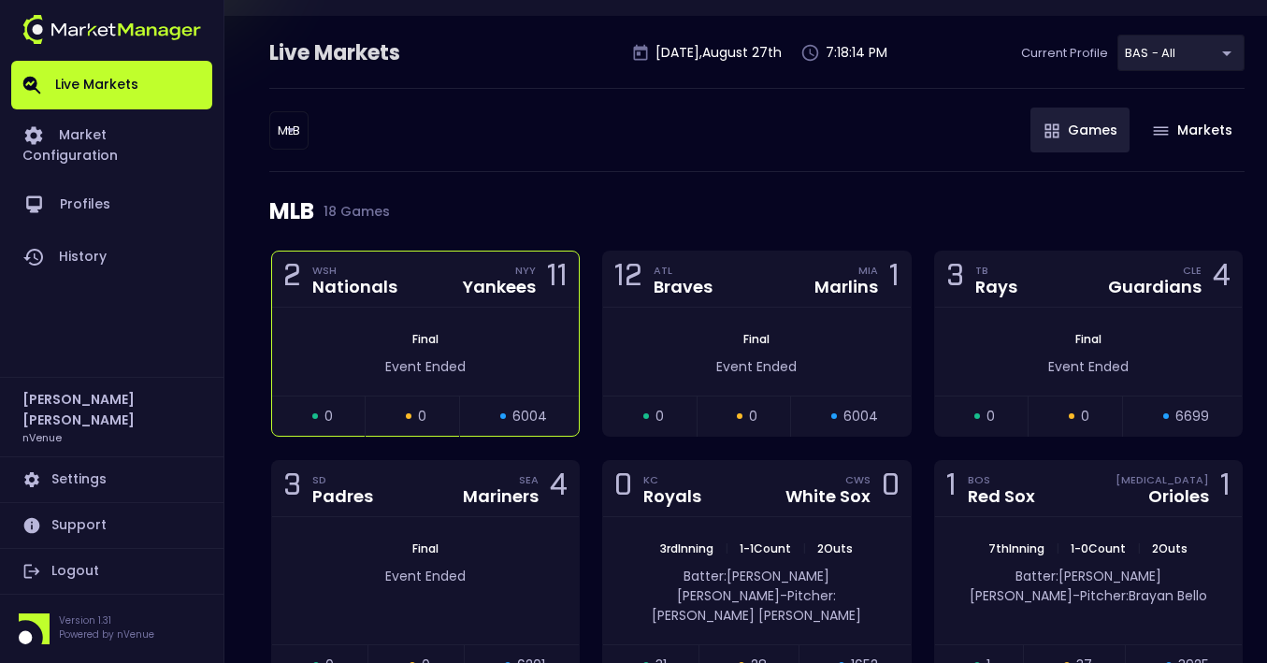
scroll to position [0, 0]
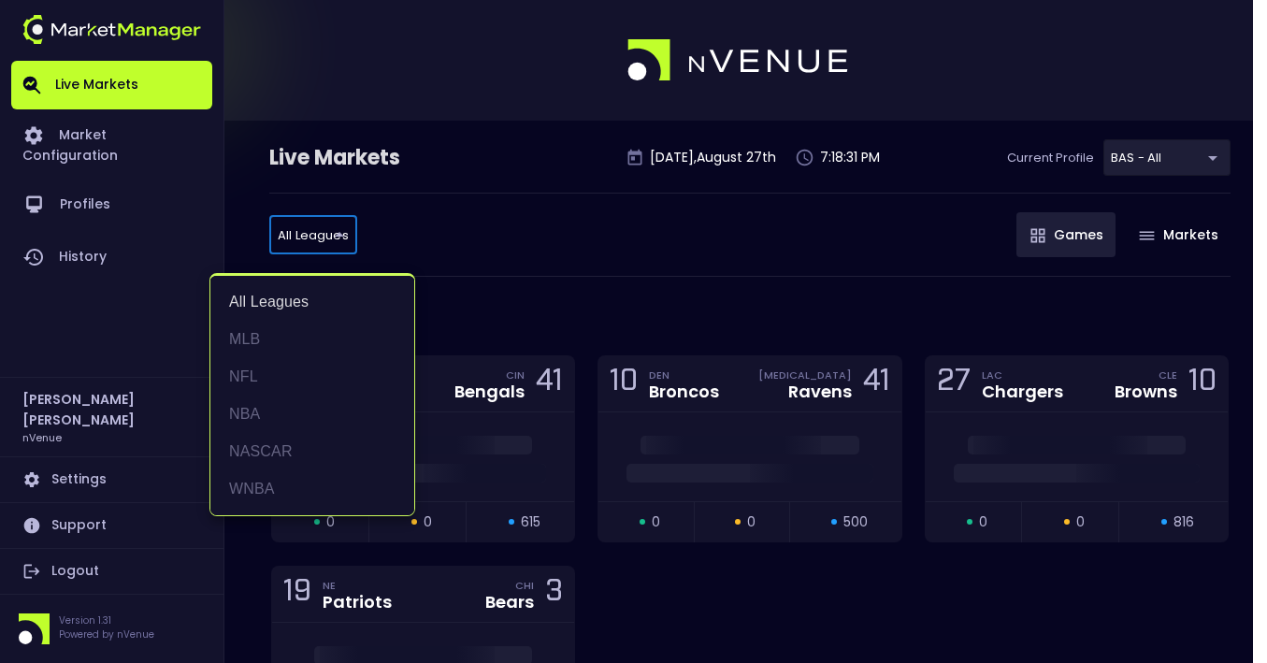
click at [274, 335] on li "MLB" at bounding box center [312, 339] width 204 height 37
type input "MLB"
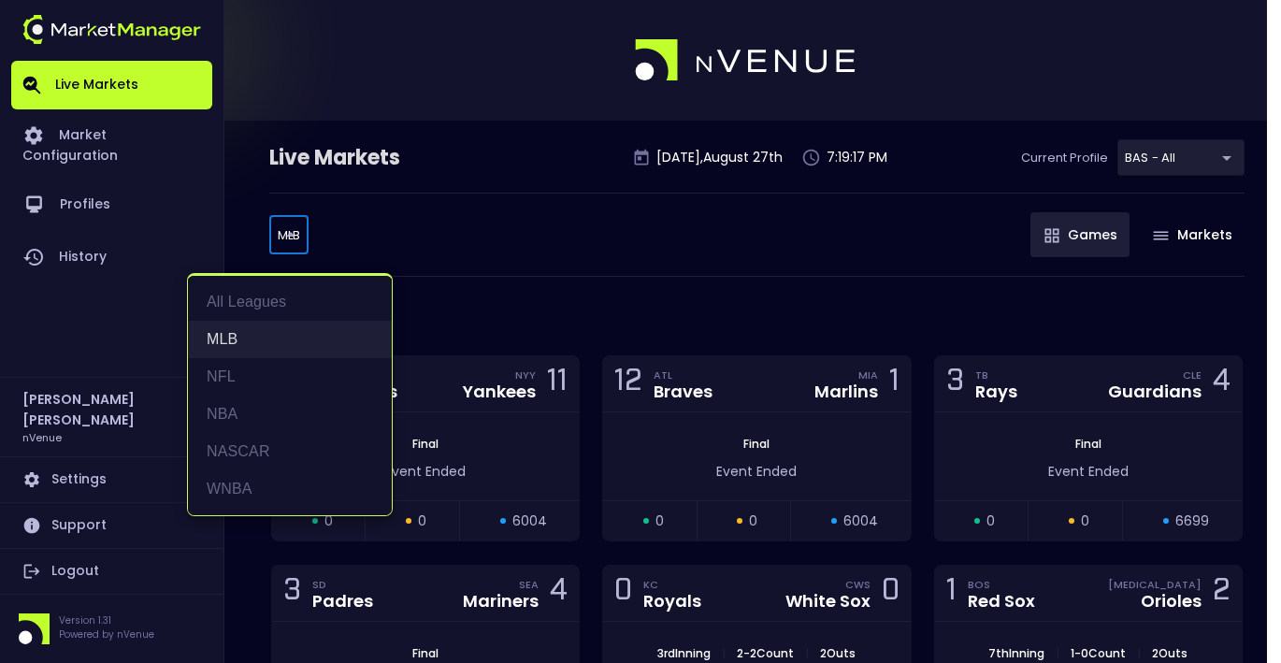
click at [267, 329] on li "MLB" at bounding box center [290, 339] width 204 height 37
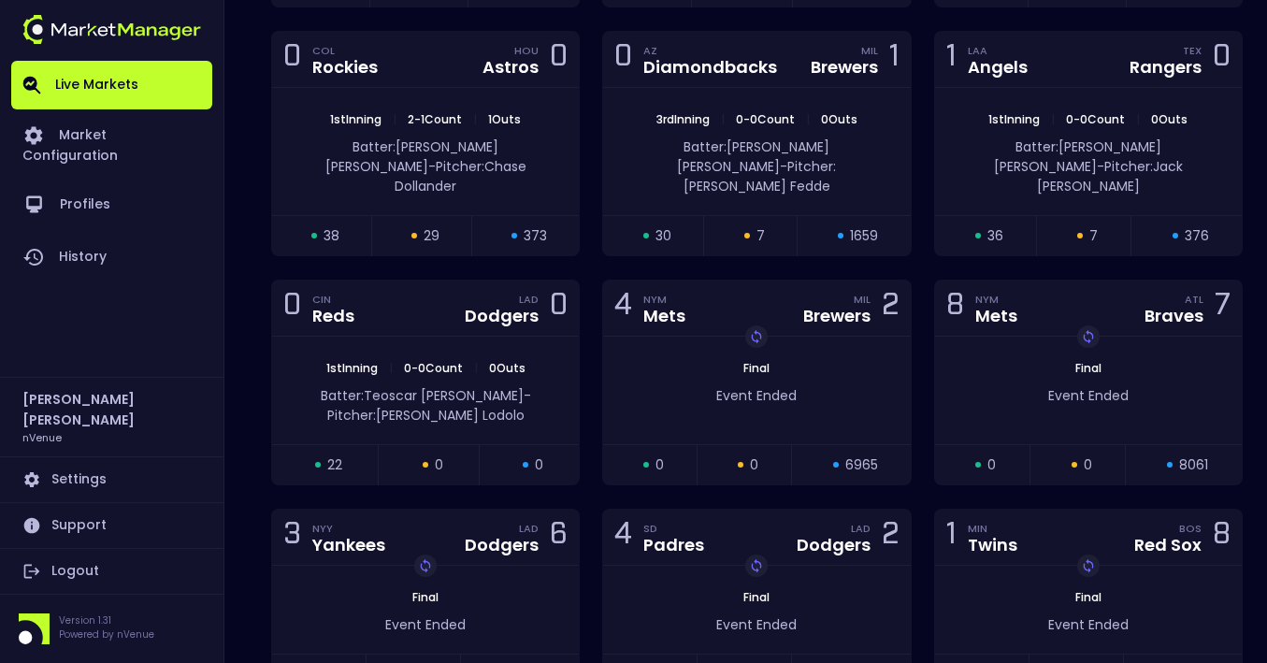
scroll to position [1122, 0]
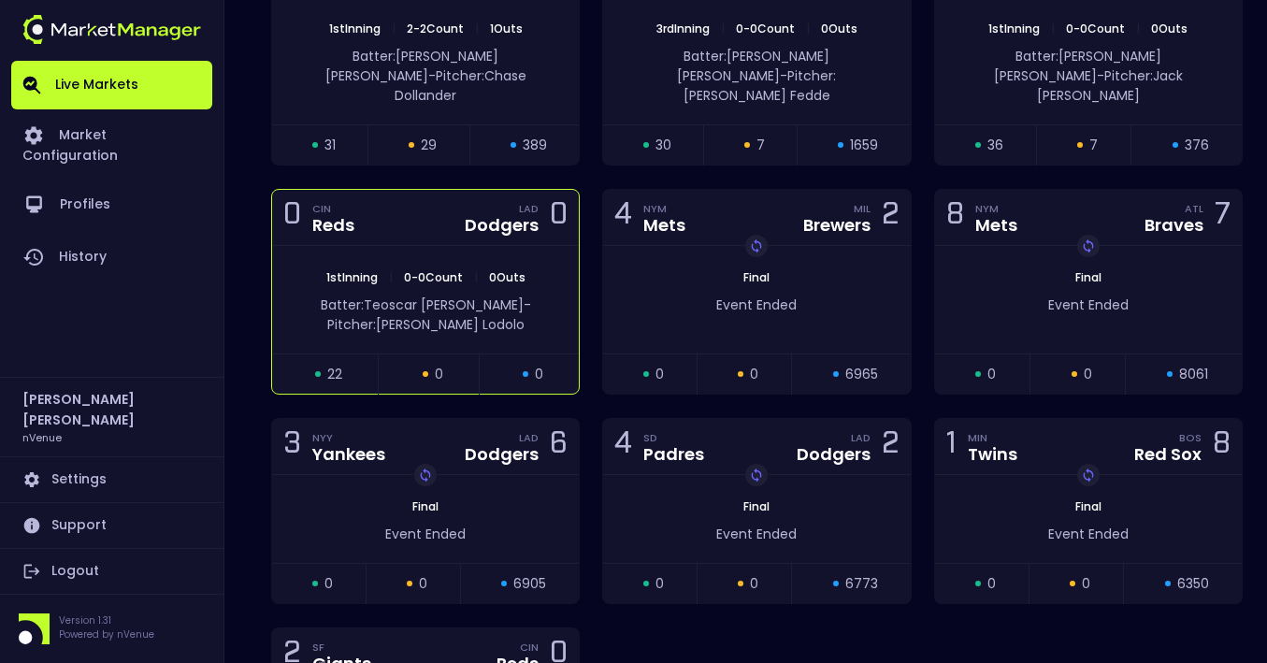
click at [437, 190] on div "0 CIN Reds LAD Dodgers 0" at bounding box center [425, 218] width 307 height 56
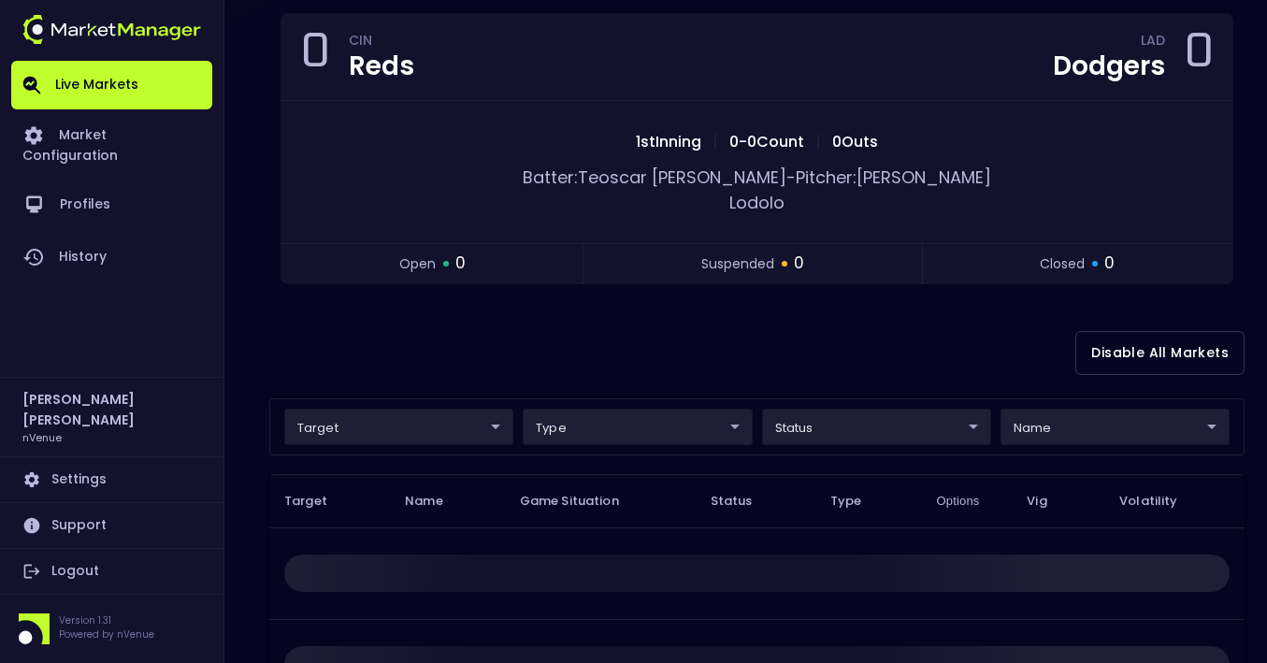
scroll to position [0, 0]
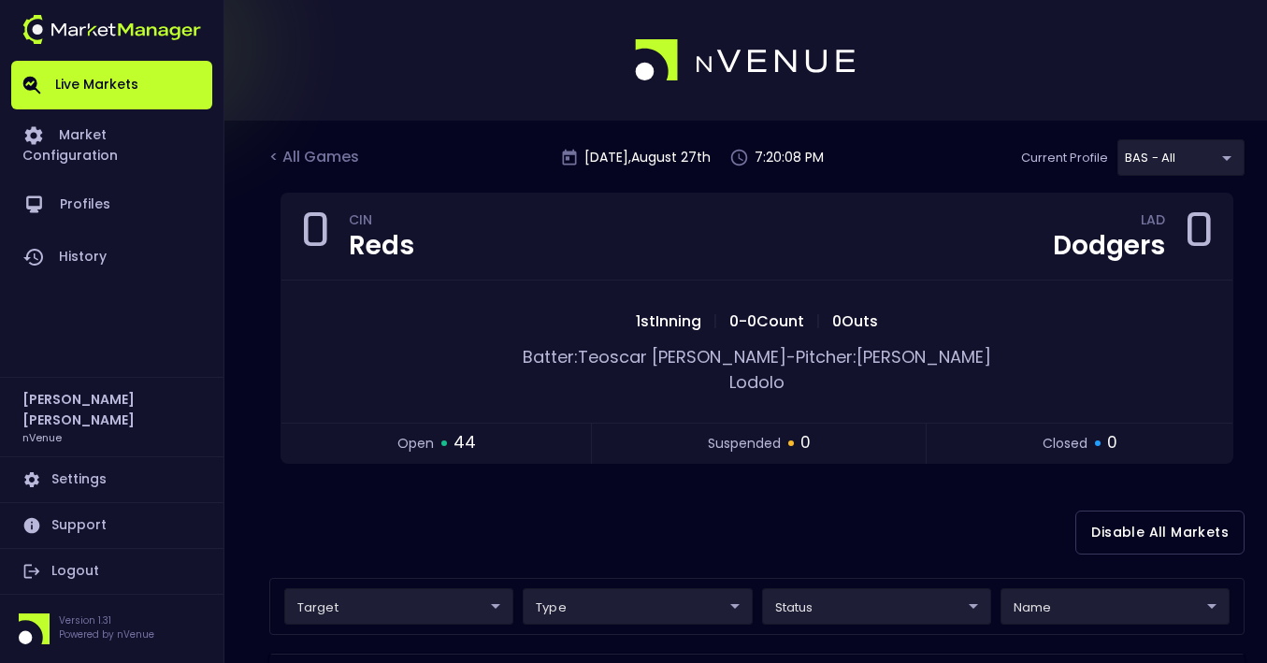
click at [713, 502] on div "Disable All Markets" at bounding box center [756, 532] width 975 height 91
click at [317, 159] on div "< All Games" at bounding box center [316, 158] width 94 height 24
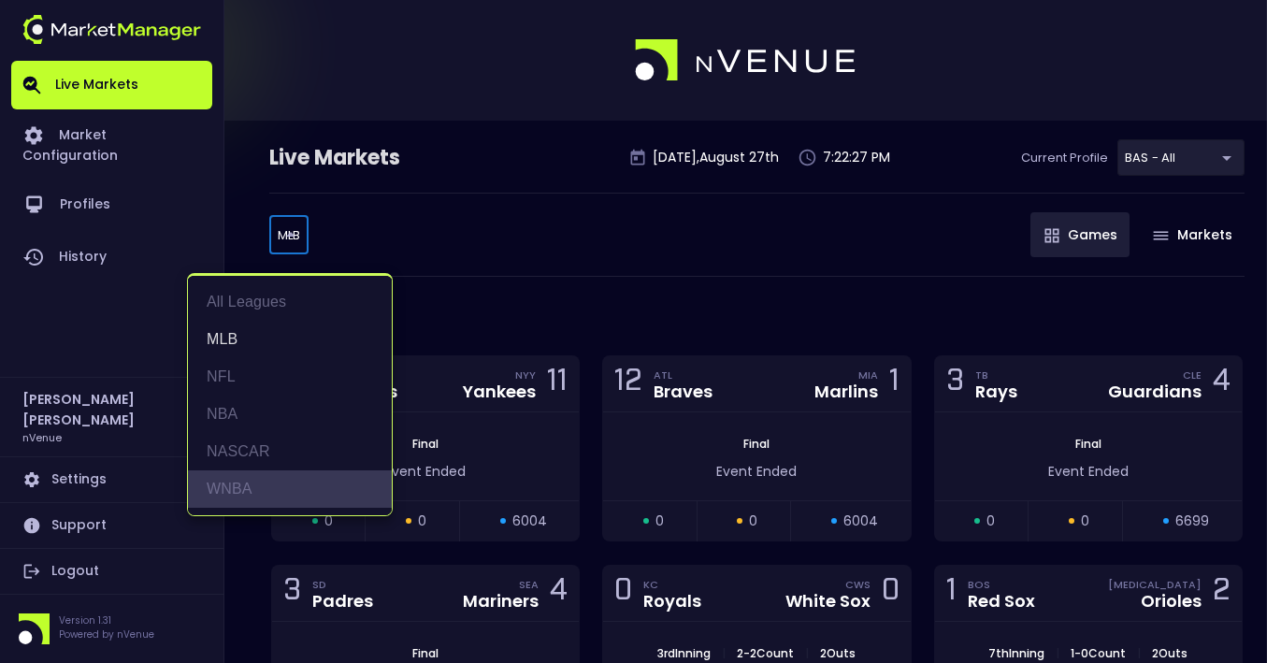
click at [251, 489] on li "WNBA" at bounding box center [290, 488] width 204 height 37
type input "WNBA"
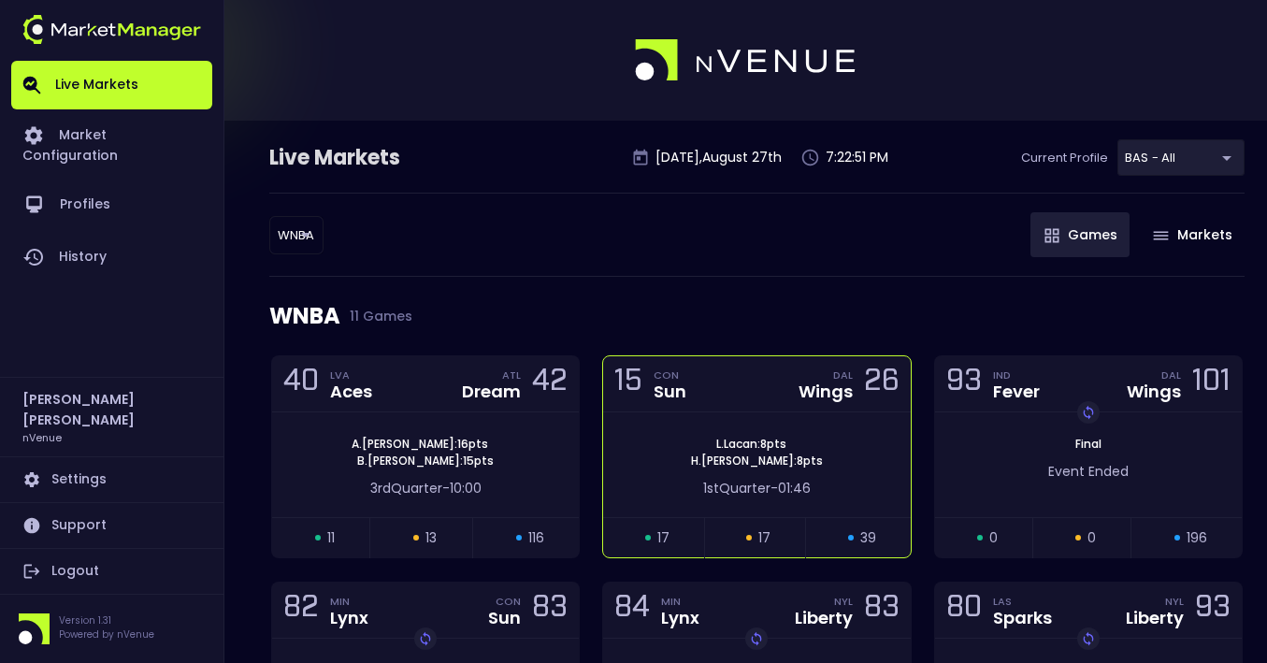
click at [740, 405] on div "15 CON Sun DAL Wings 26" at bounding box center [756, 384] width 307 height 56
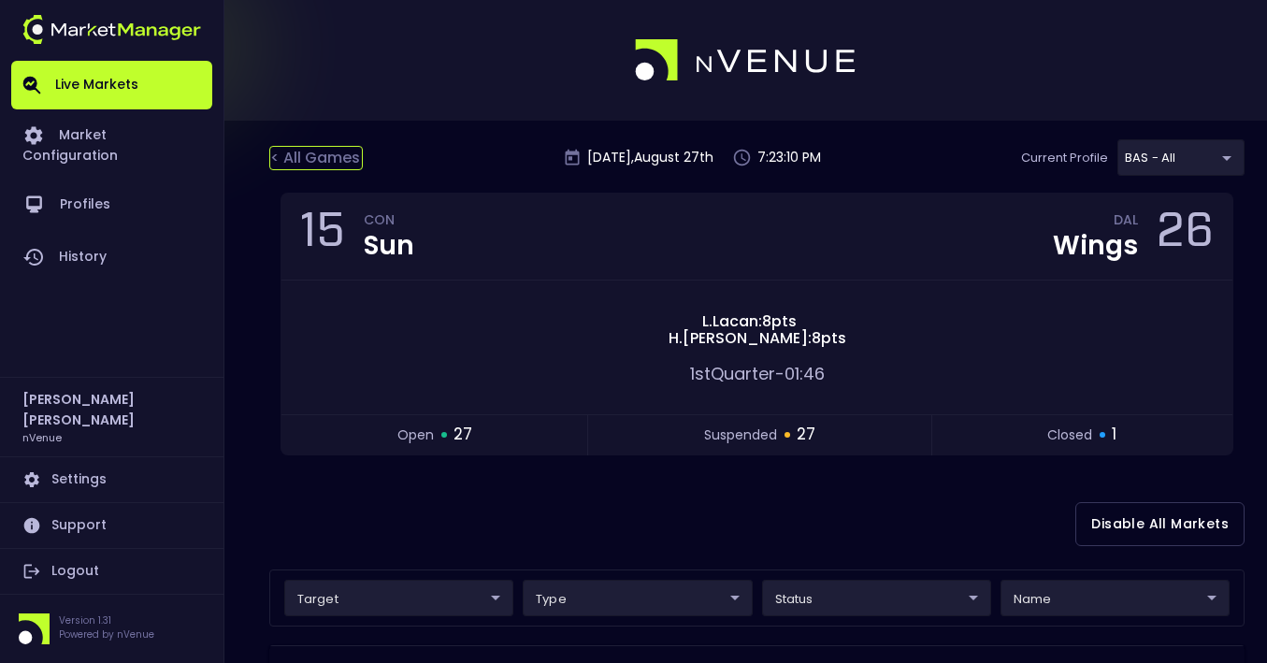
click at [317, 153] on div "< All Games" at bounding box center [316, 158] width 94 height 24
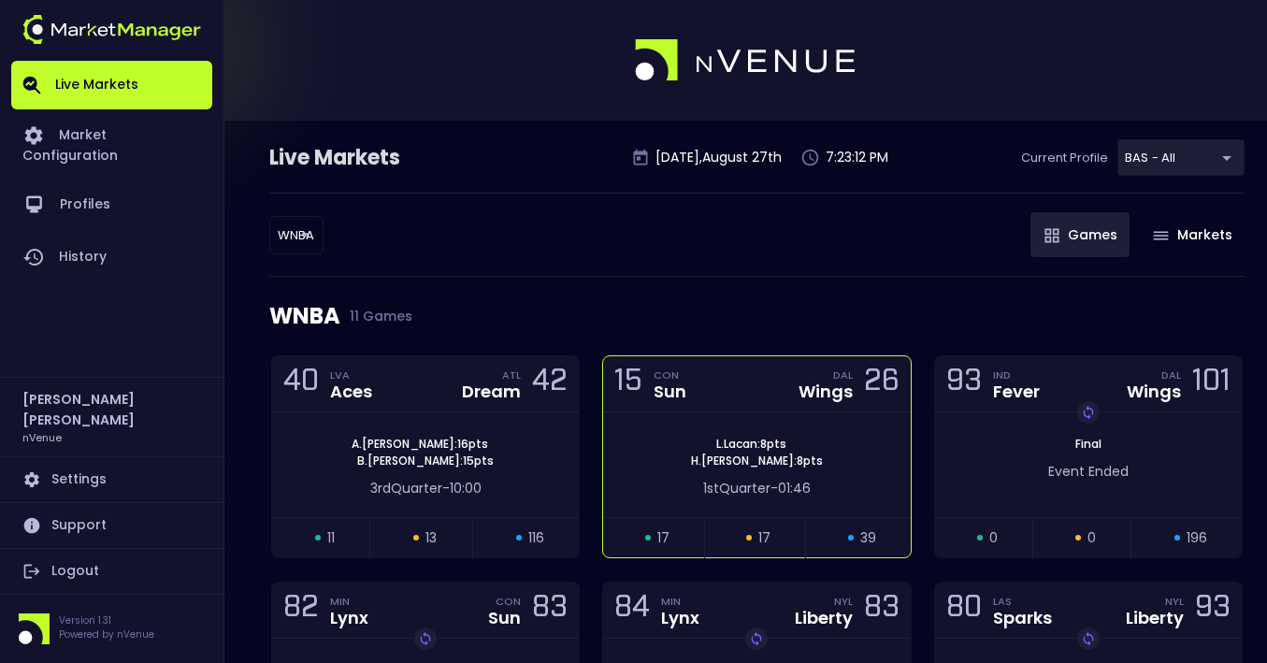
click at [743, 363] on div "15 CON Sun DAL Wings 26" at bounding box center [756, 384] width 307 height 56
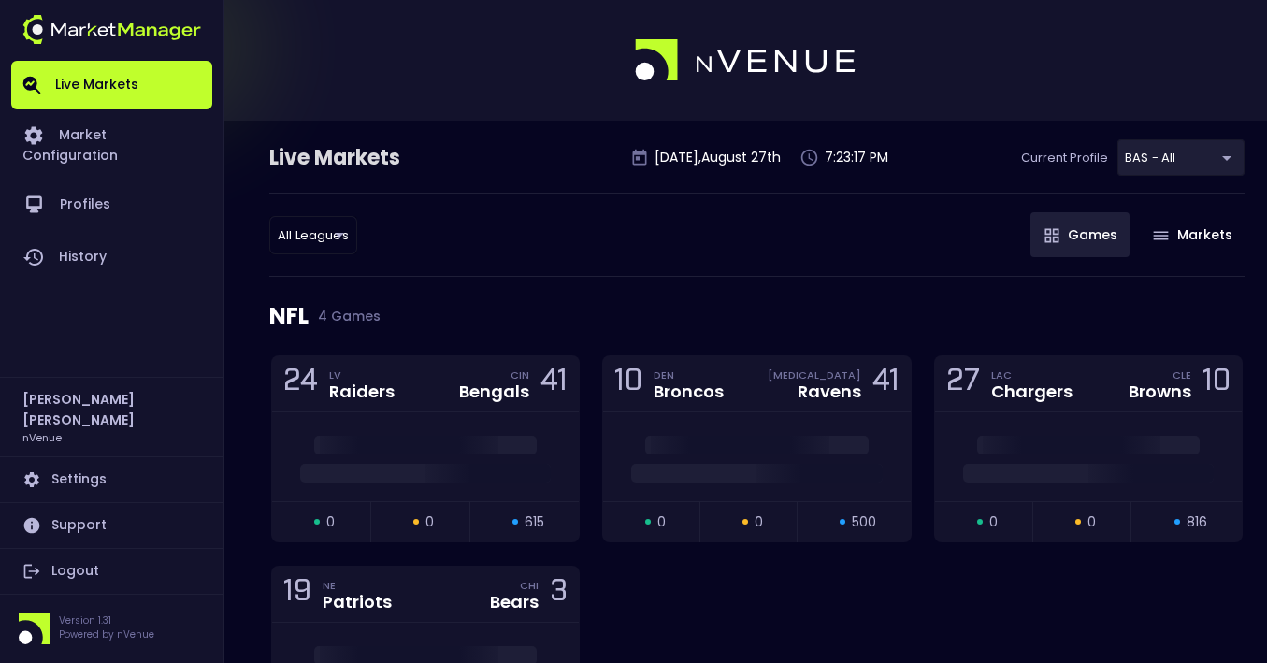
click at [349, 325] on div "NFL 4 Games" at bounding box center [756, 316] width 975 height 79
click at [303, 309] on div "NFL 4 Games" at bounding box center [756, 316] width 975 height 79
click at [373, 312] on span "4 Games" at bounding box center [345, 316] width 72 height 15
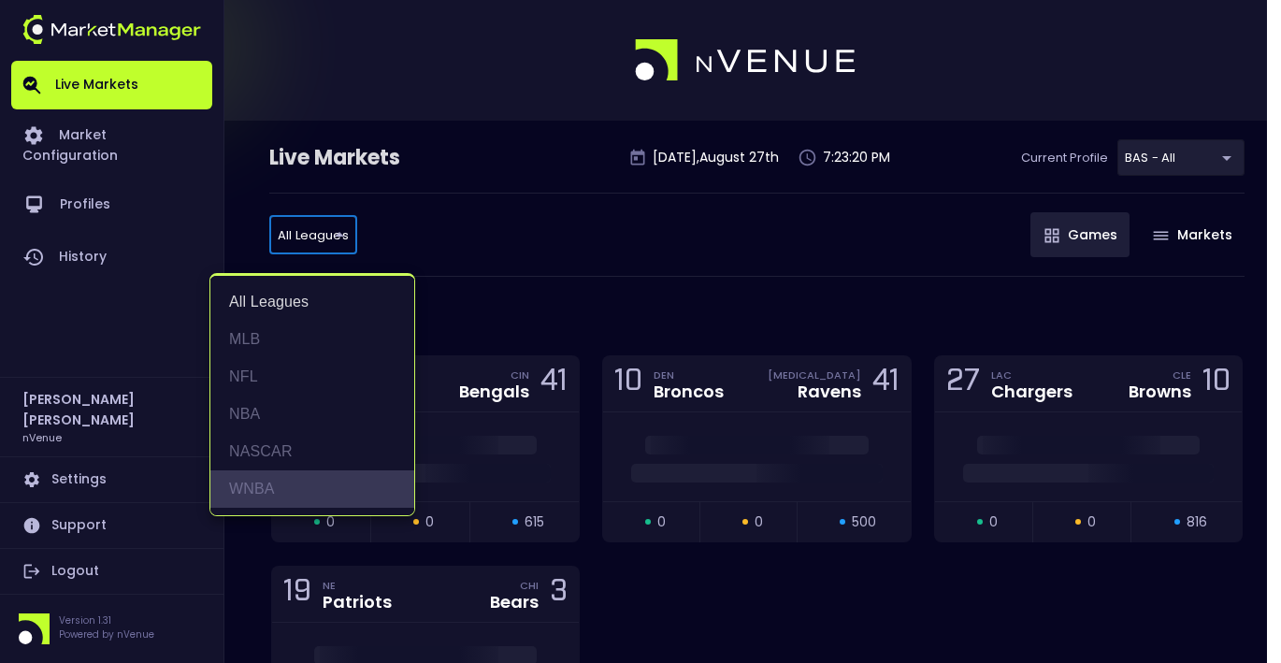
click at [321, 486] on li "WNBA" at bounding box center [312, 488] width 204 height 37
type input "WNBA"
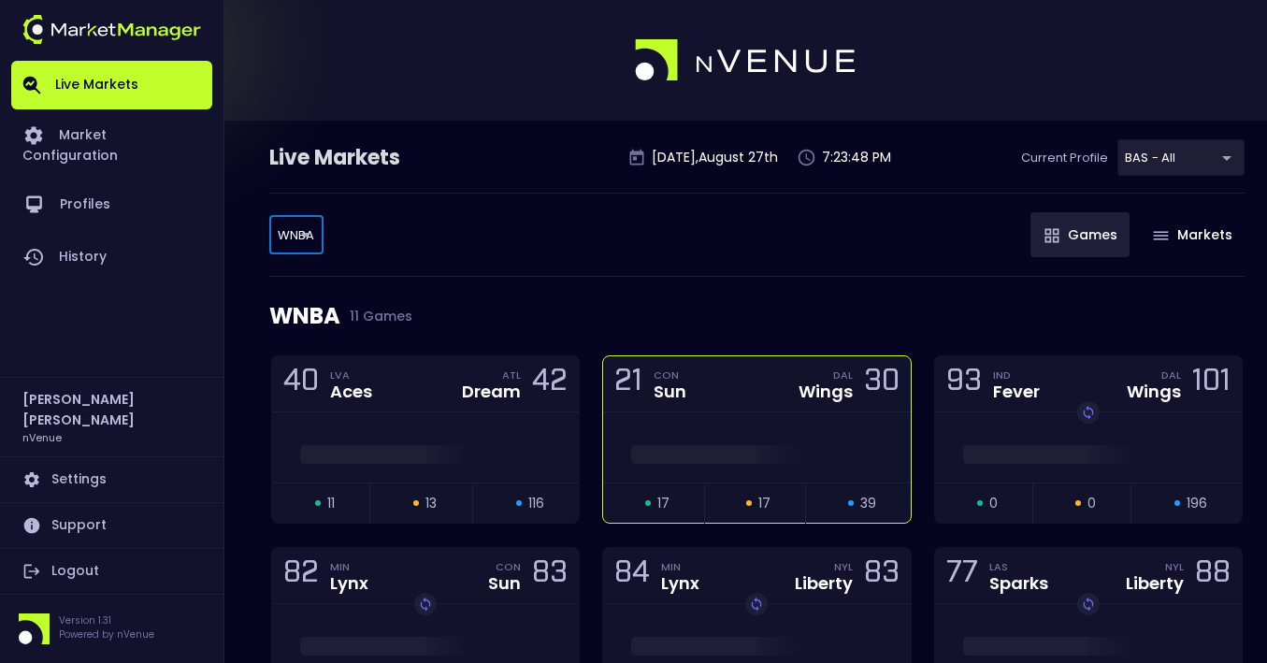
click at [754, 409] on div "21 CON Sun DAL Wings 30" at bounding box center [756, 384] width 307 height 56
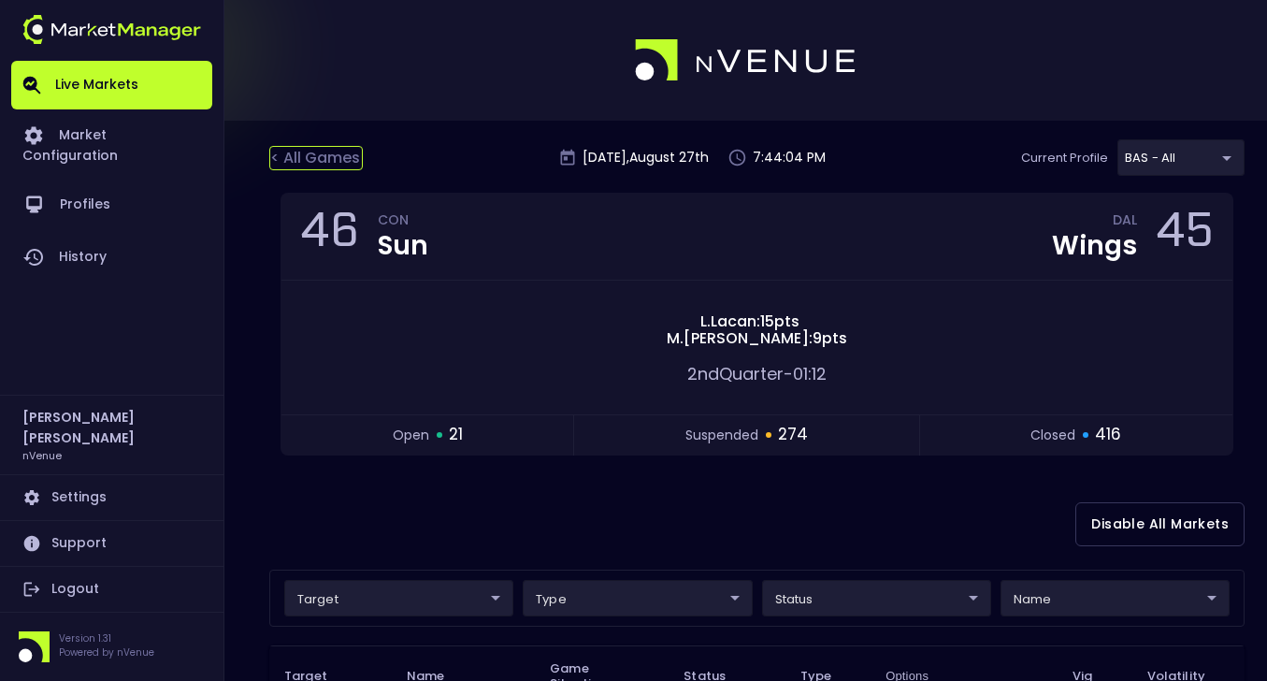
click at [321, 160] on div "< All Games" at bounding box center [316, 158] width 94 height 24
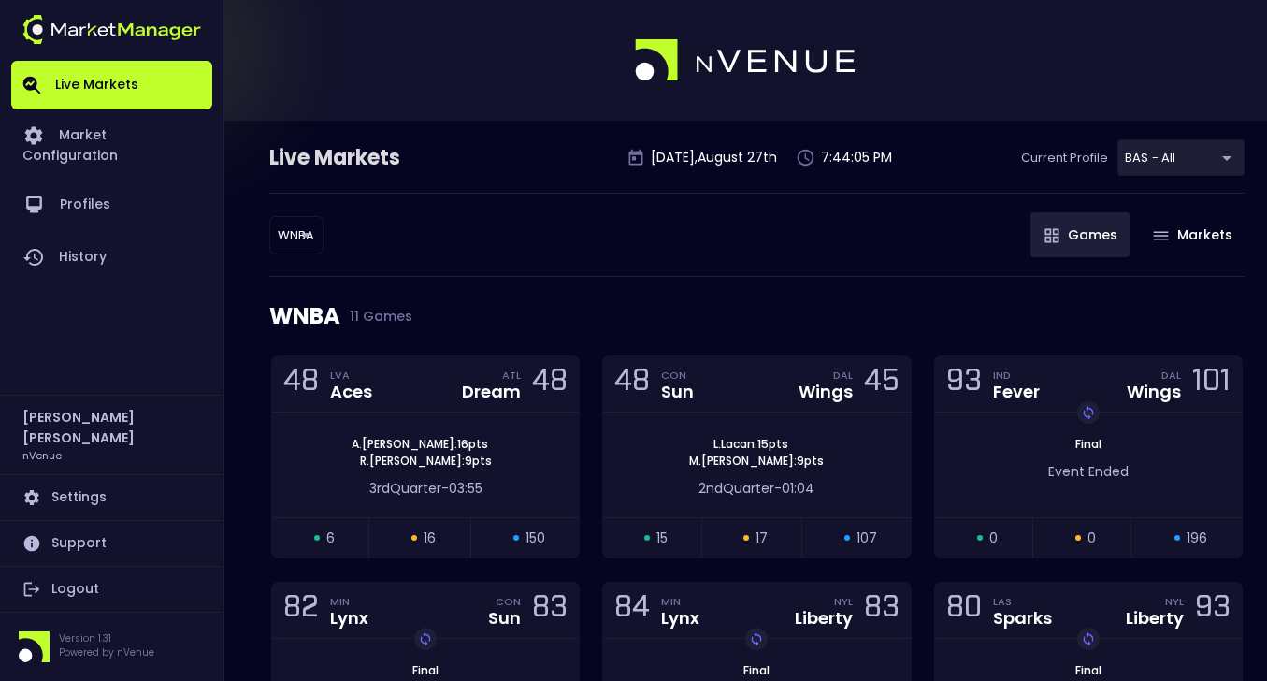
click at [296, 235] on body "Live Markets Market Configuration Profiles History [PERSON_NAME] nVenue Setting…" at bounding box center [633, 640] width 1267 height 1281
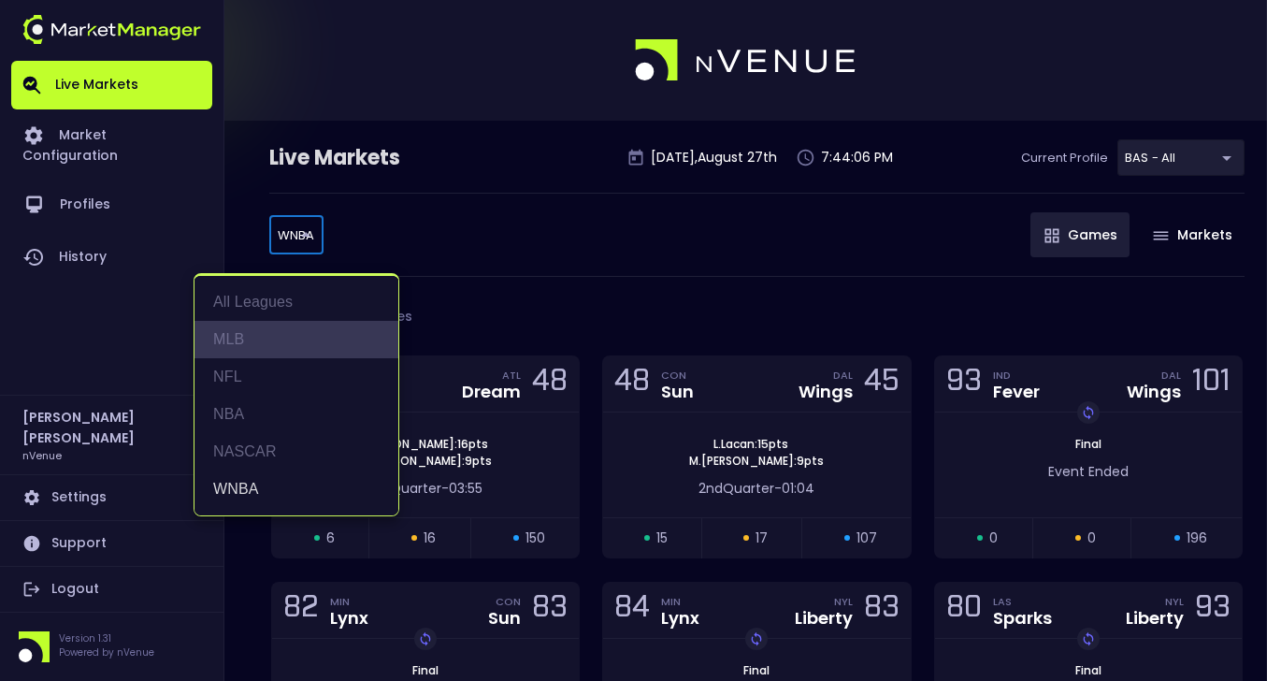
click at [249, 328] on li "MLB" at bounding box center [297, 339] width 204 height 37
type input "MLB"
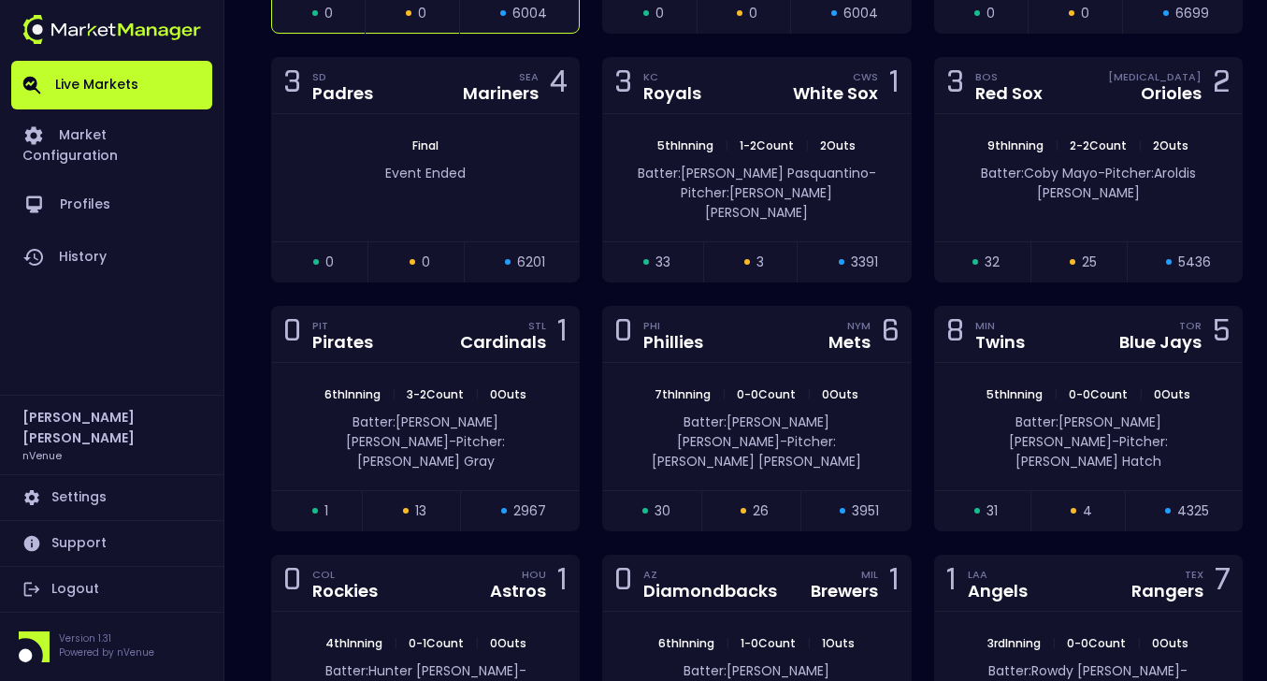
scroll to position [561, 0]
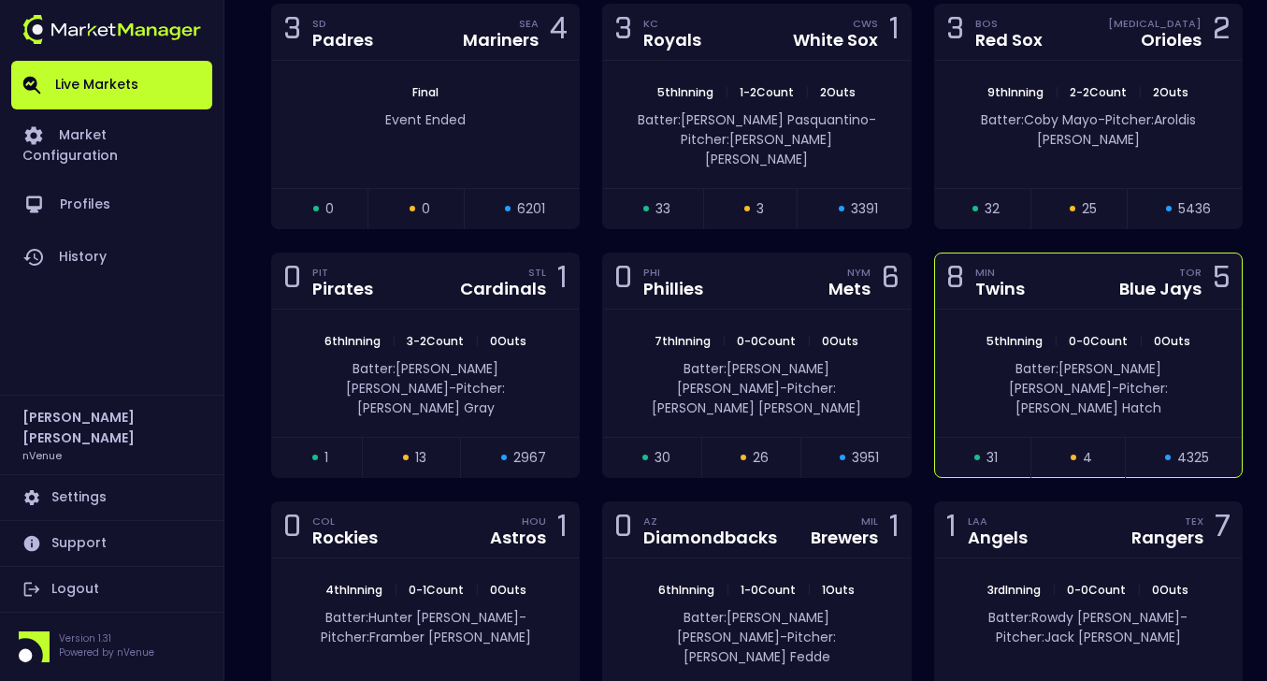
click at [1075, 277] on div "8 MIN Twins TOR Blue Jays 5" at bounding box center [1088, 281] width 307 height 56
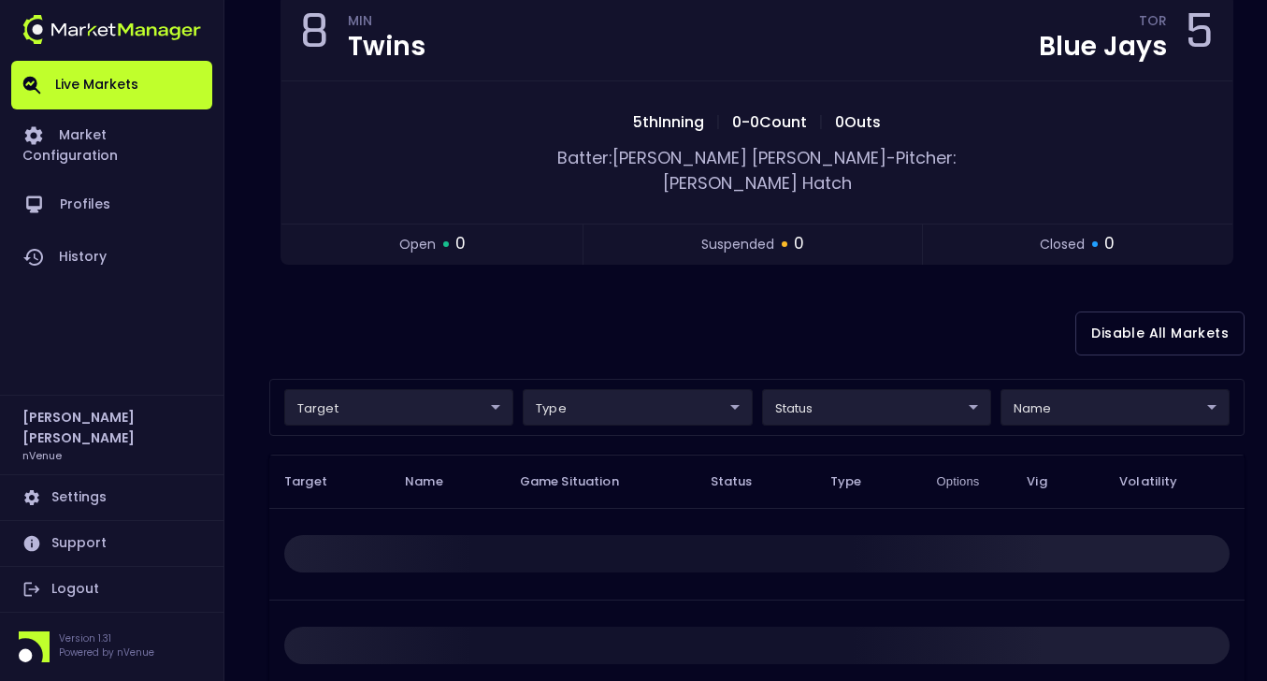
scroll to position [0, 0]
